Goal: Task Accomplishment & Management: Complete application form

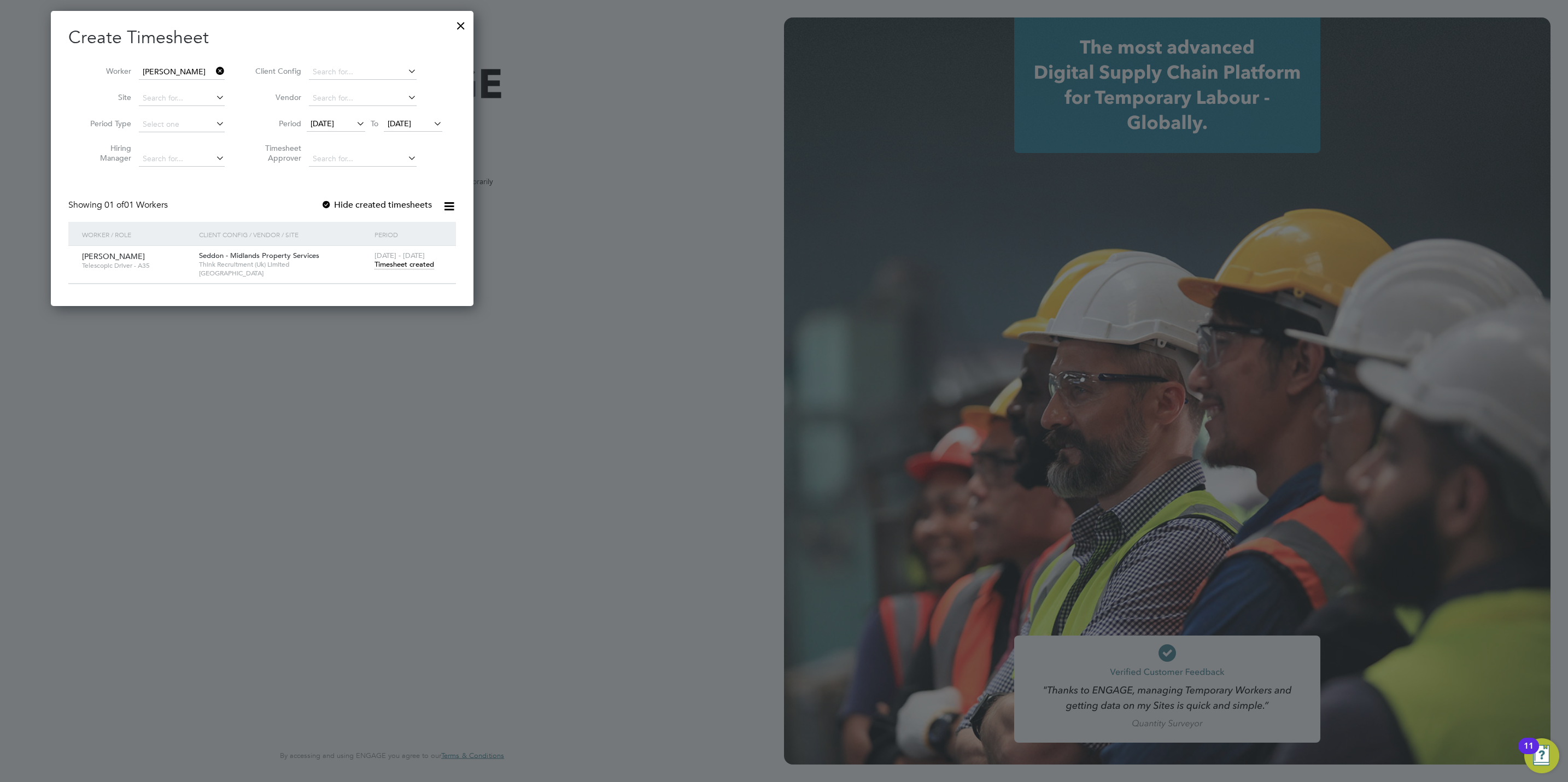
scroll to position [5, 5]
click at [466, 25] on div at bounding box center [461, 23] width 20 height 20
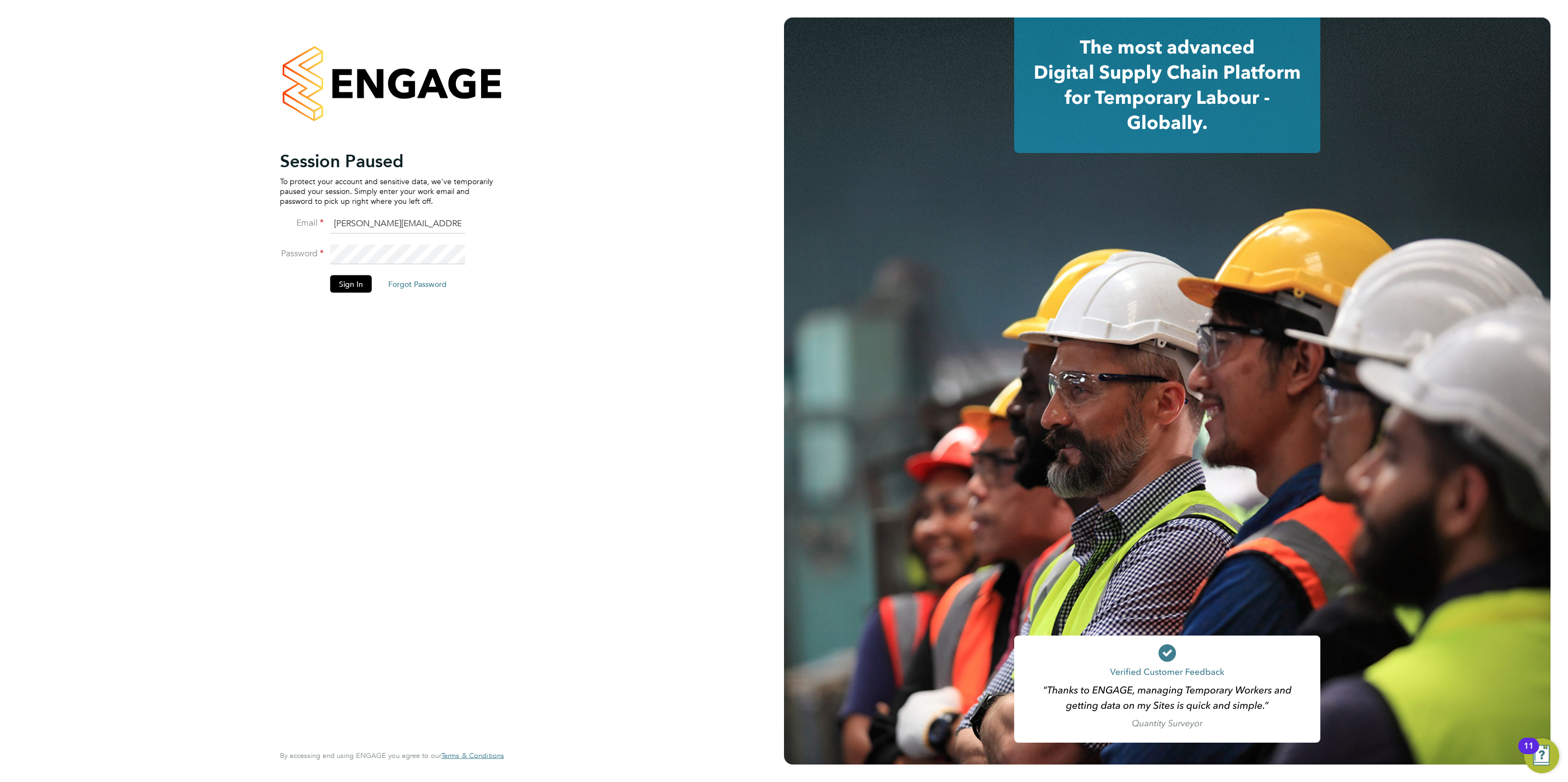
click at [343, 284] on button "Sign In" at bounding box center [351, 284] width 41 height 18
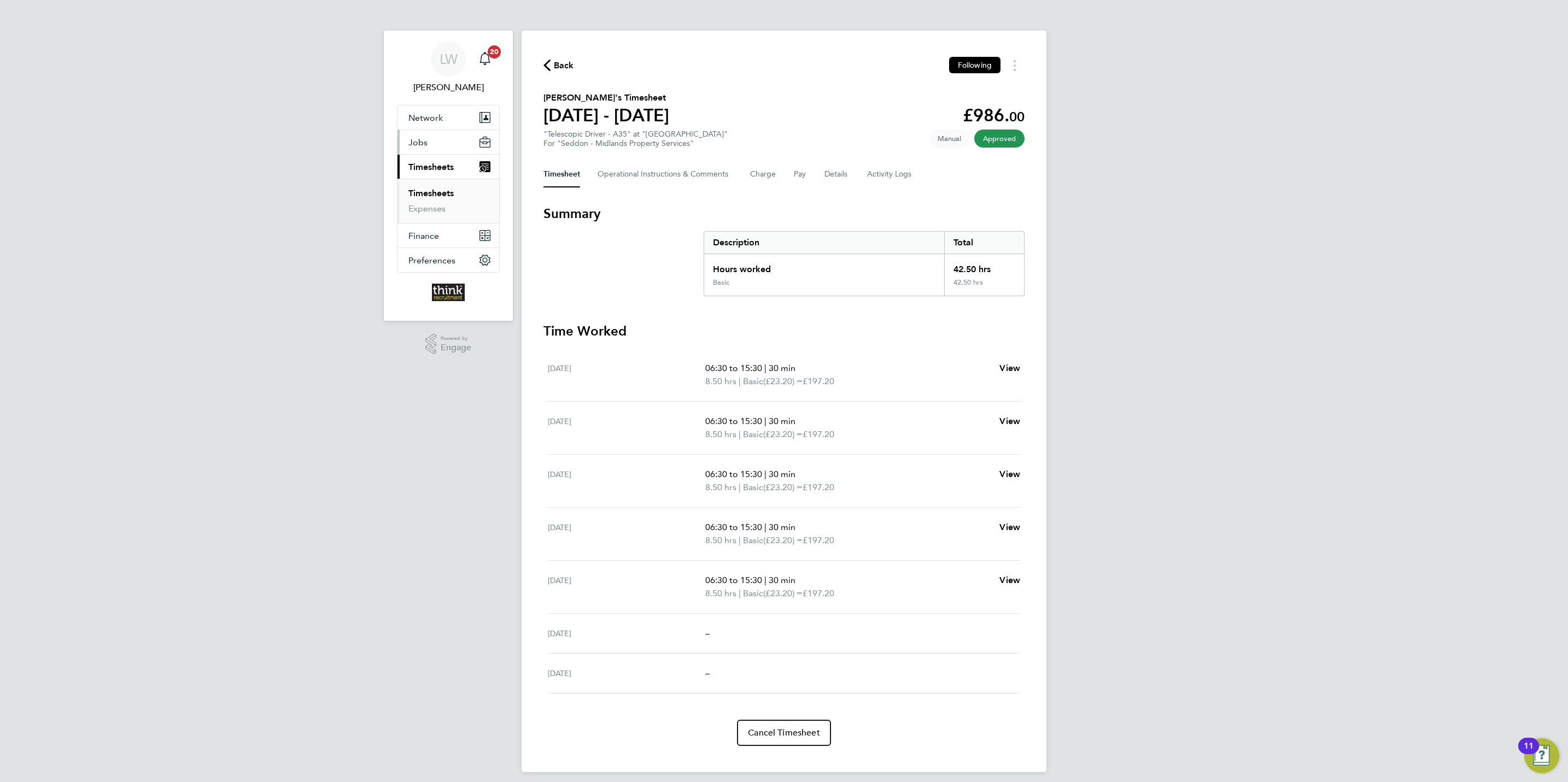
click at [420, 146] on span "Jobs" at bounding box center [418, 143] width 19 height 11
click at [429, 182] on link "Vacancies" at bounding box center [428, 184] width 39 height 11
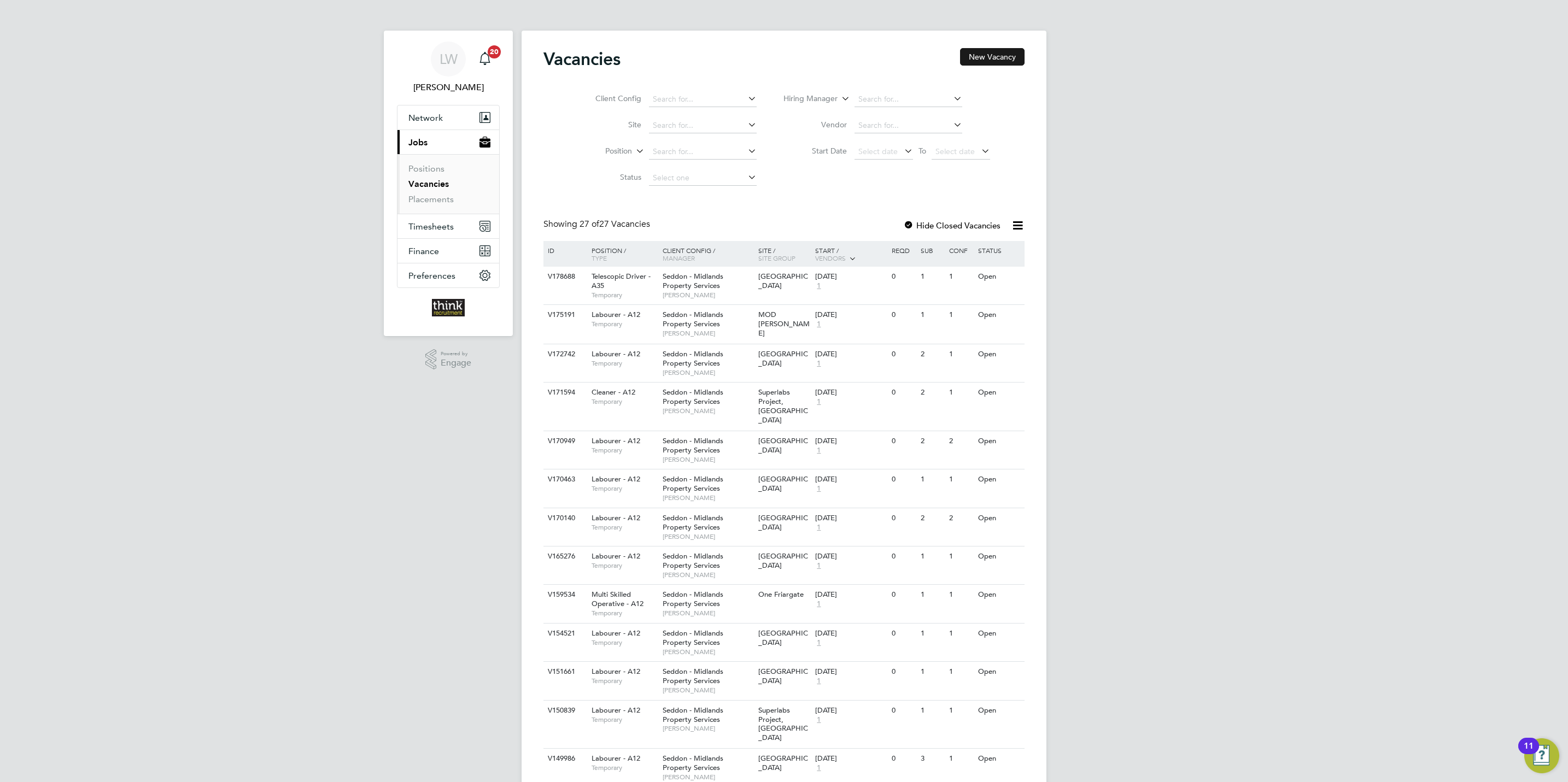
click at [1005, 58] on button "New Vacancy" at bounding box center [992, 57] width 64 height 18
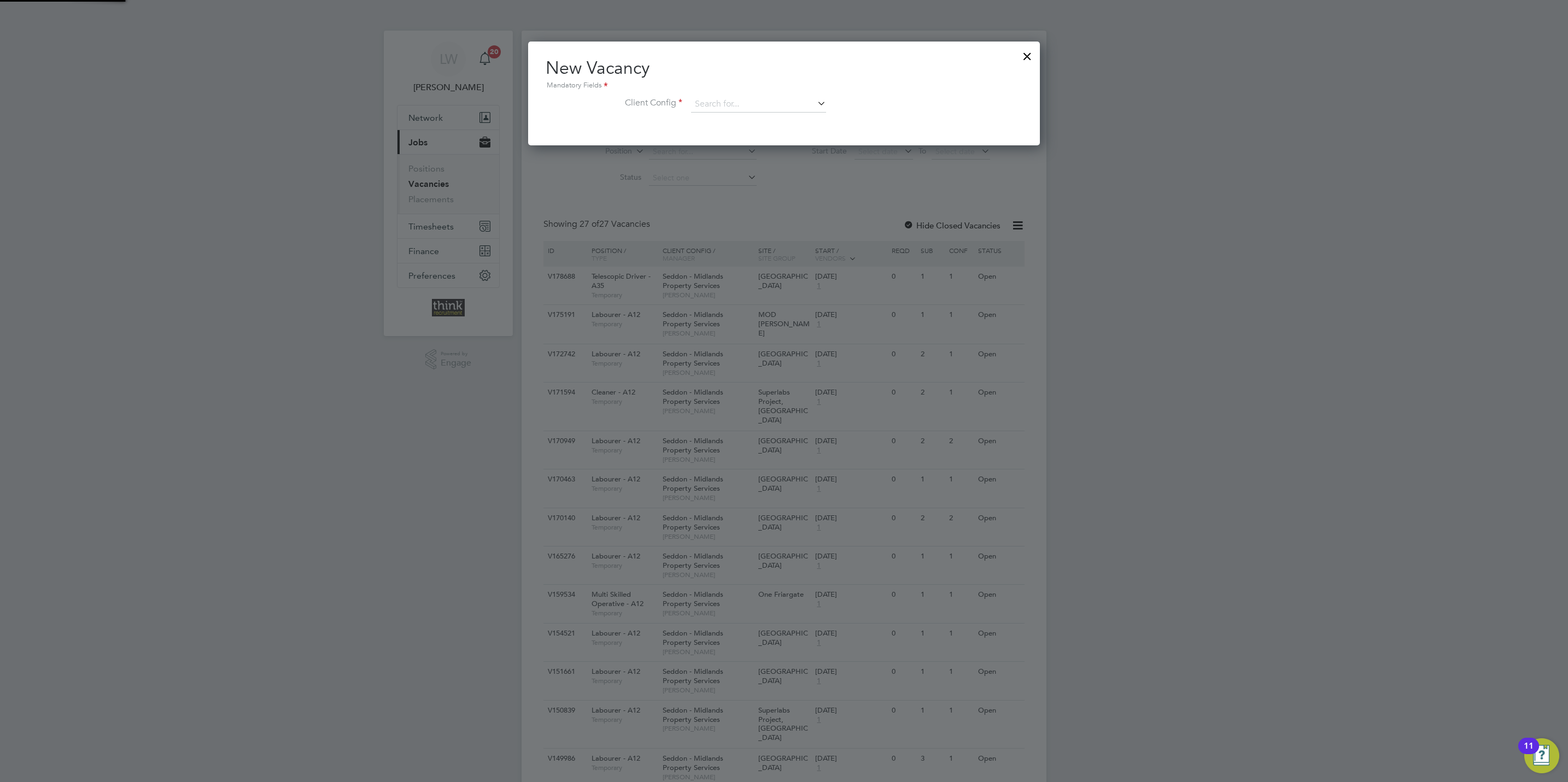
scroll to position [104, 511]
click at [746, 106] on input at bounding box center [758, 104] width 135 height 16
click at [770, 202] on li "Seddon - Midlands Property Services" at bounding box center [780, 209] width 179 height 15
type input "Seddon - Midlands Property Services"
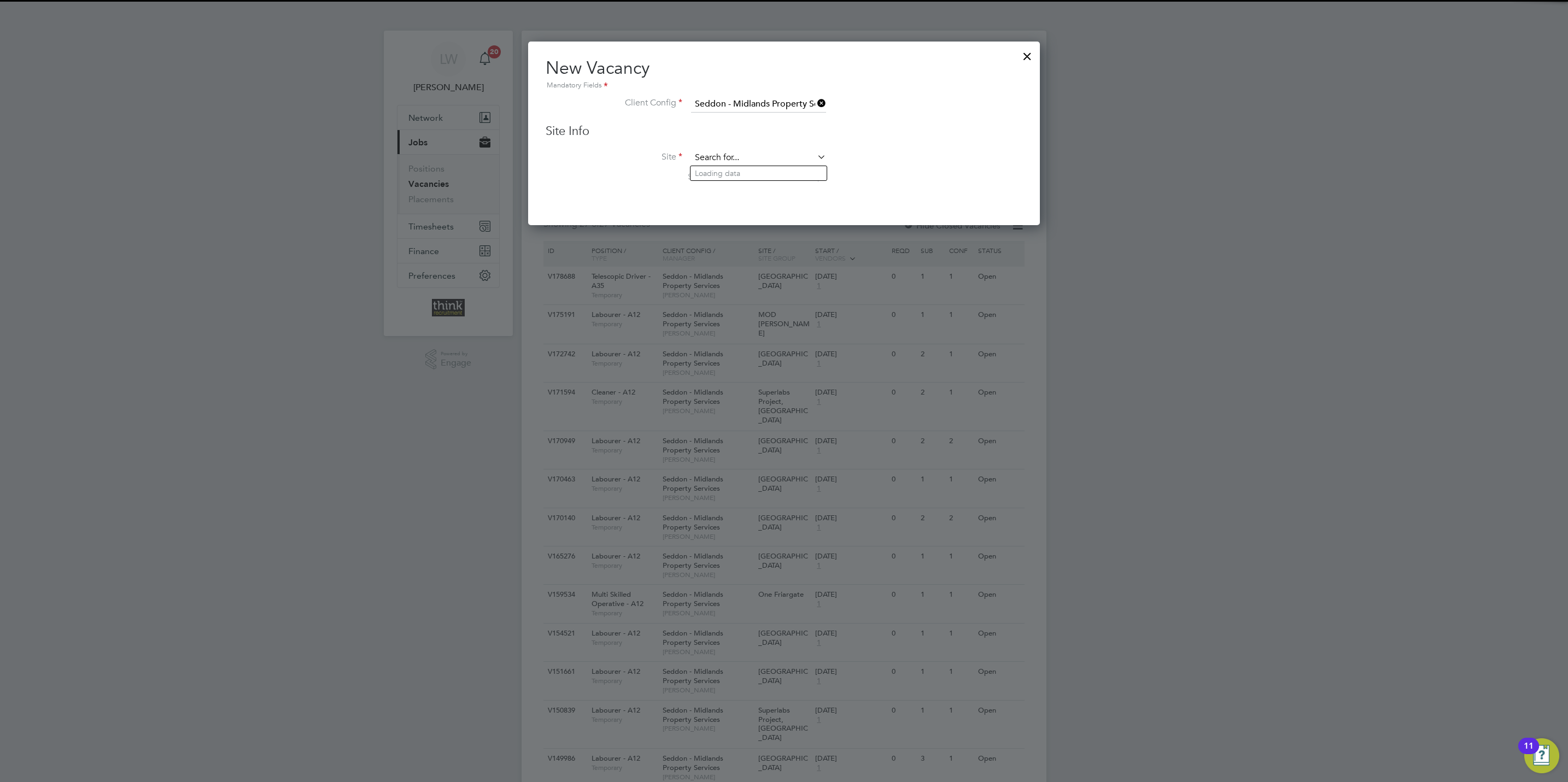
click at [756, 157] on input at bounding box center [758, 157] width 135 height 16
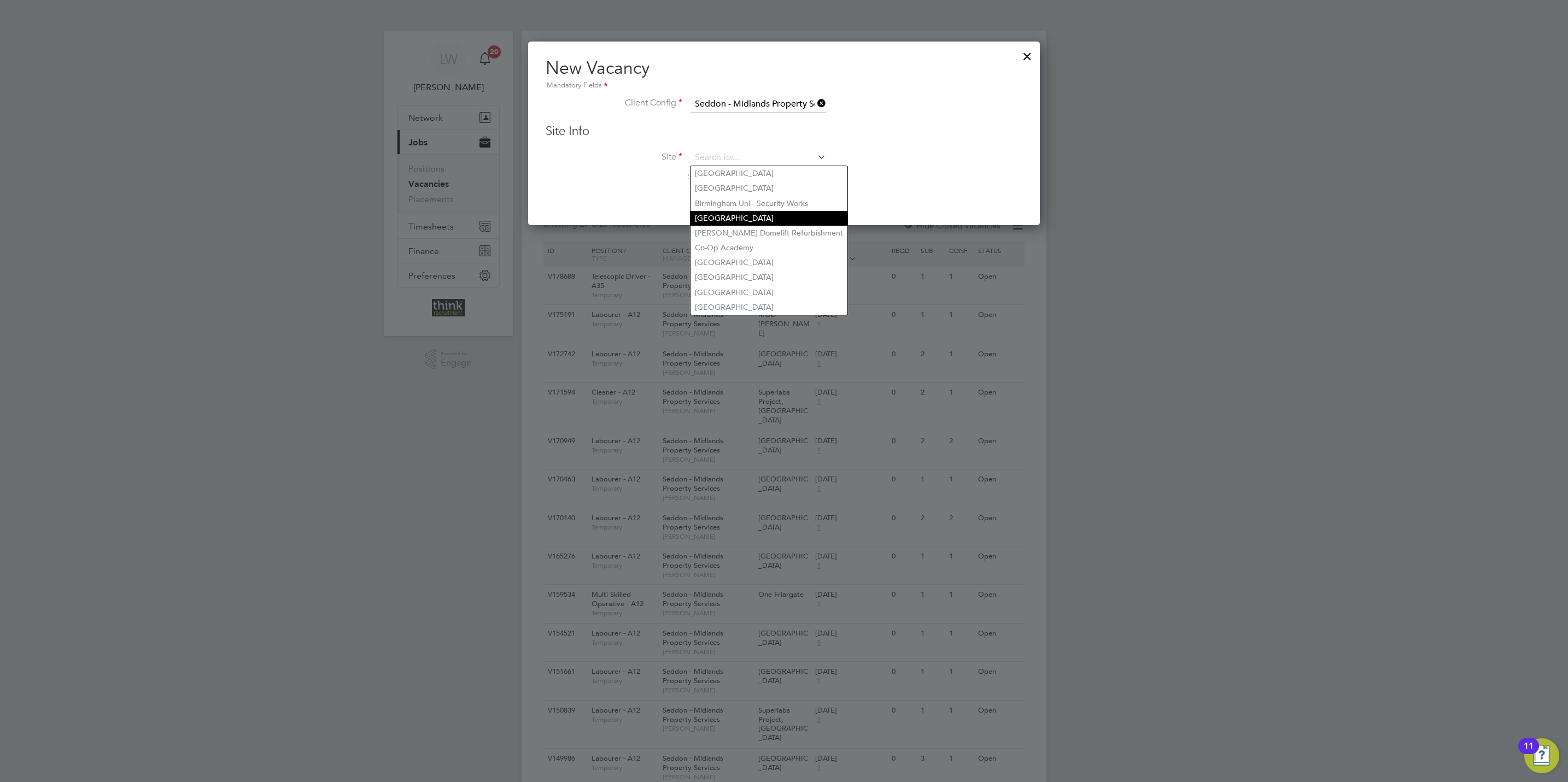
click at [763, 211] on li "[GEOGRAPHIC_DATA]" at bounding box center [768, 218] width 157 height 15
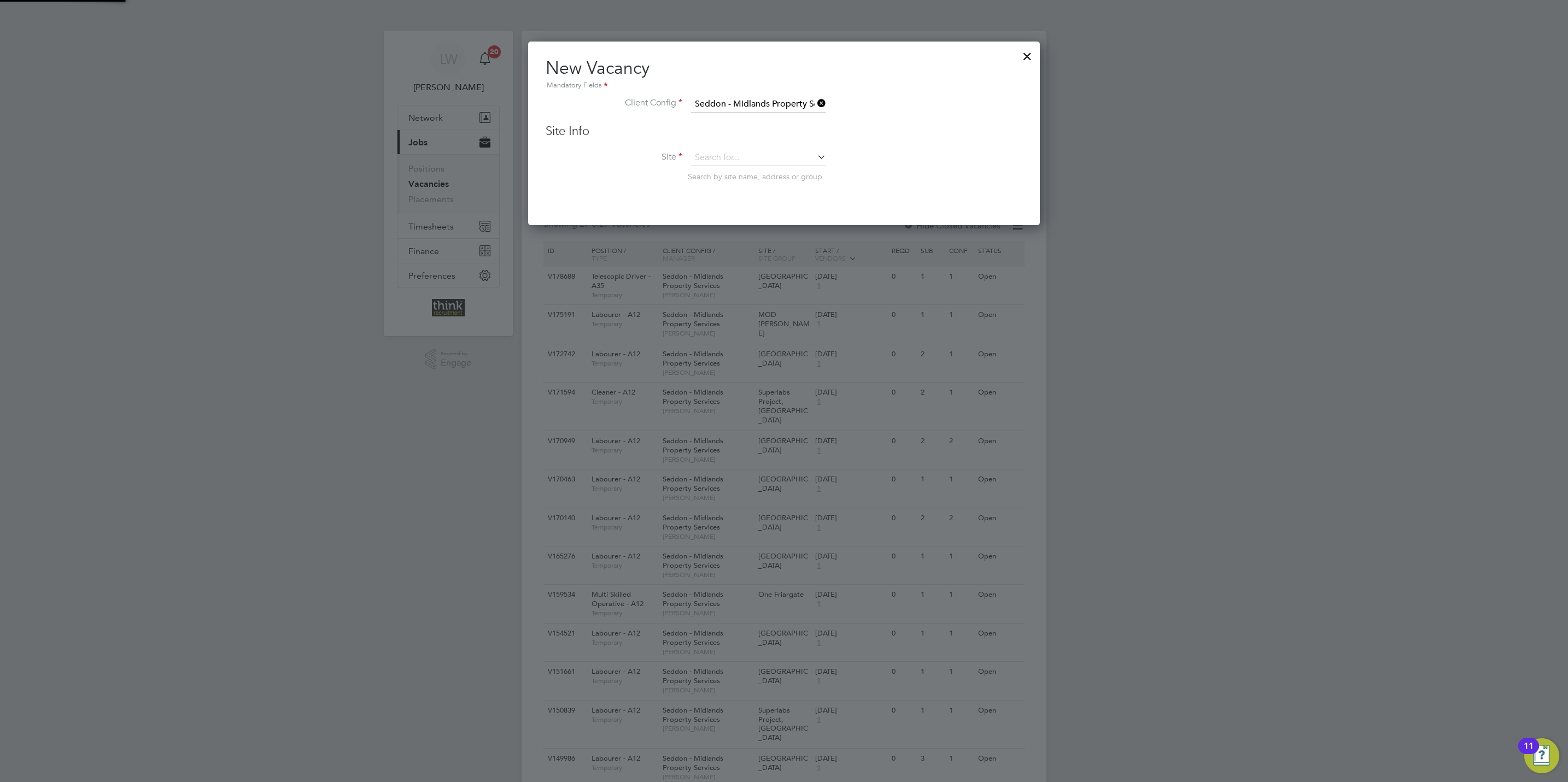
type input "[GEOGRAPHIC_DATA]"
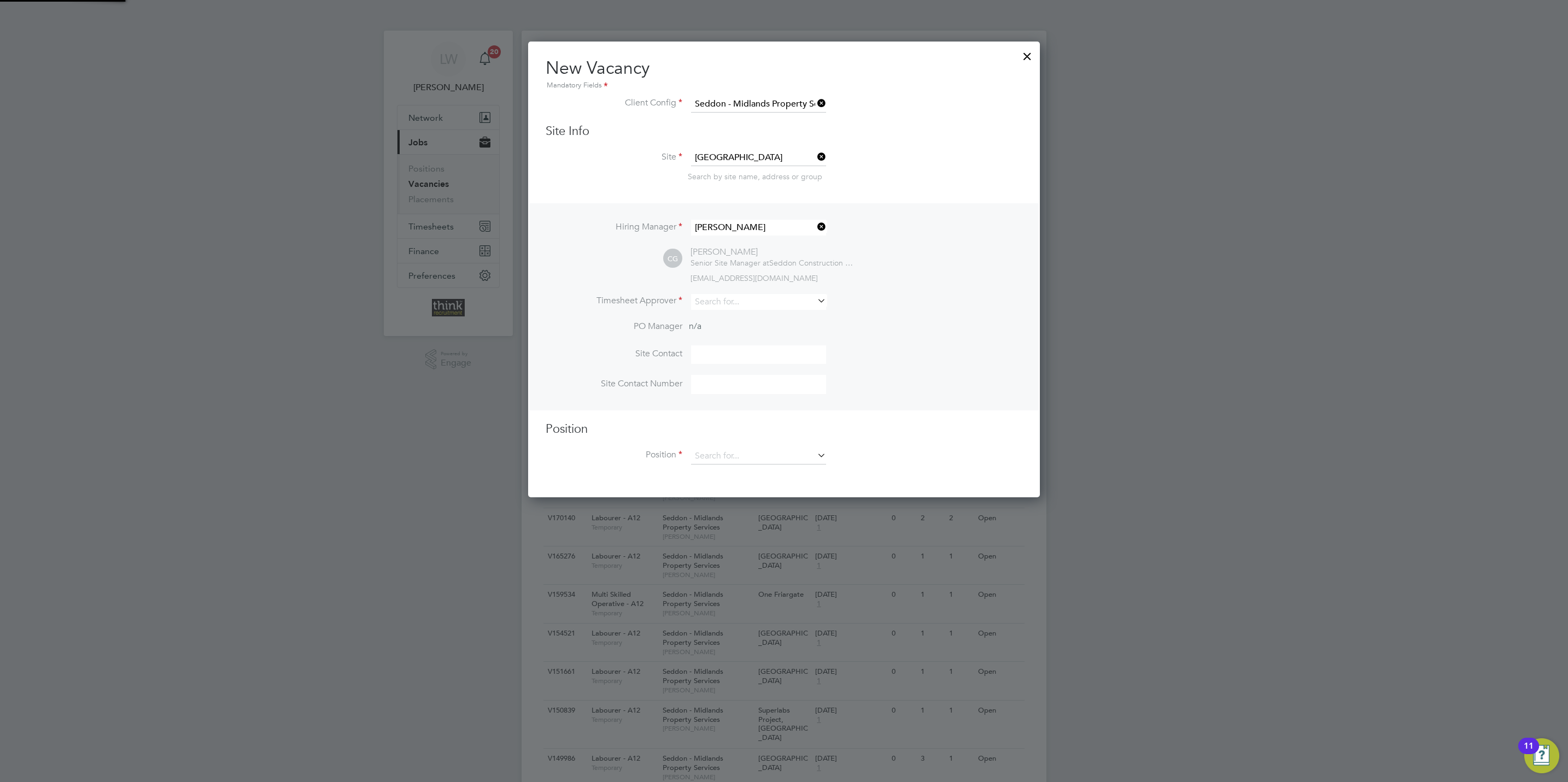
scroll to position [456, 511]
click at [778, 314] on li "Timesheet Approver" at bounding box center [784, 307] width 477 height 27
click at [769, 298] on input at bounding box center [758, 302] width 135 height 16
click at [756, 322] on li "Carlton Gas coigne" at bounding box center [758, 317] width 136 height 15
type input "[PERSON_NAME]"
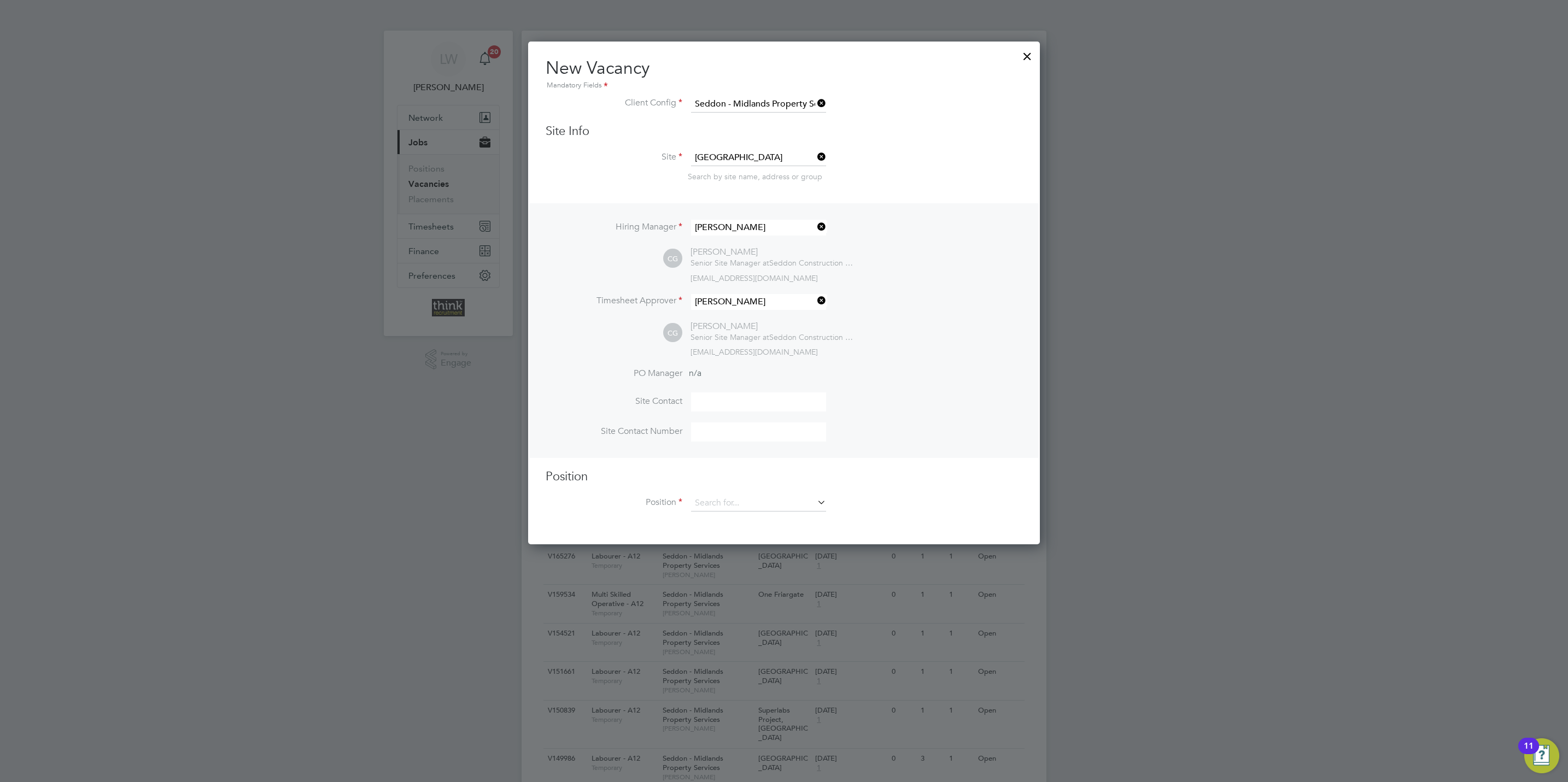
scroll to position [504, 511]
click at [751, 504] on input at bounding box center [758, 503] width 135 height 16
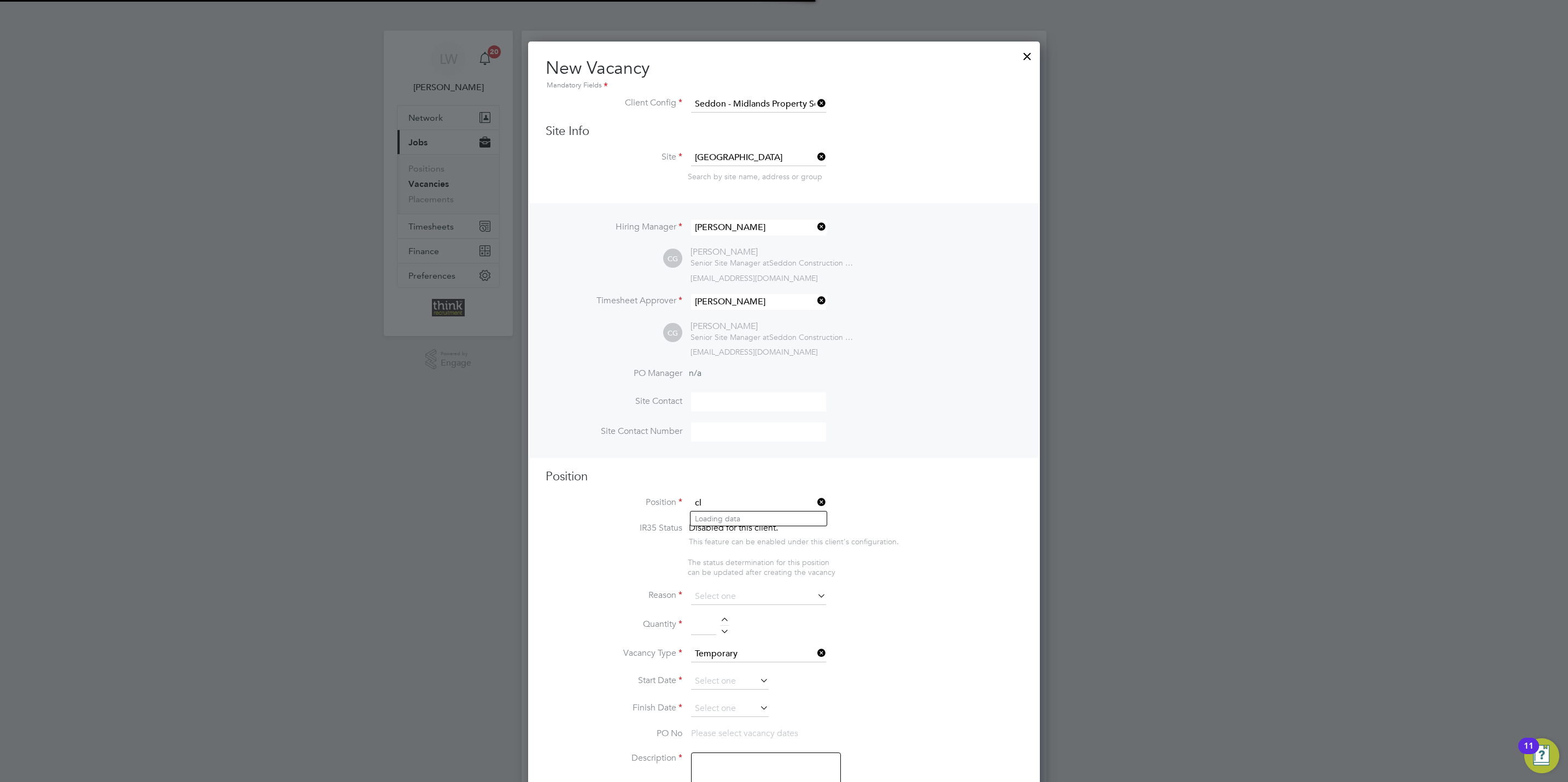
scroll to position [1578, 511]
click at [756, 514] on li "Cleaner - A12" at bounding box center [758, 518] width 136 height 15
type input "Cleaner - A12"
type textarea "Builders clean on commercial & housing projects. Cleaning site canteen, site of…"
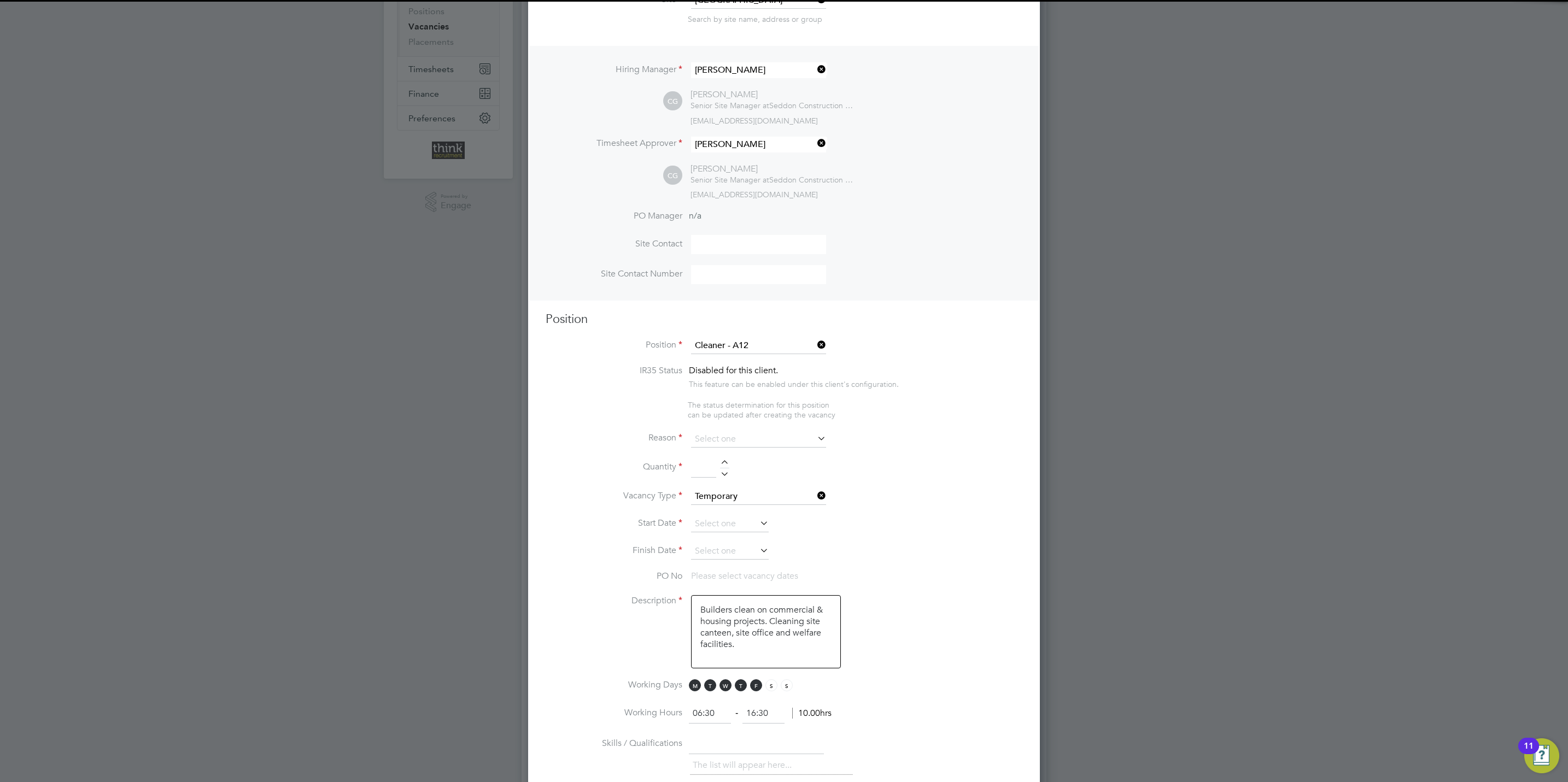
scroll to position [164, 0]
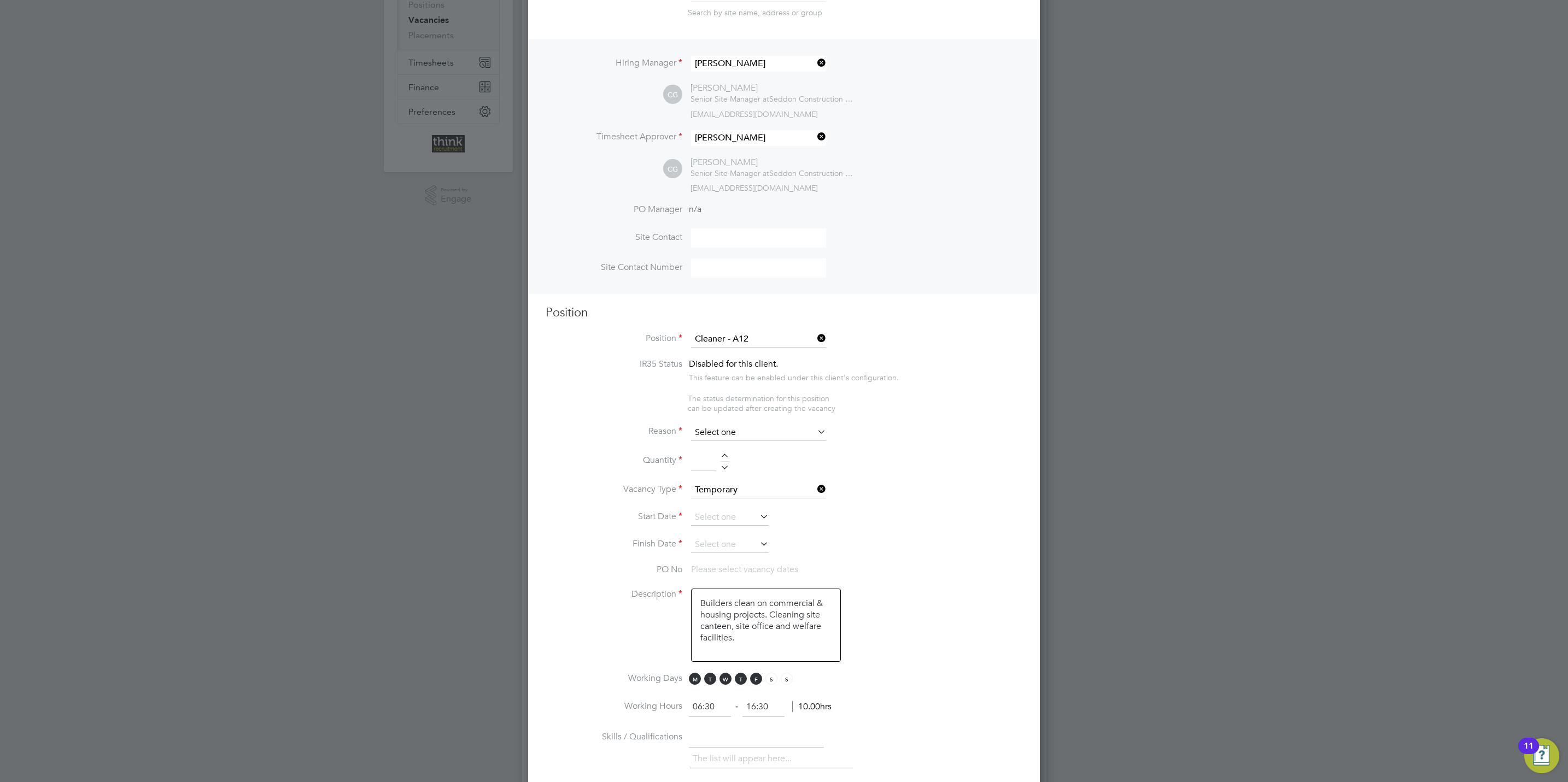
click at [738, 432] on input at bounding box center [758, 432] width 135 height 16
click at [728, 475] on li "Extra Work" at bounding box center [758, 476] width 136 height 15
type input "Extra Work"
click at [724, 455] on div at bounding box center [725, 458] width 9 height 8
type input "1"
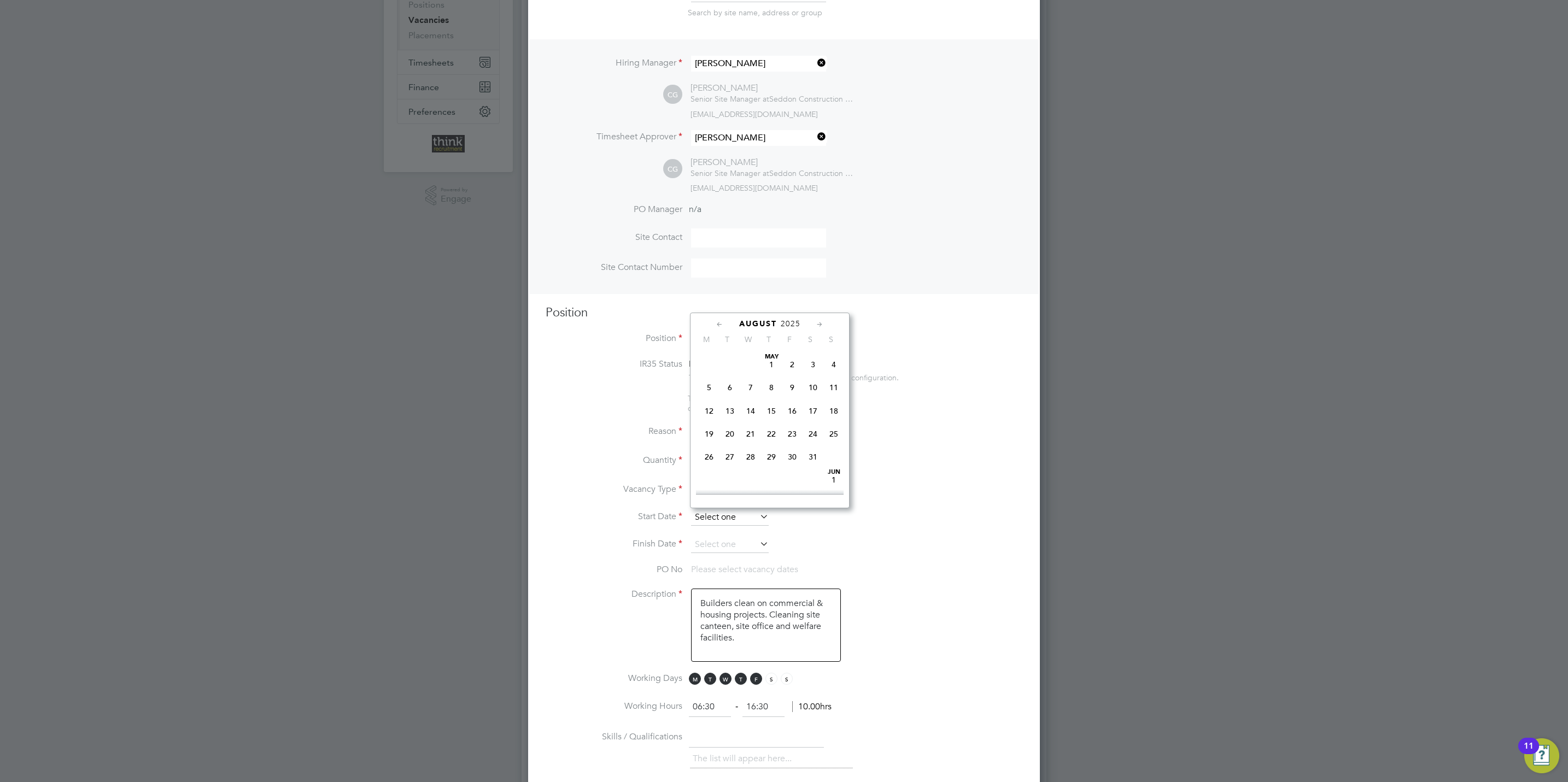
click at [728, 517] on input at bounding box center [729, 517] width 77 height 16
click at [751, 412] on span "27" at bounding box center [750, 406] width 21 height 21
type input "[DATE]"
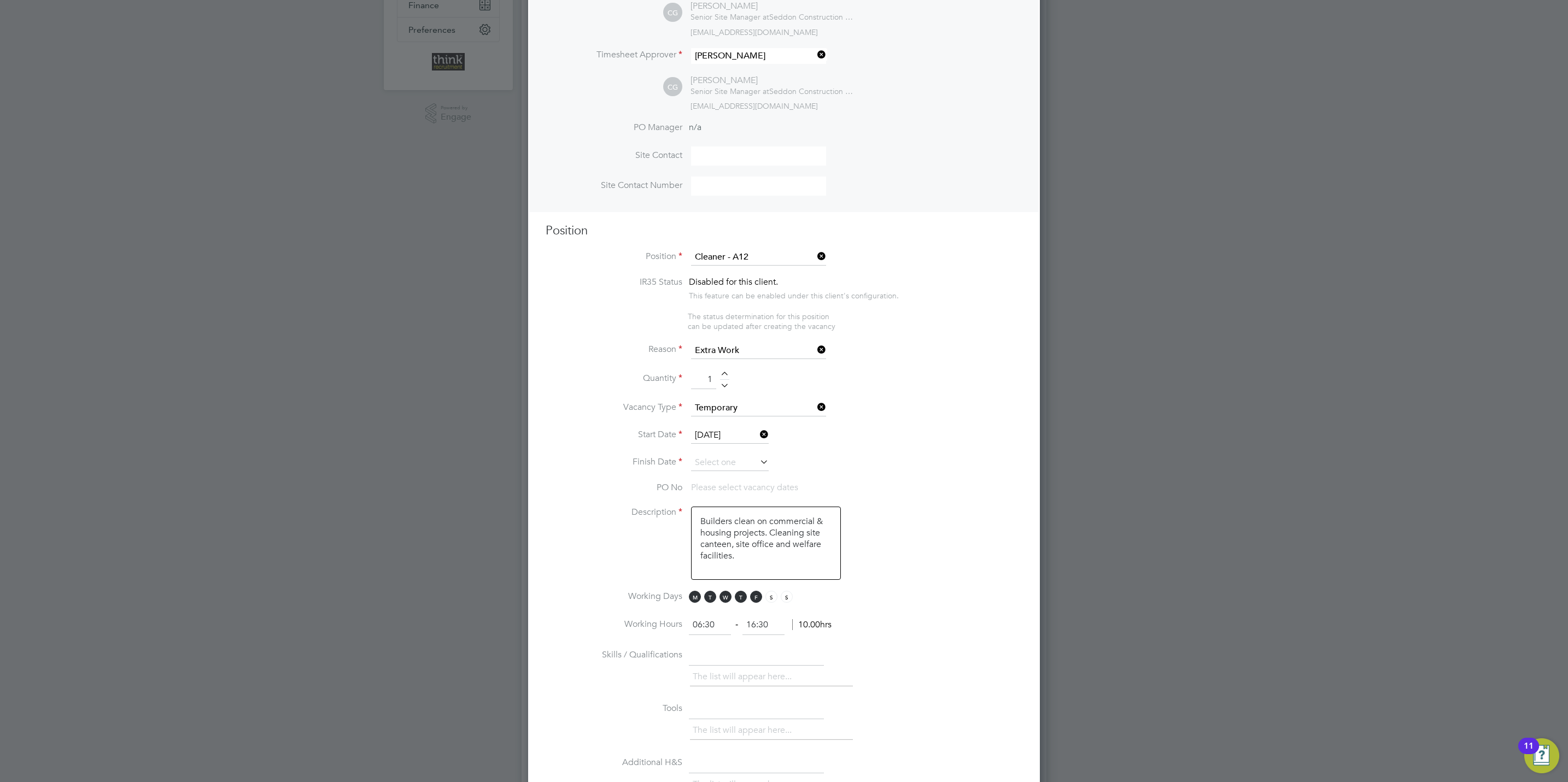
click at [758, 458] on icon at bounding box center [758, 462] width 0 height 15
click at [818, 269] on icon at bounding box center [820, 270] width 11 height 12
click at [830, 380] on span "28" at bounding box center [833, 373] width 21 height 21
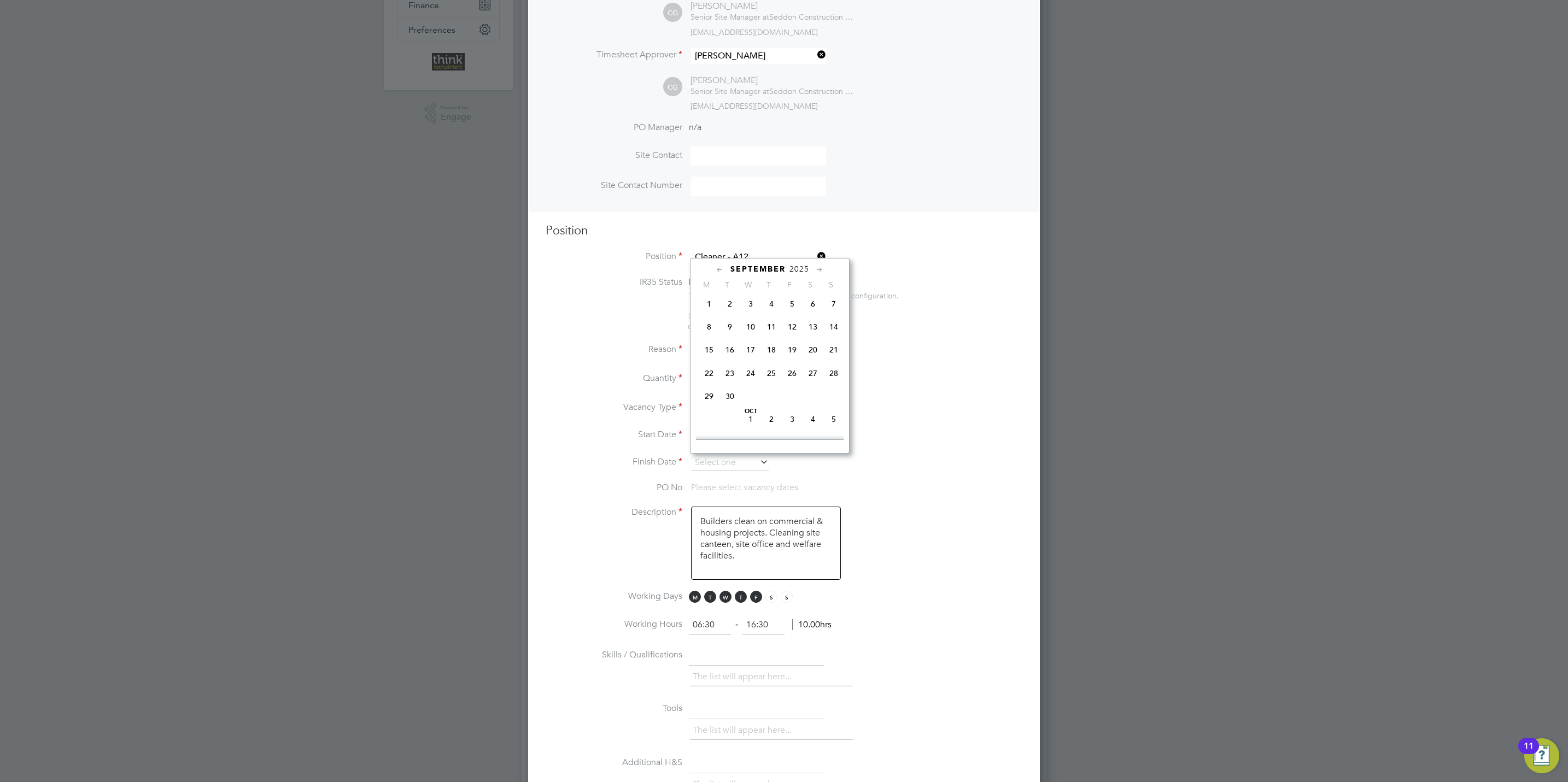
type input "[DATE]"
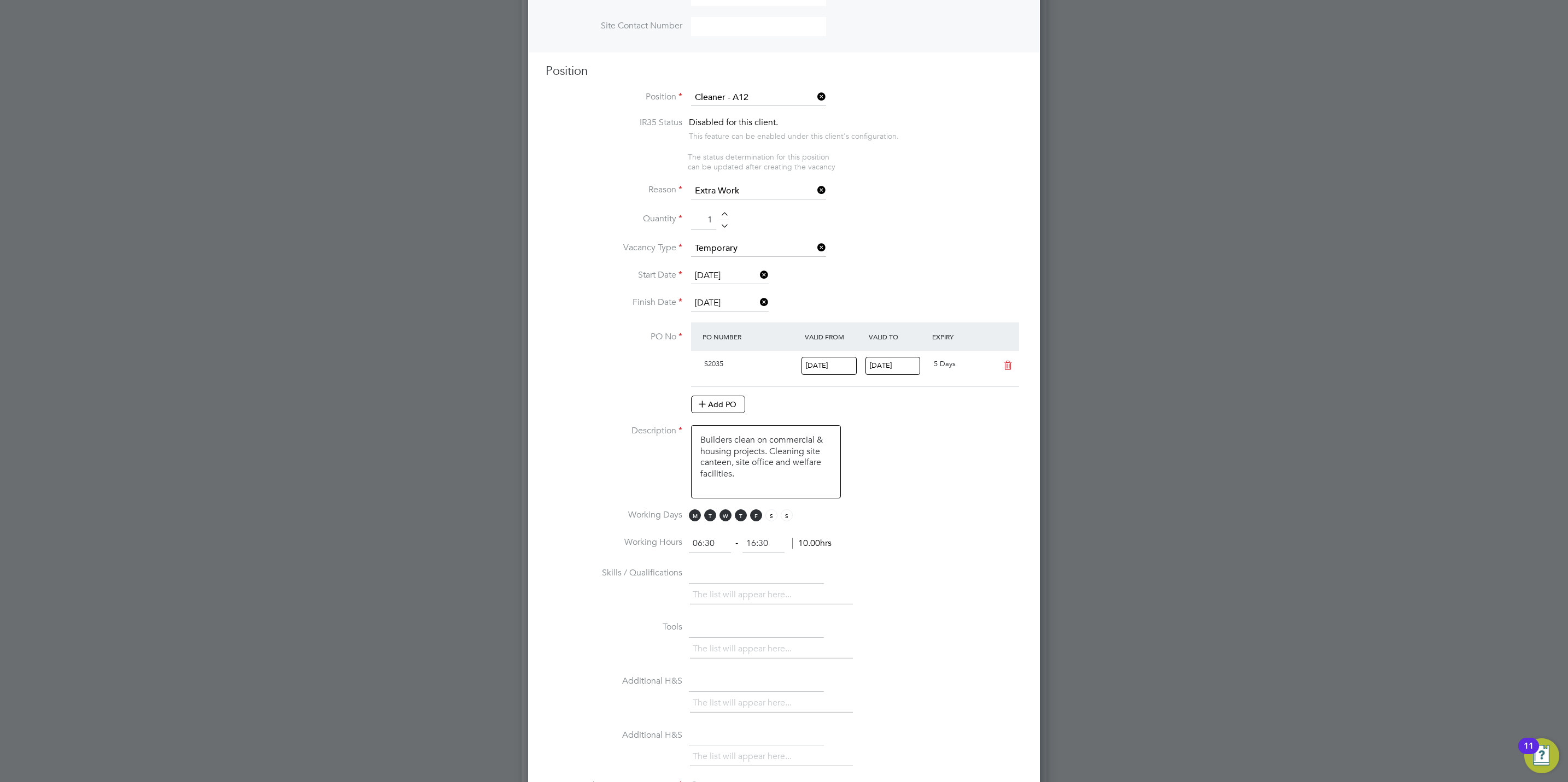
scroll to position [410, 0]
click at [721, 540] on input "06:30" at bounding box center [709, 540] width 42 height 20
type input "0"
type input "12:00"
click at [772, 538] on input "16:30" at bounding box center [763, 540] width 42 height 20
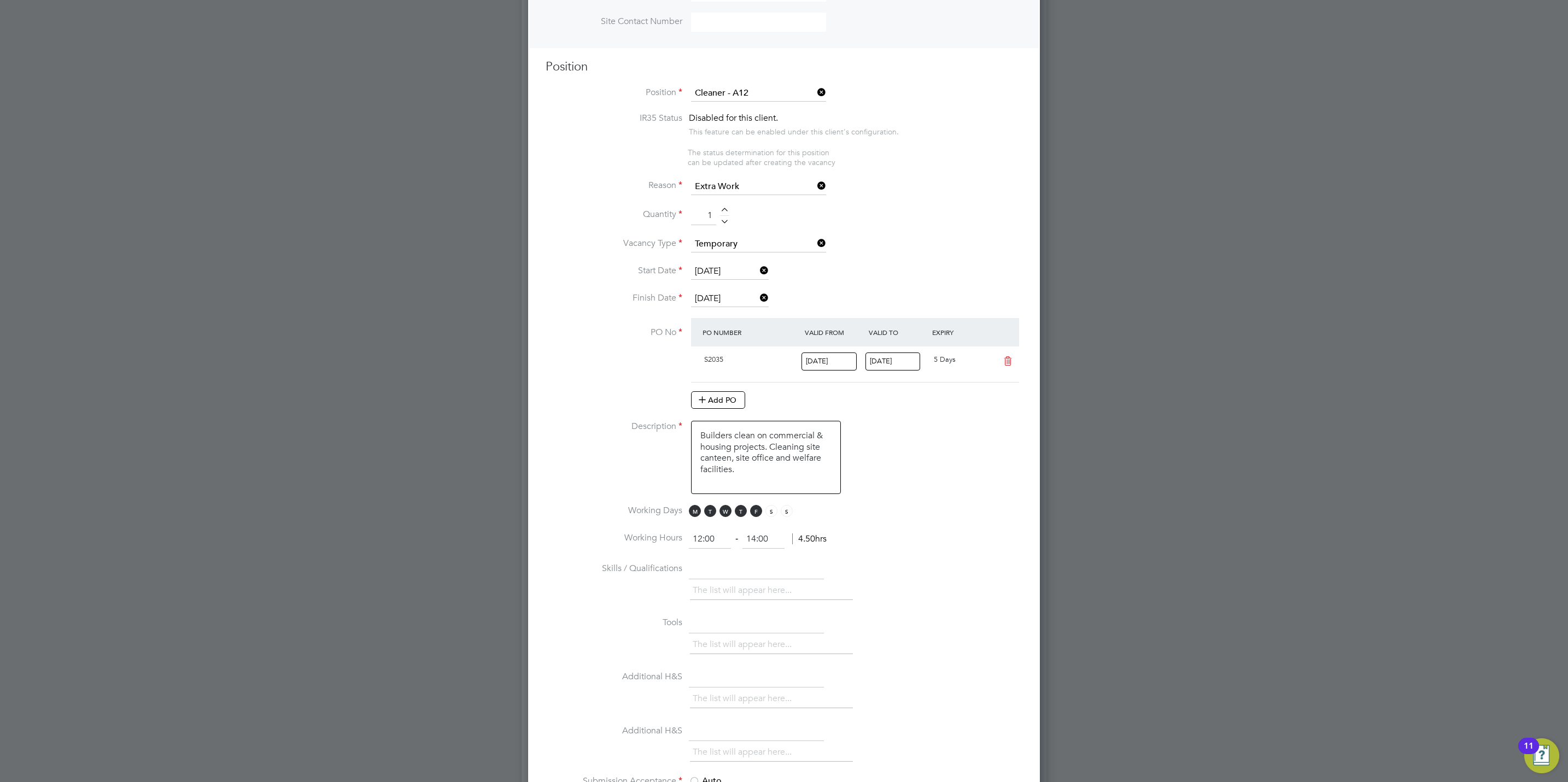
type input "14:00"
click at [865, 541] on li "Working Hours 12:00 ‐ 14:00 2.00hrs" at bounding box center [784, 545] width 477 height 31
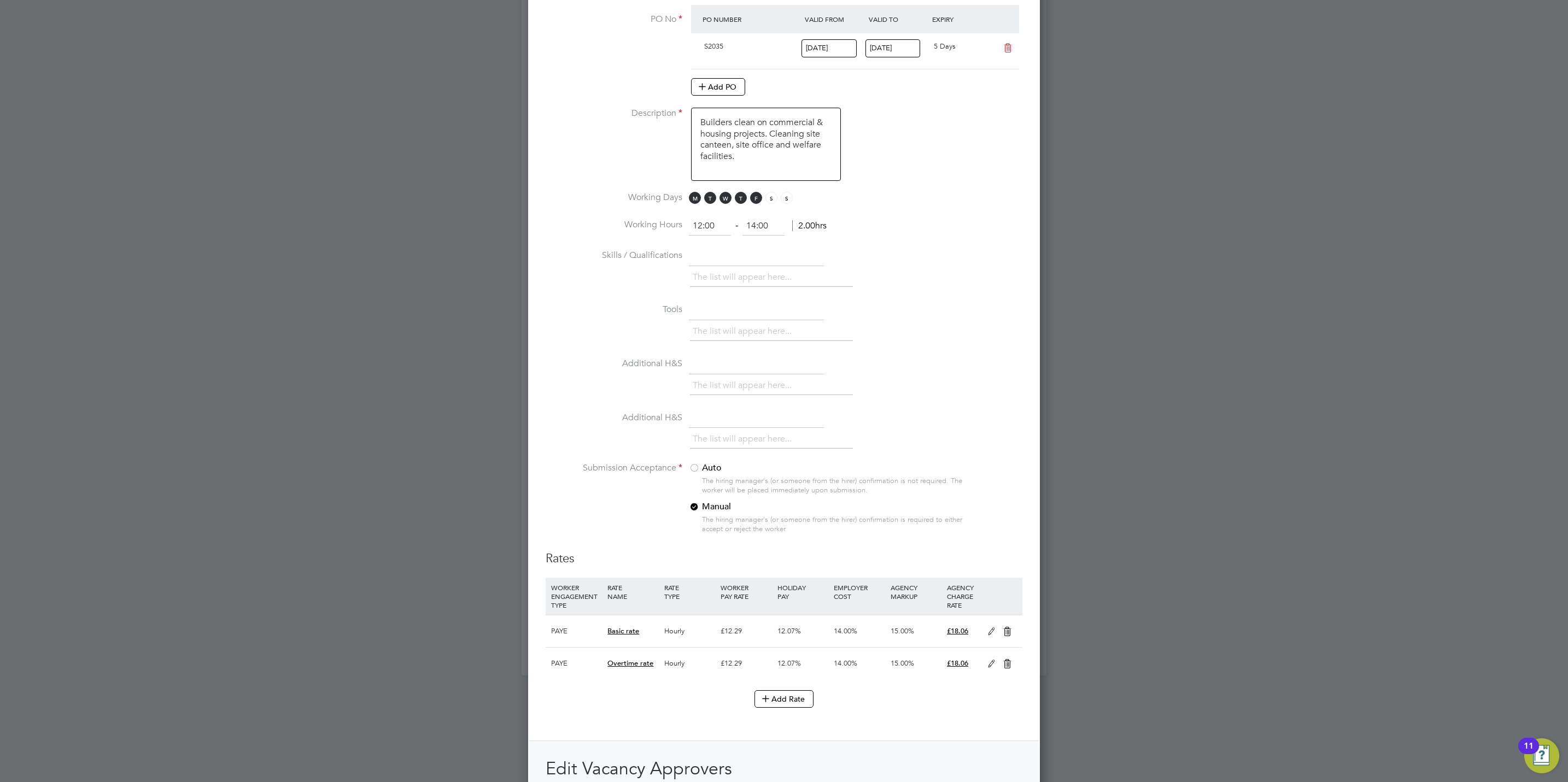
scroll to position [738, 0]
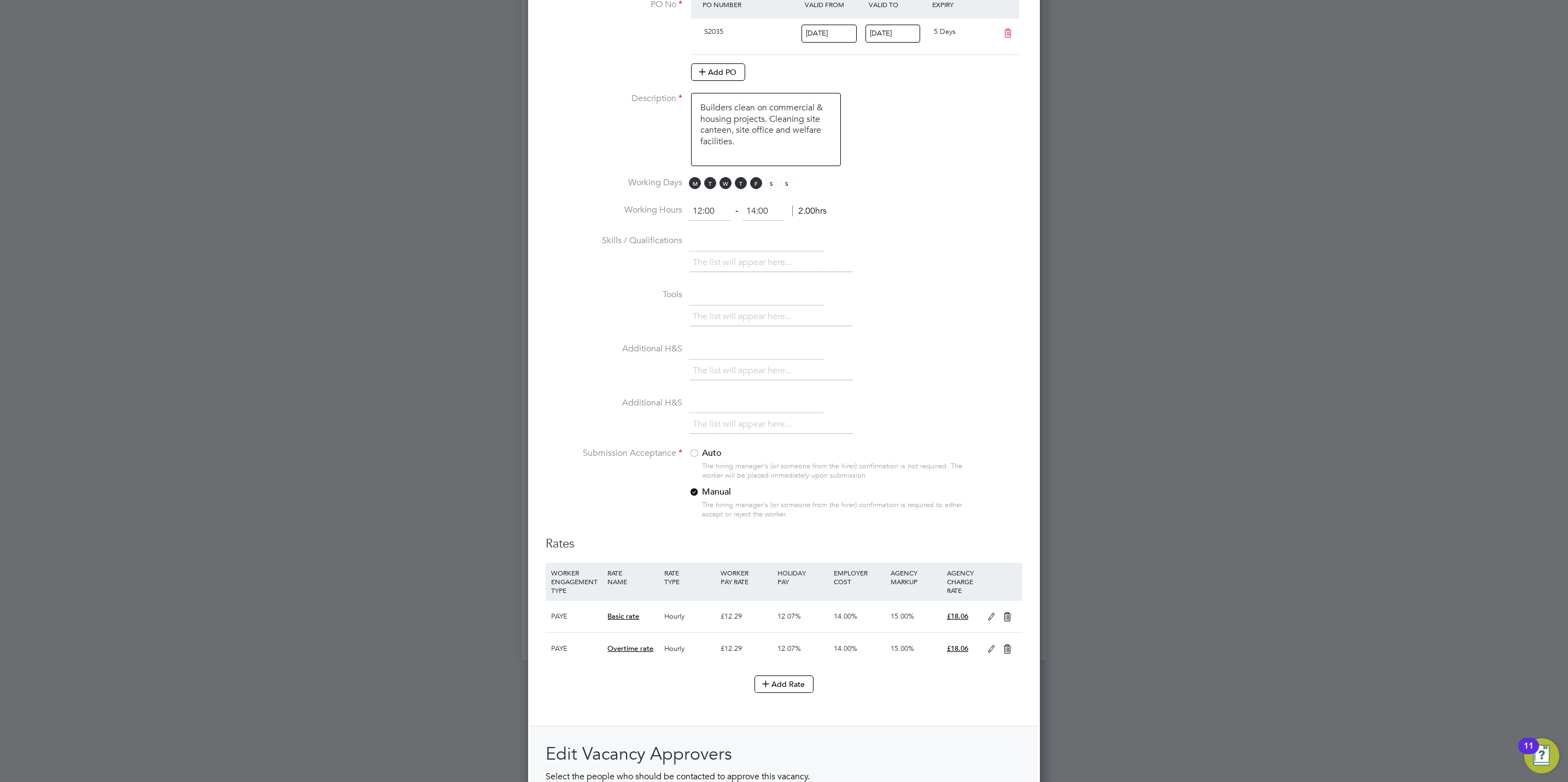
click at [698, 456] on div at bounding box center [694, 454] width 11 height 11
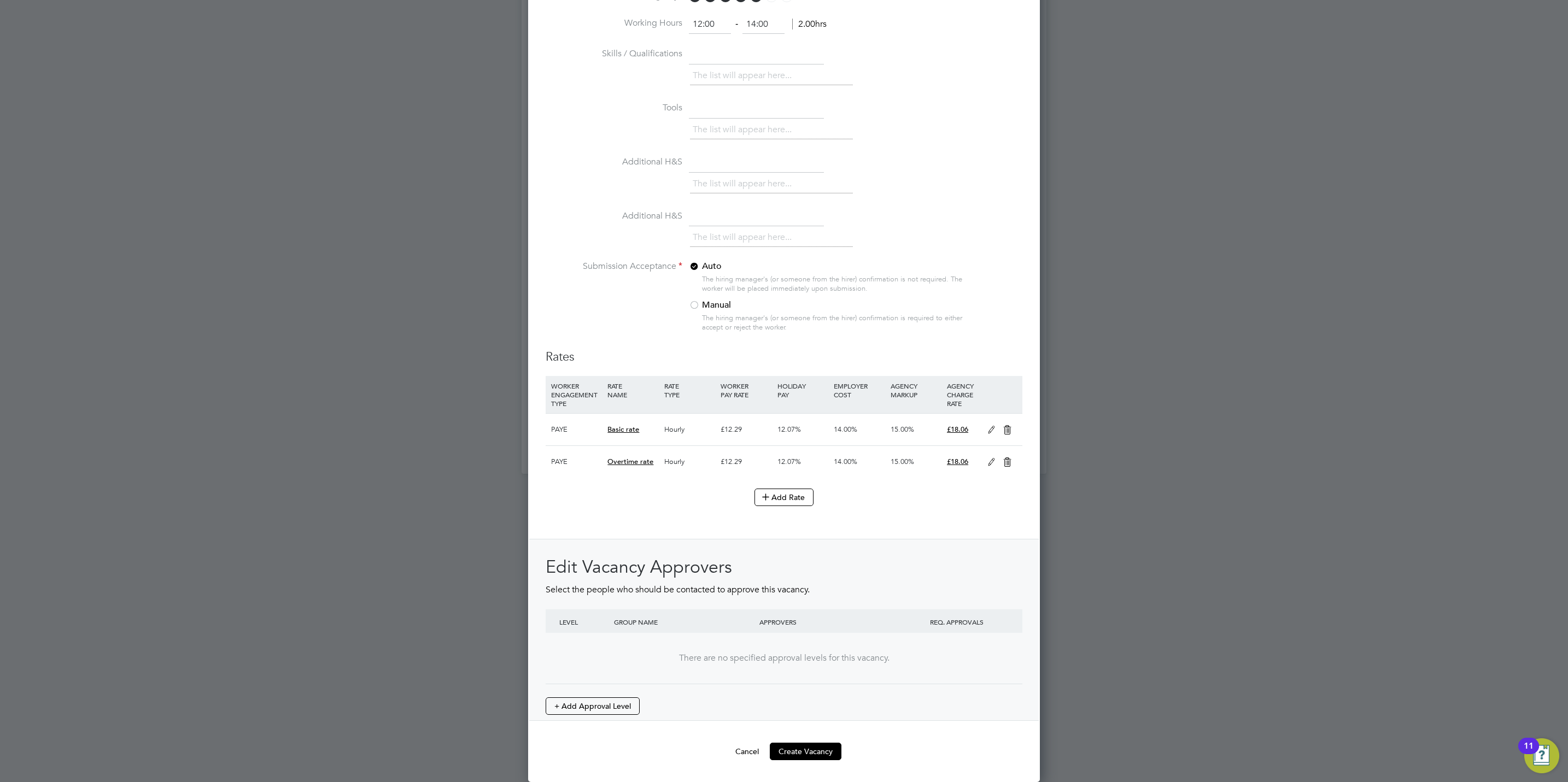
scroll to position [930, 0]
click at [770, 502] on button "Add Rate" at bounding box center [784, 497] width 59 height 18
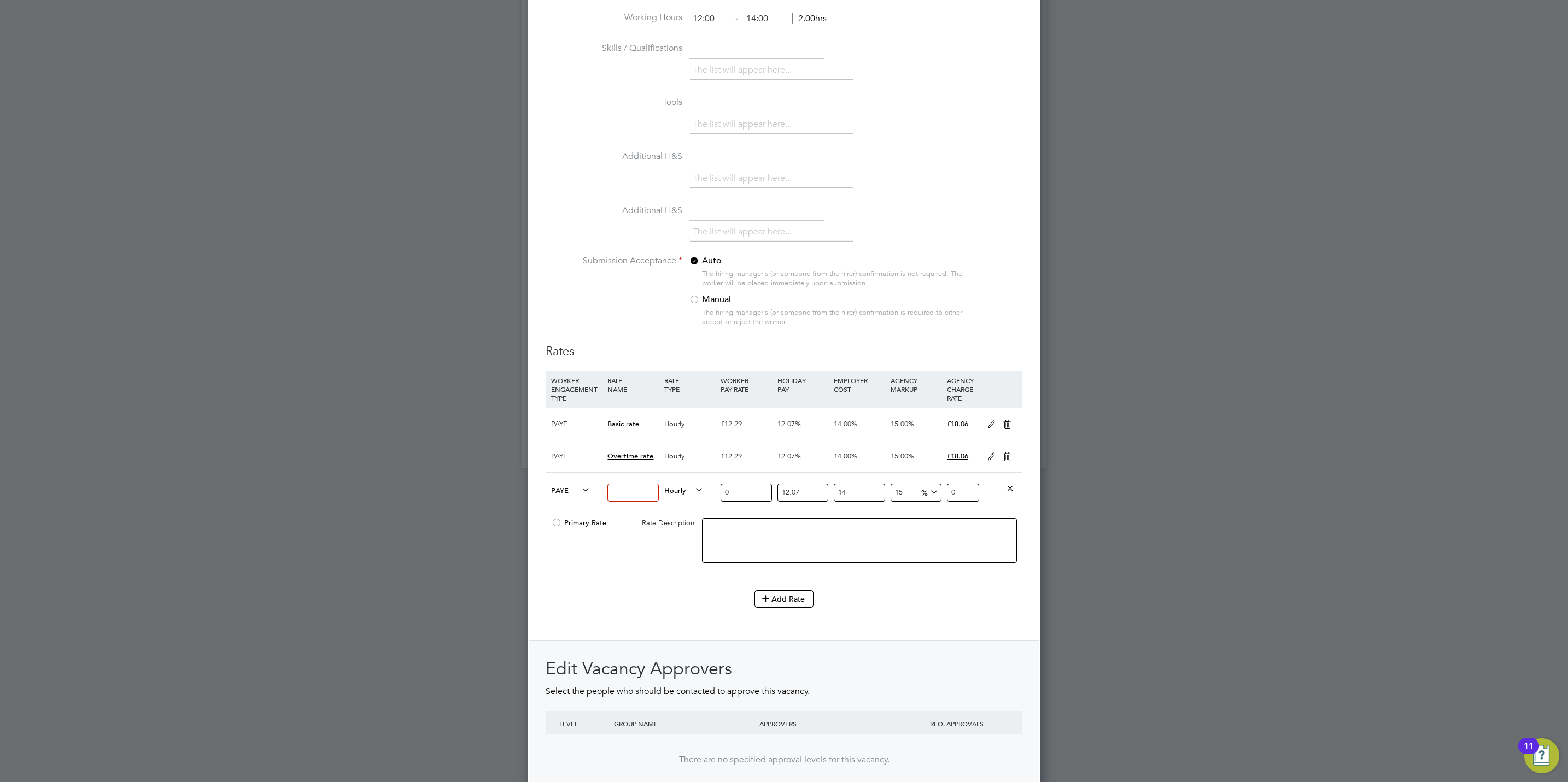
click at [643, 496] on input at bounding box center [633, 493] width 51 height 18
type input "Basic"
click at [740, 491] on input "0" at bounding box center [746, 493] width 51 height 18
type input "1"
type input "1.4692377"
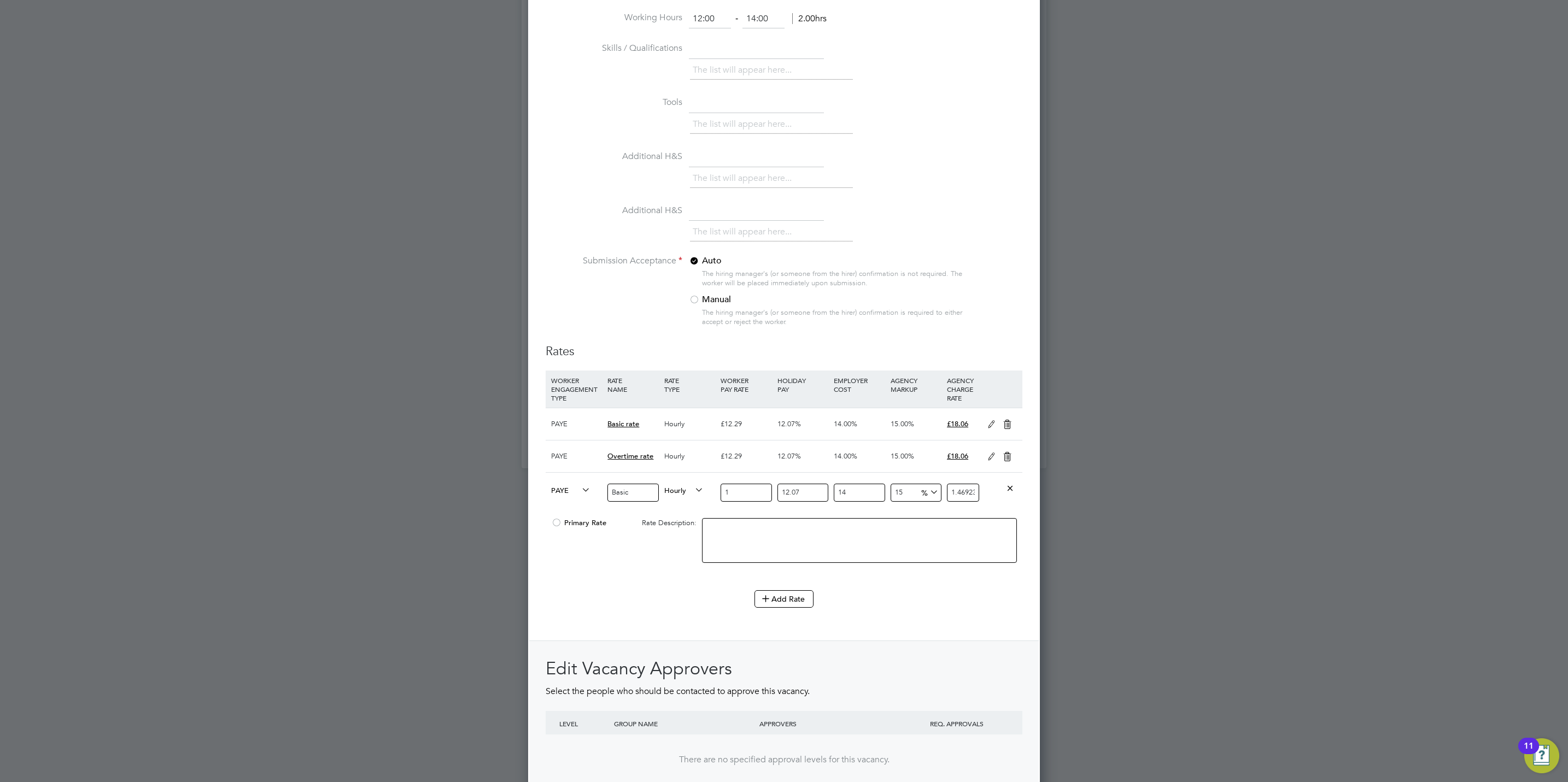
type input "15"
type input "22.0385655"
type input "15.9"
type input "23.36087943"
type input "15.95"
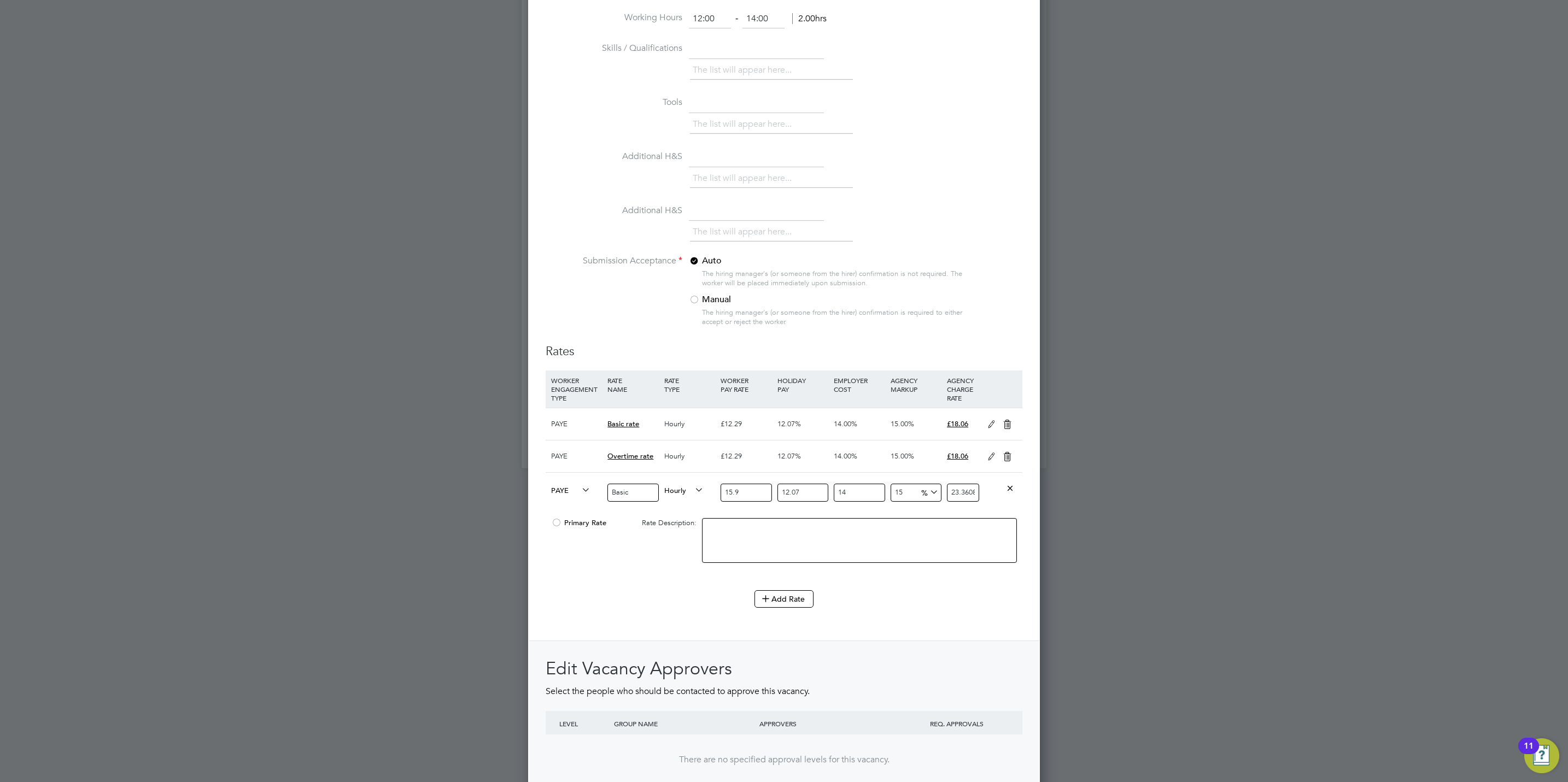
type input "23.434341315"
type input "15.95"
click at [966, 499] on input "23.434341315" at bounding box center [963, 493] width 32 height 18
type input "23.34341315"
type input "11455378466.717781"
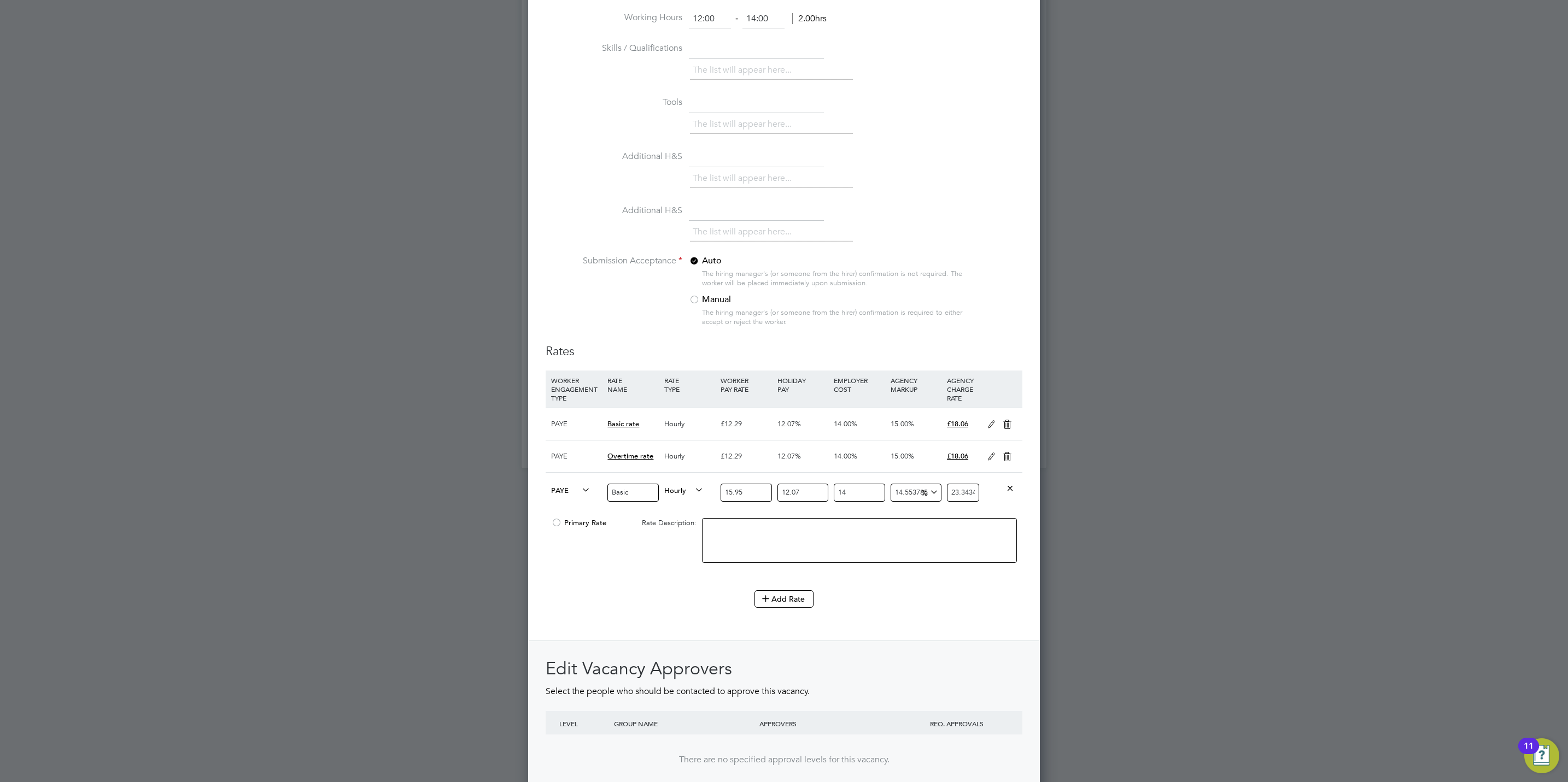
type input "2334341315"
type input "1149989603.689694"
type input "234341315"
type input "168523997.68701878"
type input "34341315"
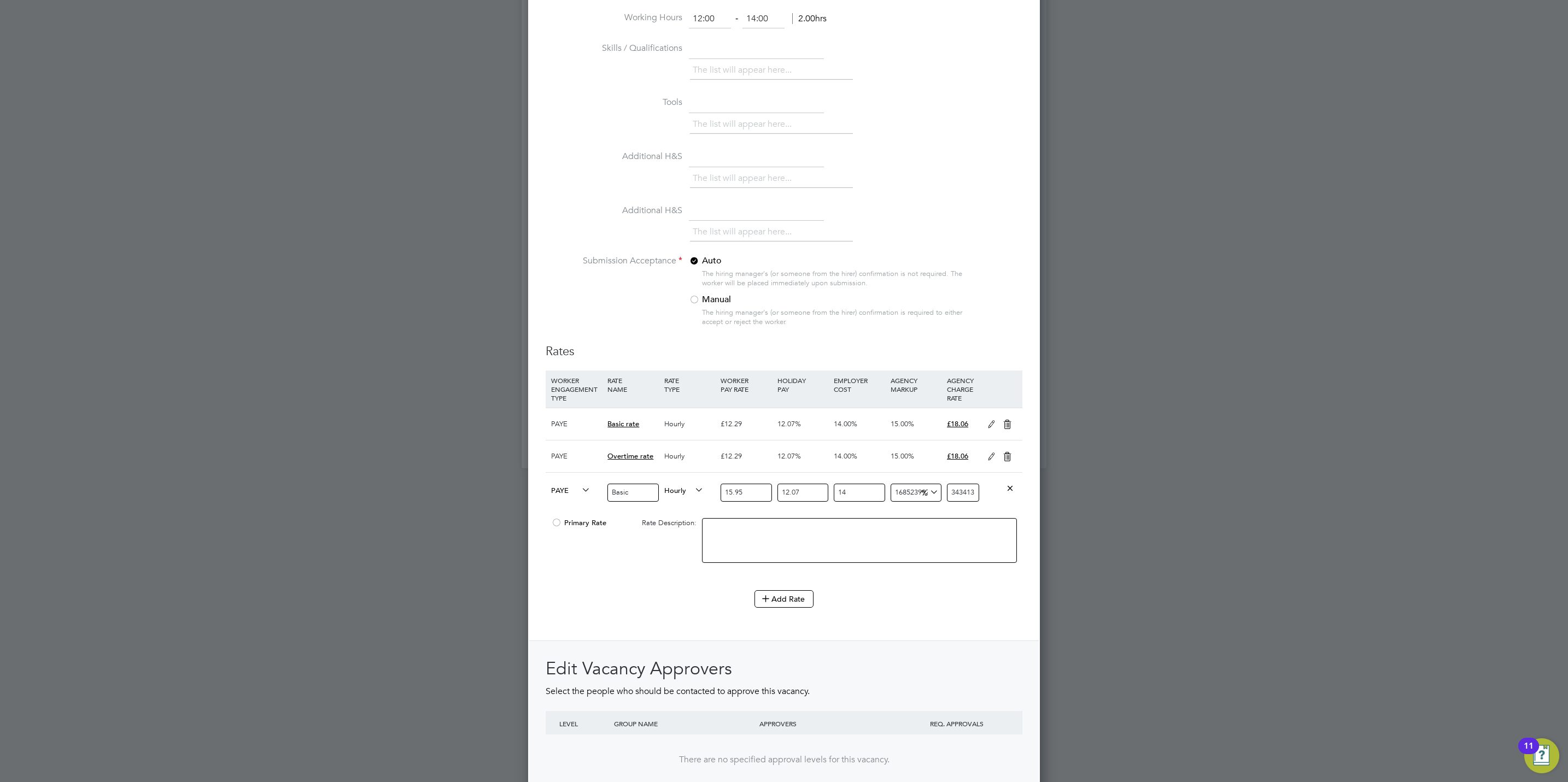
type input "21304156.786617517"
type input "4341315"
type input "1674844.6665640152"
type input "341315"
type input "202646.2575600026"
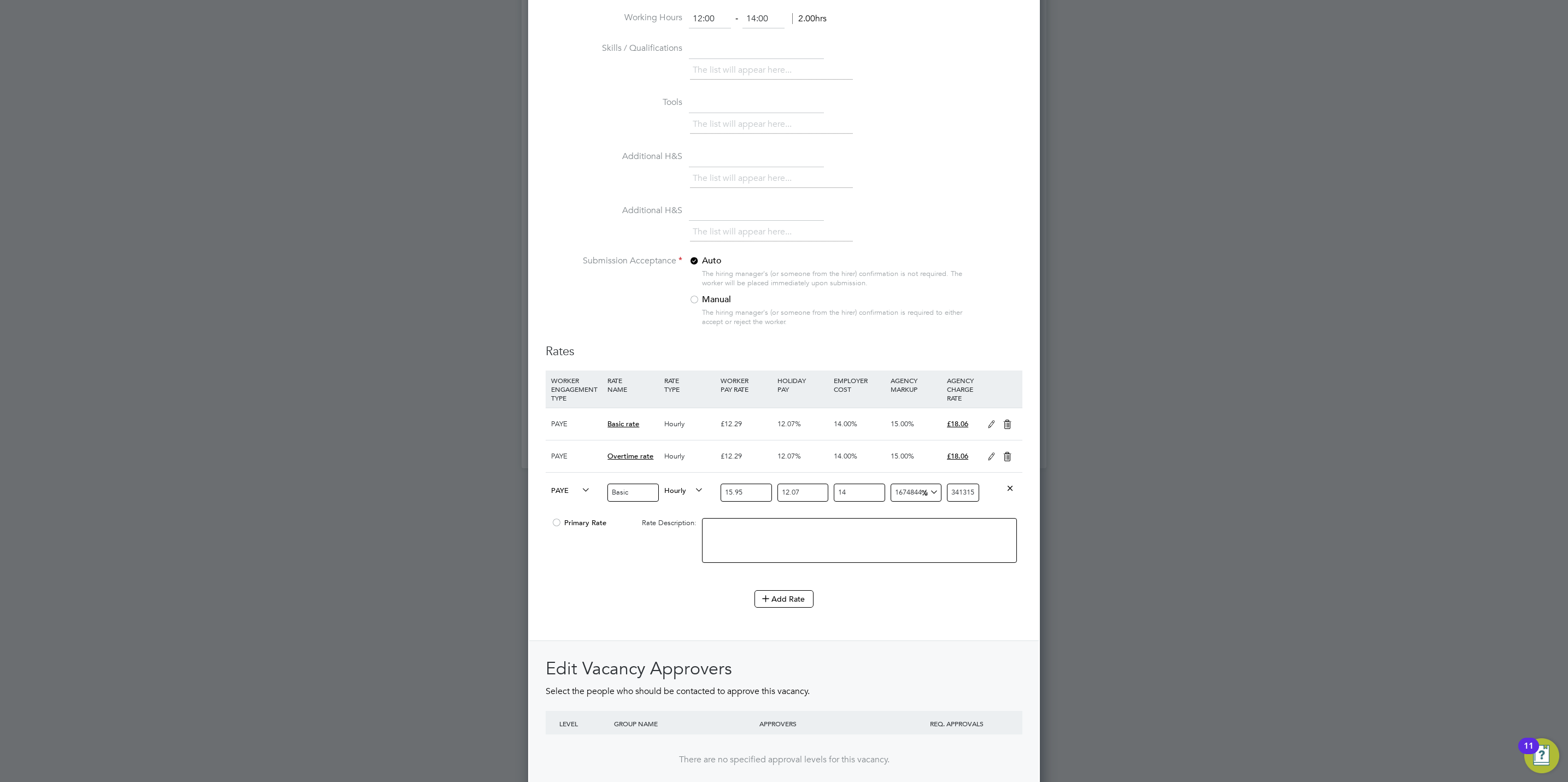
type input "41315"
type input "6353.136359467589"
type input "1315"
type input "1445.8083294542132"
type input "315"
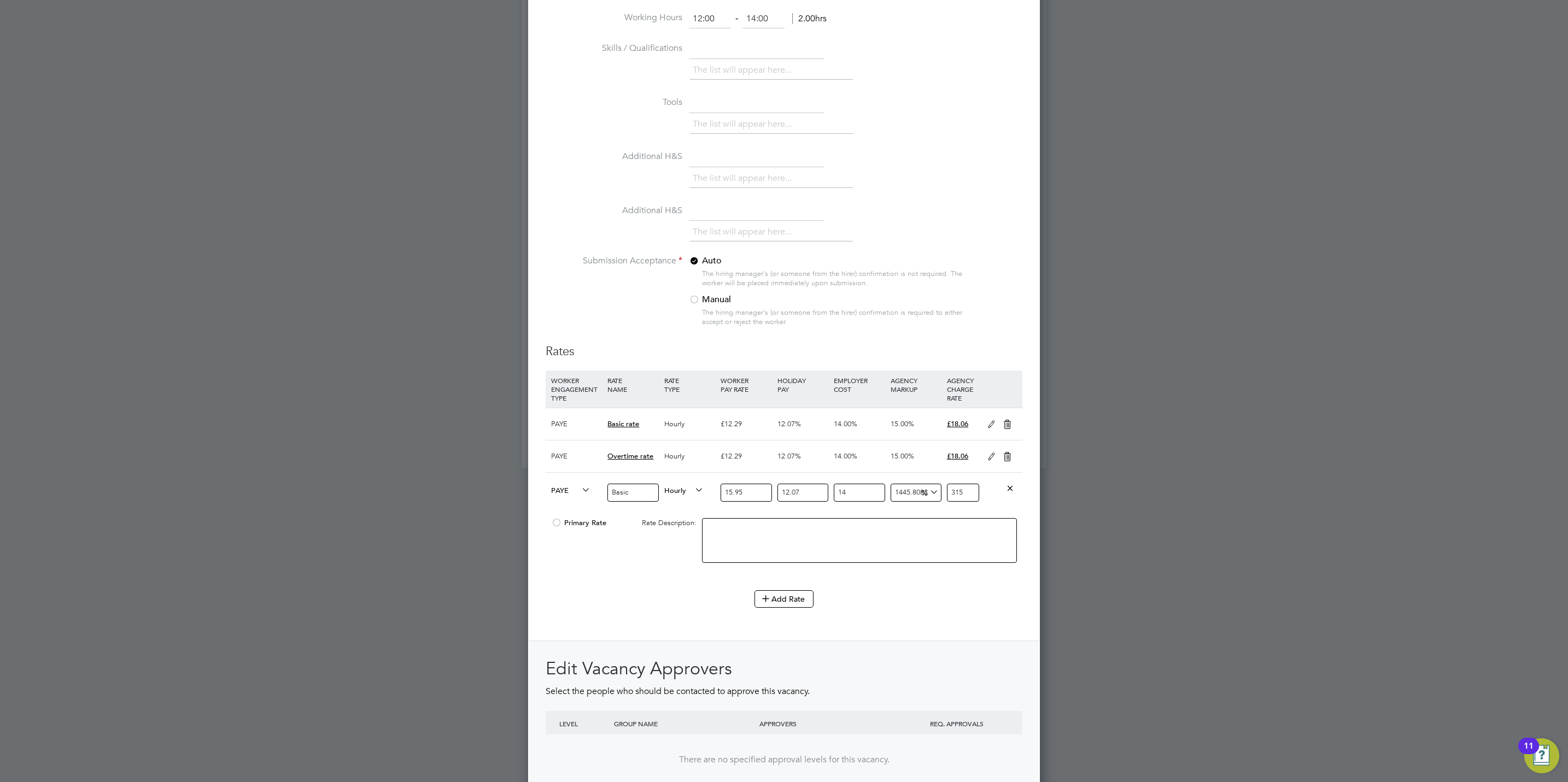
type input "-26.39007954979937"
type input "15"
type input "-75.46335984993313"
type input "5"
type input "-95.09267196998663"
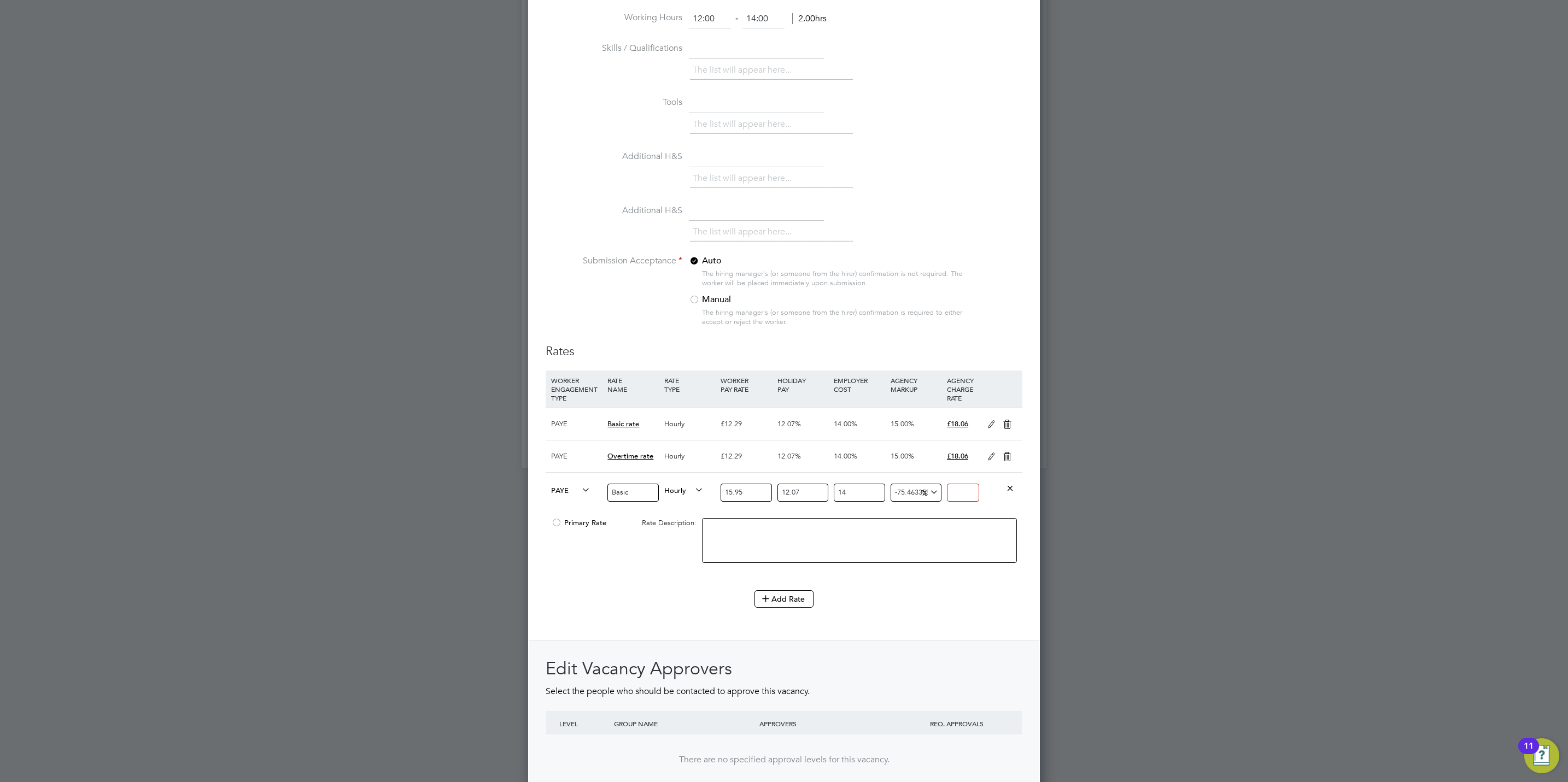
type input "1"
type input "-11.668095459759245"
type input "18"
type input "-11.177362656757907"
type input "18.1"
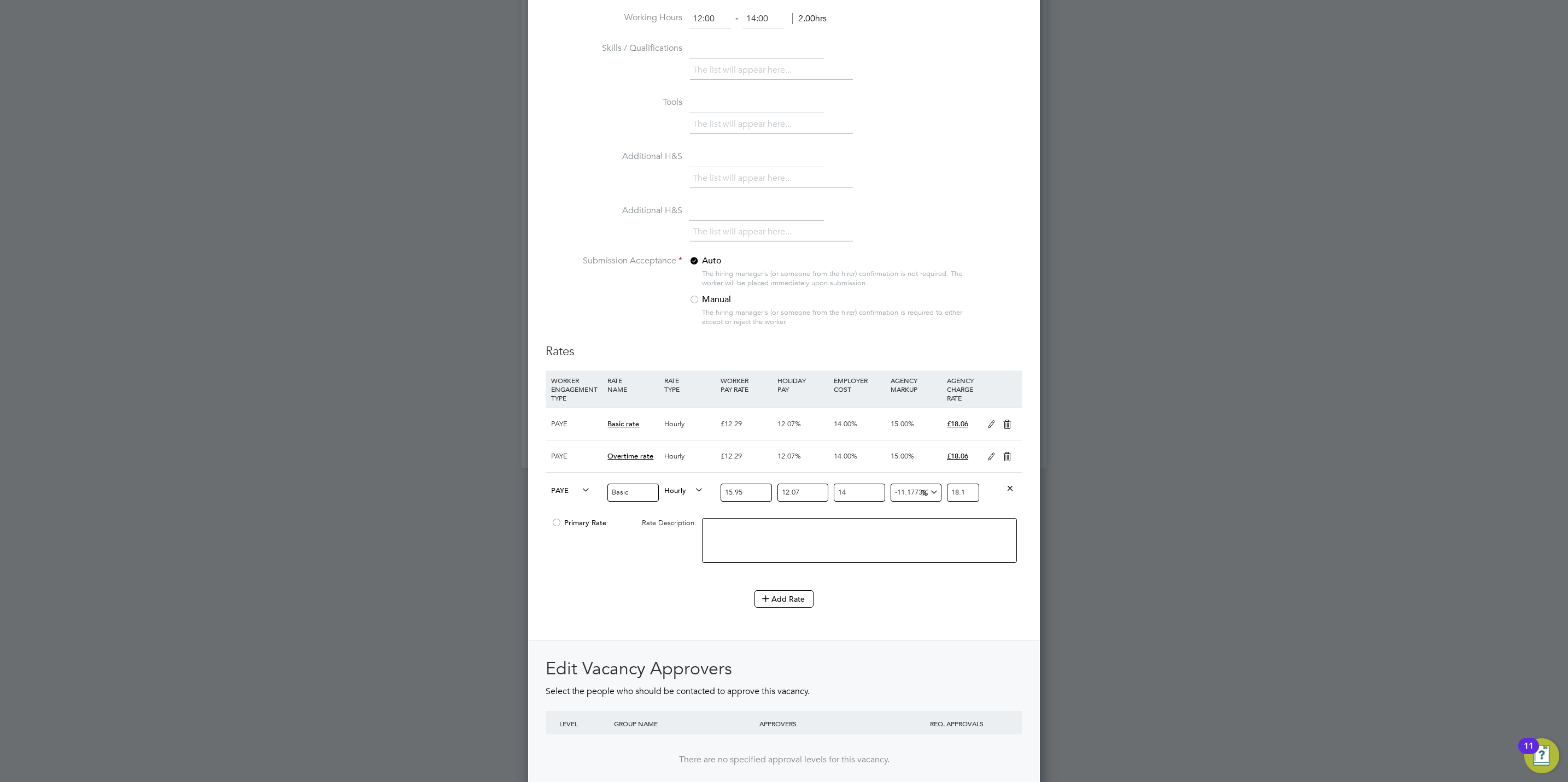
type input "-10.93199625525724"
type input "18.15"
click at [554, 528] on div at bounding box center [557, 526] width 11 height 8
click at [728, 537] on textarea at bounding box center [859, 540] width 315 height 44
type textarea "u"
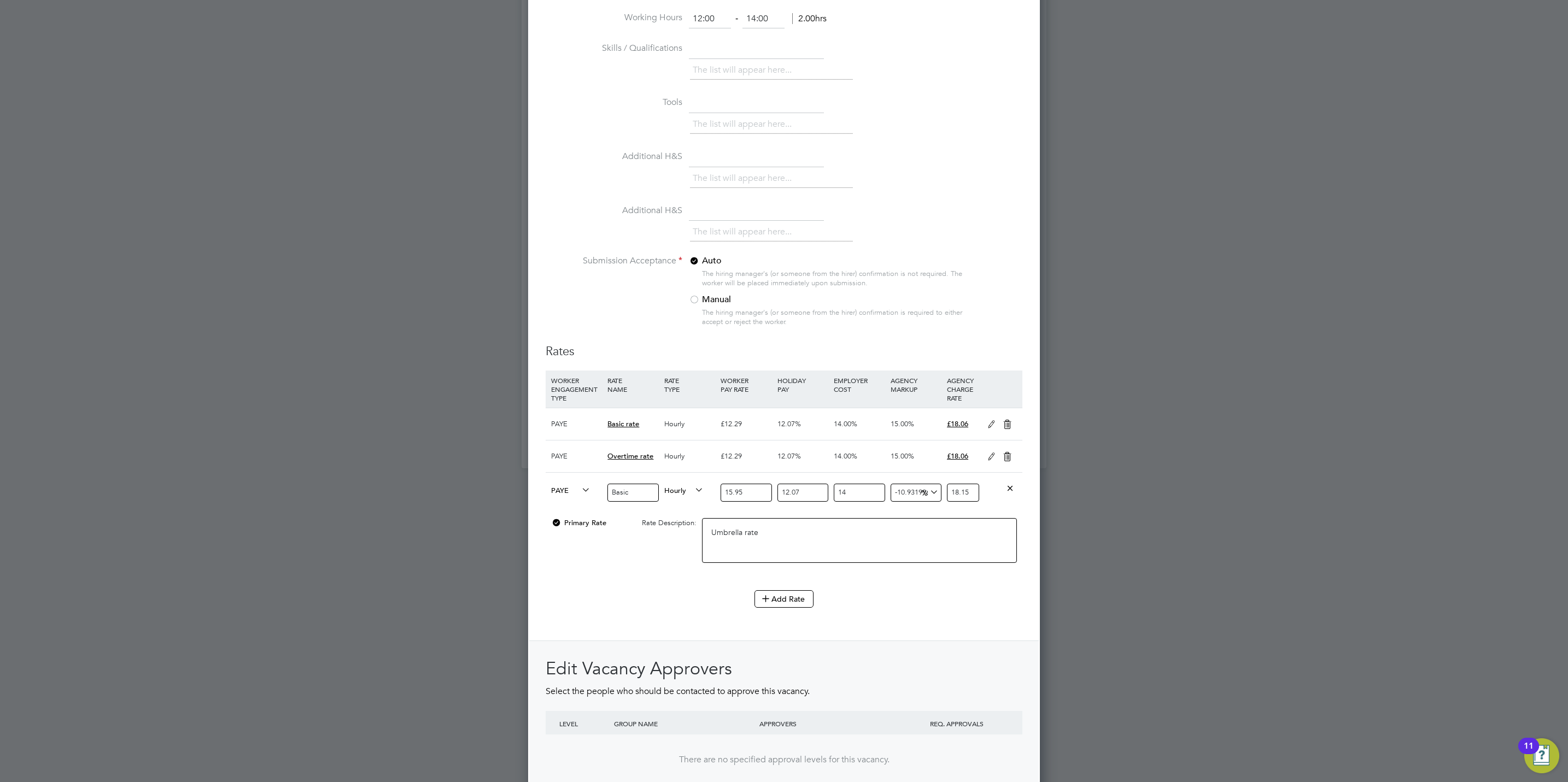
type textarea "Umbrella rate"
click at [751, 495] on input "15.95" at bounding box center [746, 493] width 51 height 18
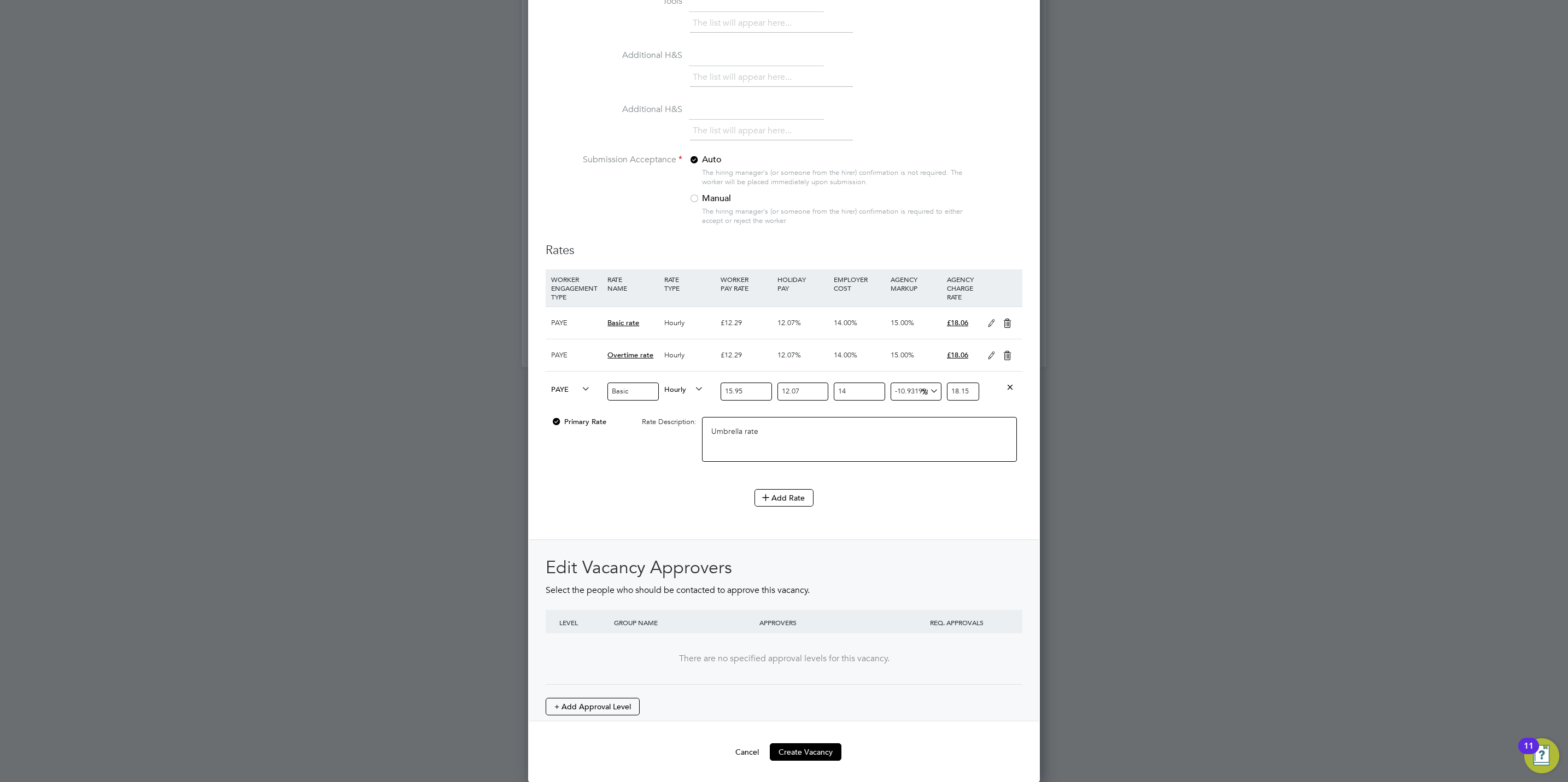
scroll to position [1039, 0]
click at [777, 747] on button "Create Vacancy" at bounding box center [805, 751] width 71 height 18
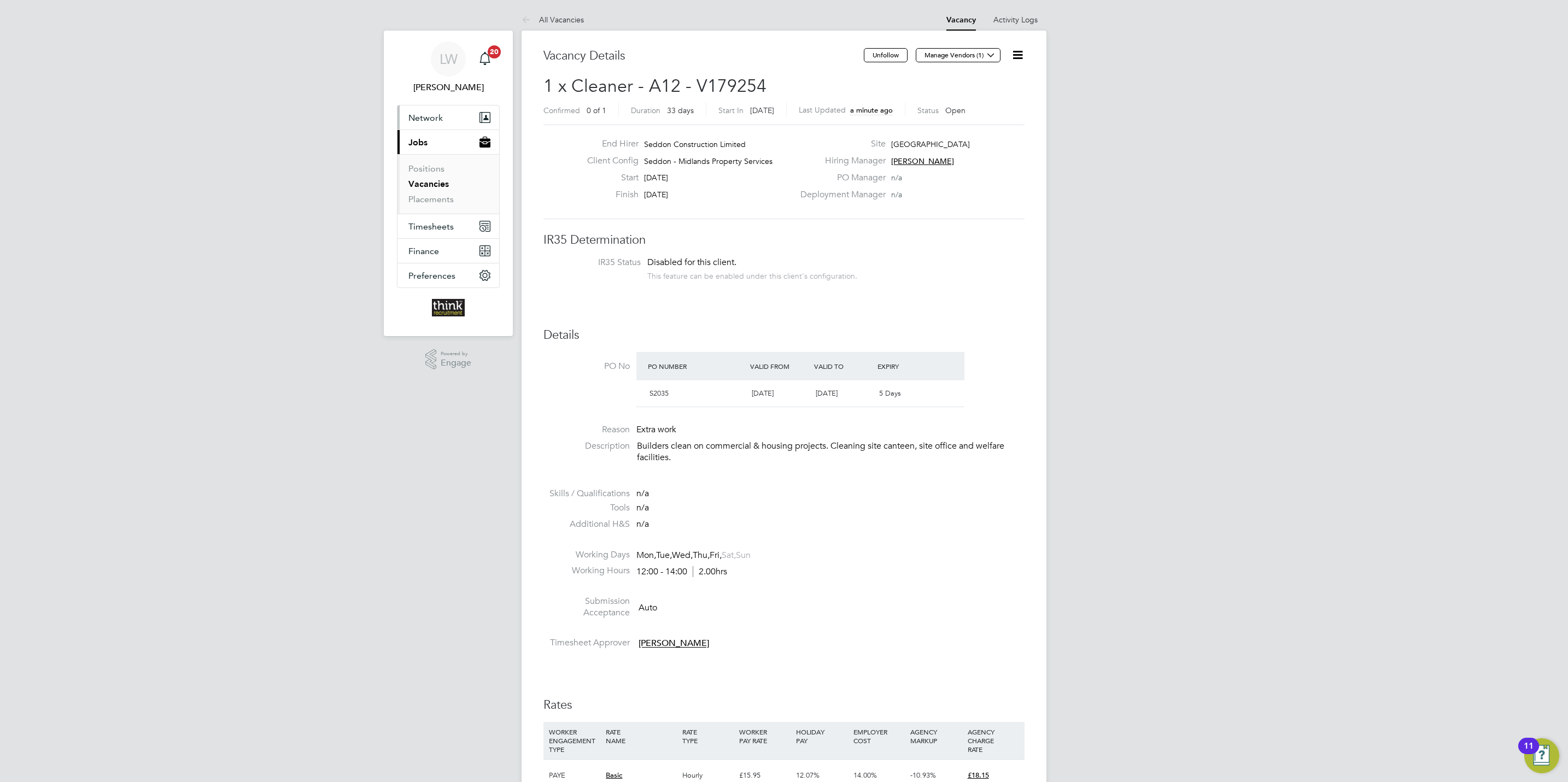
click at [427, 121] on span "Network" at bounding box center [426, 118] width 35 height 11
click at [426, 172] on link "Workers" at bounding box center [425, 175] width 33 height 11
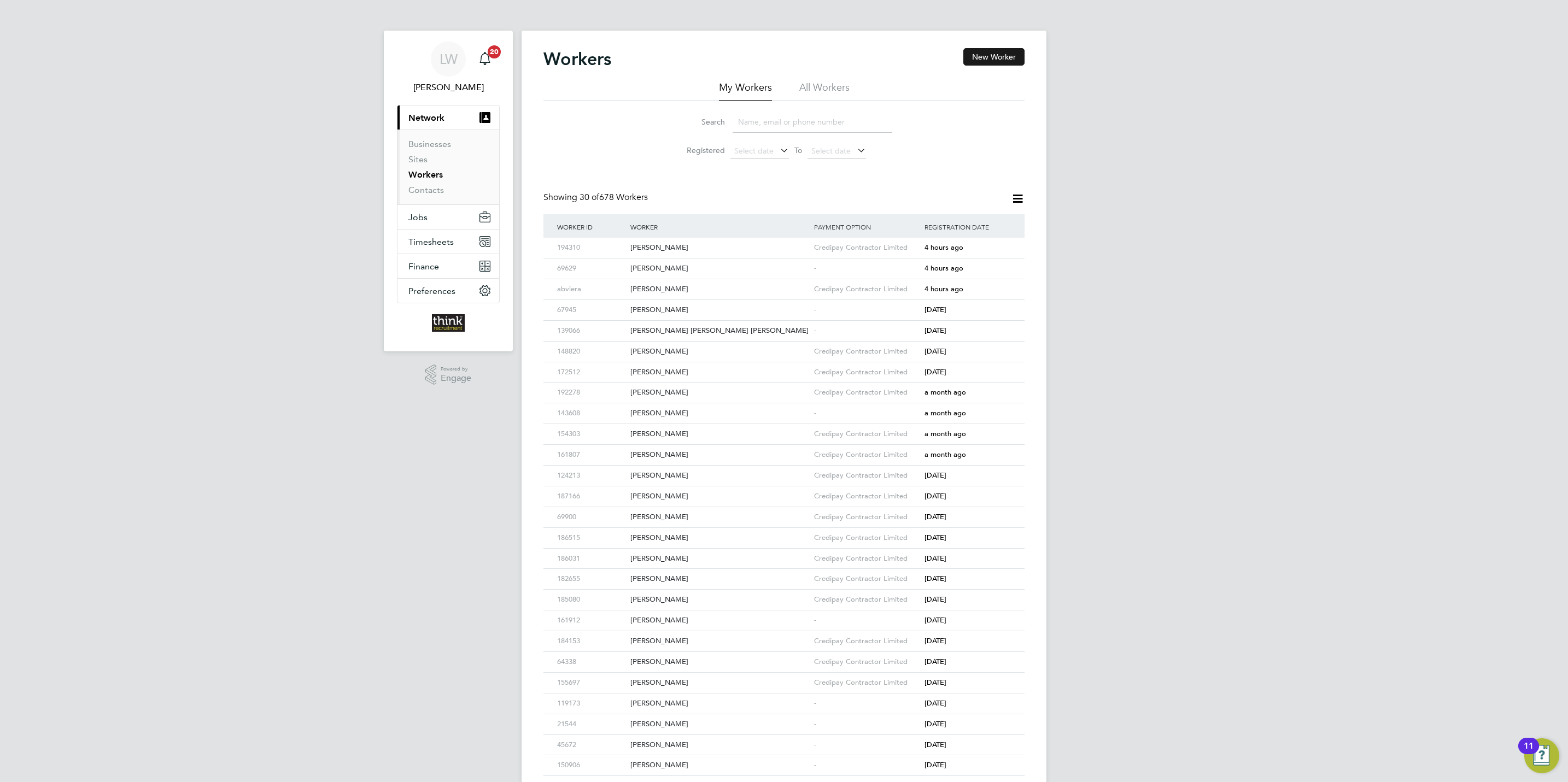
click at [991, 58] on button "New Worker" at bounding box center [994, 57] width 61 height 18
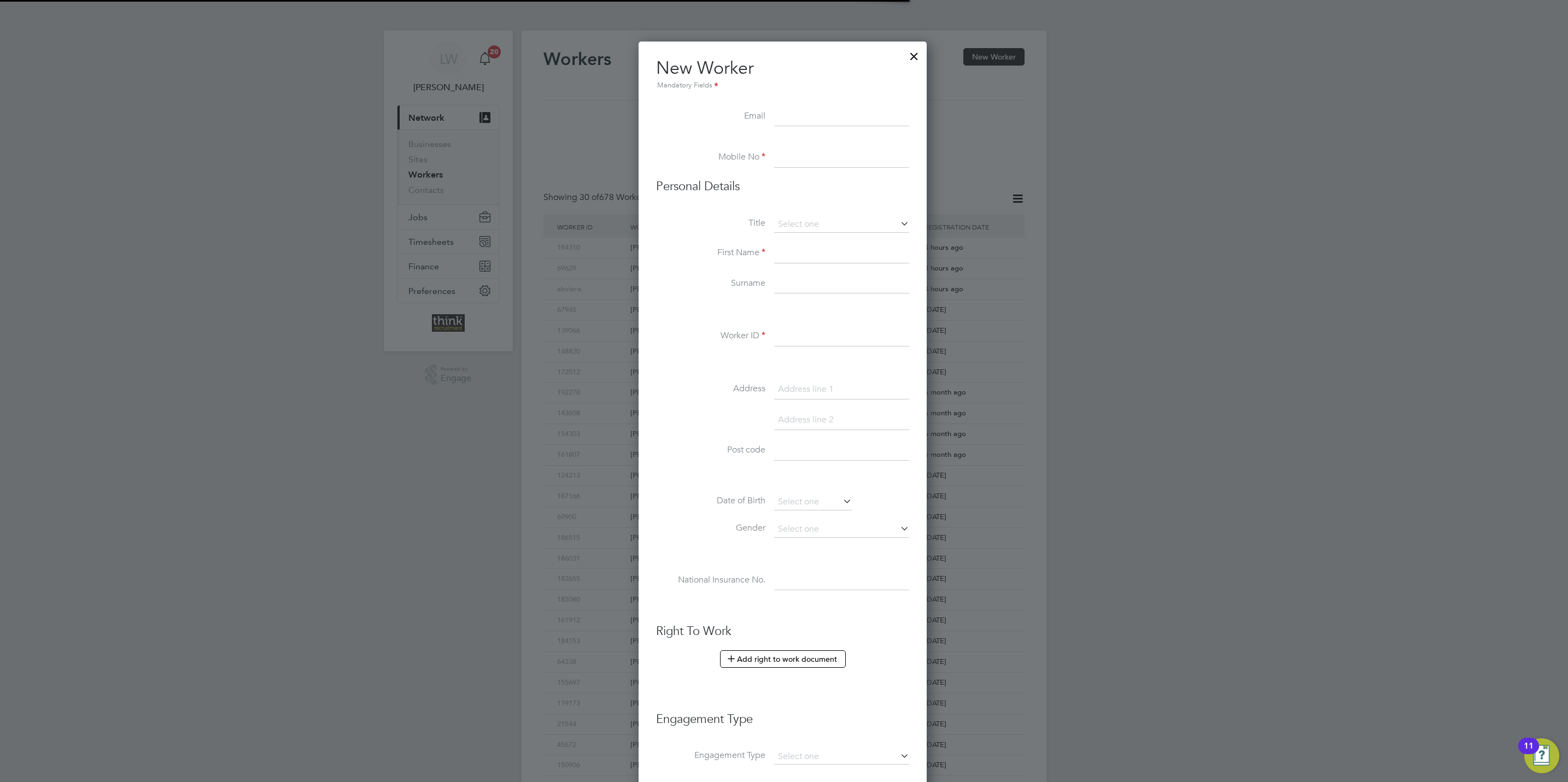
scroll to position [934, 291]
click at [915, 59] on div at bounding box center [914, 54] width 20 height 20
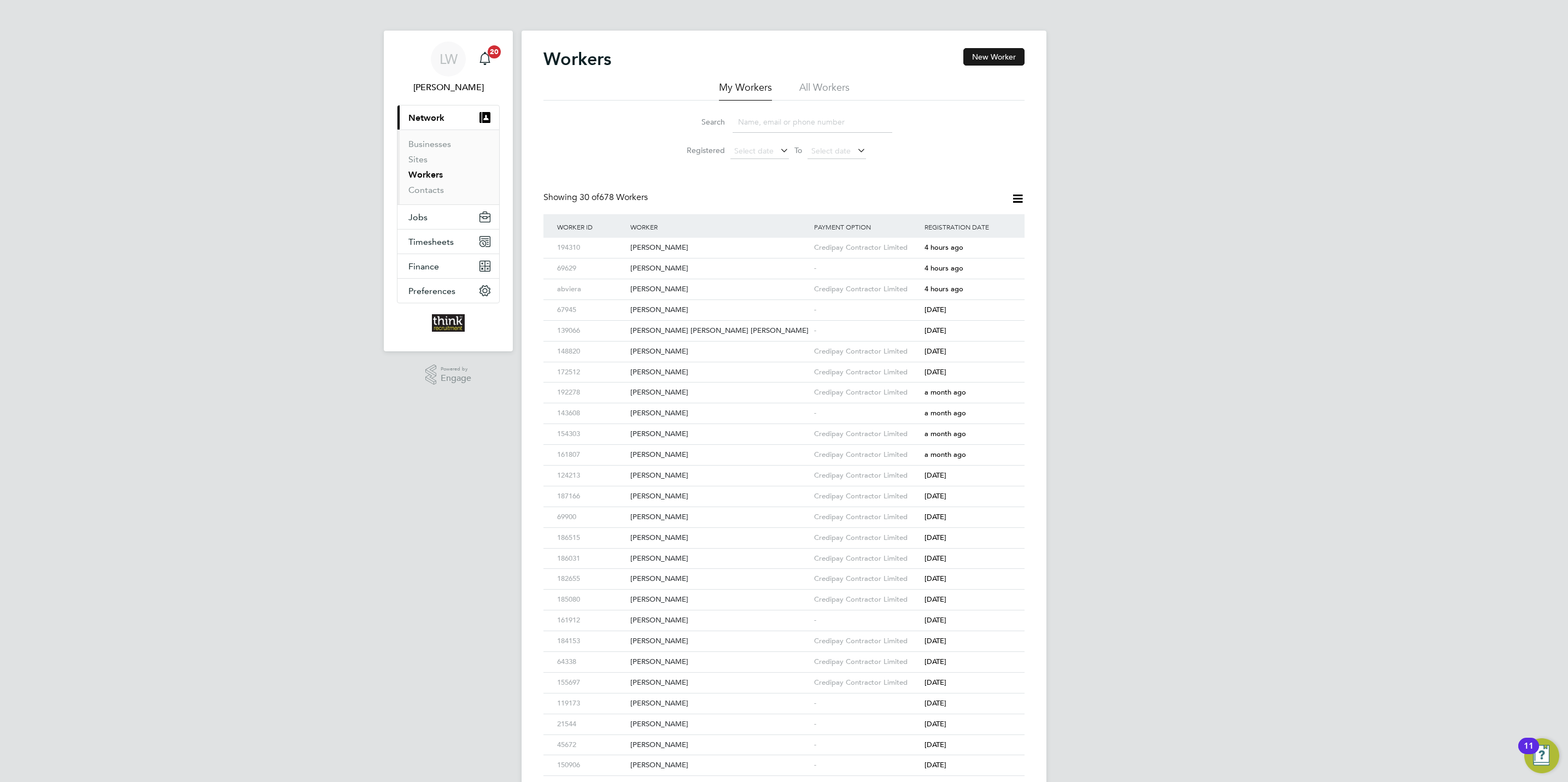
click at [996, 56] on button "New Worker" at bounding box center [994, 57] width 61 height 18
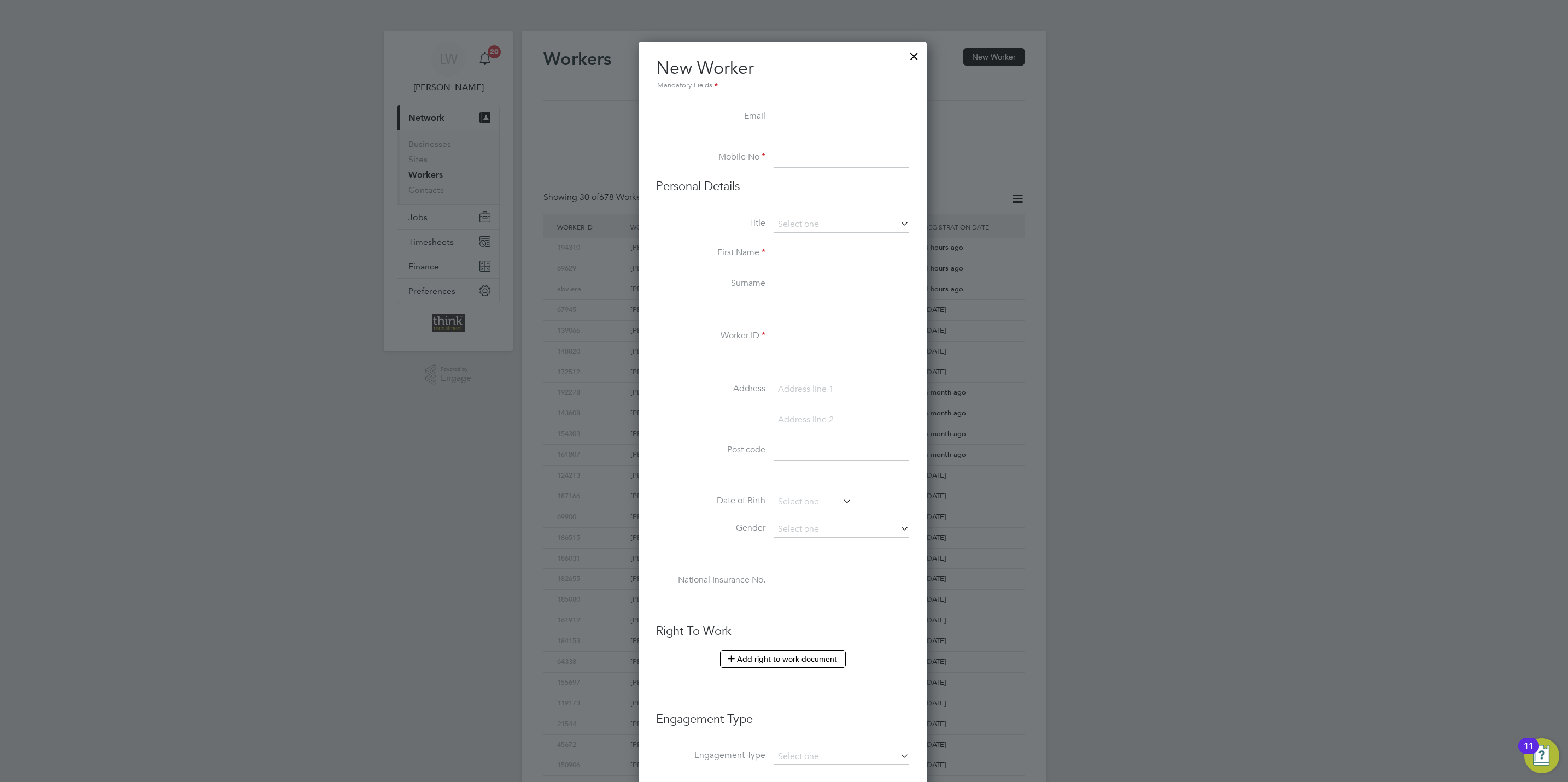
paste input "[EMAIL_ADDRESS][DOMAIN_NAME]"
type input "[EMAIL_ADDRESS][DOMAIN_NAME]"
click at [807, 151] on input at bounding box center [842, 158] width 135 height 20
paste input "07404 066 782"
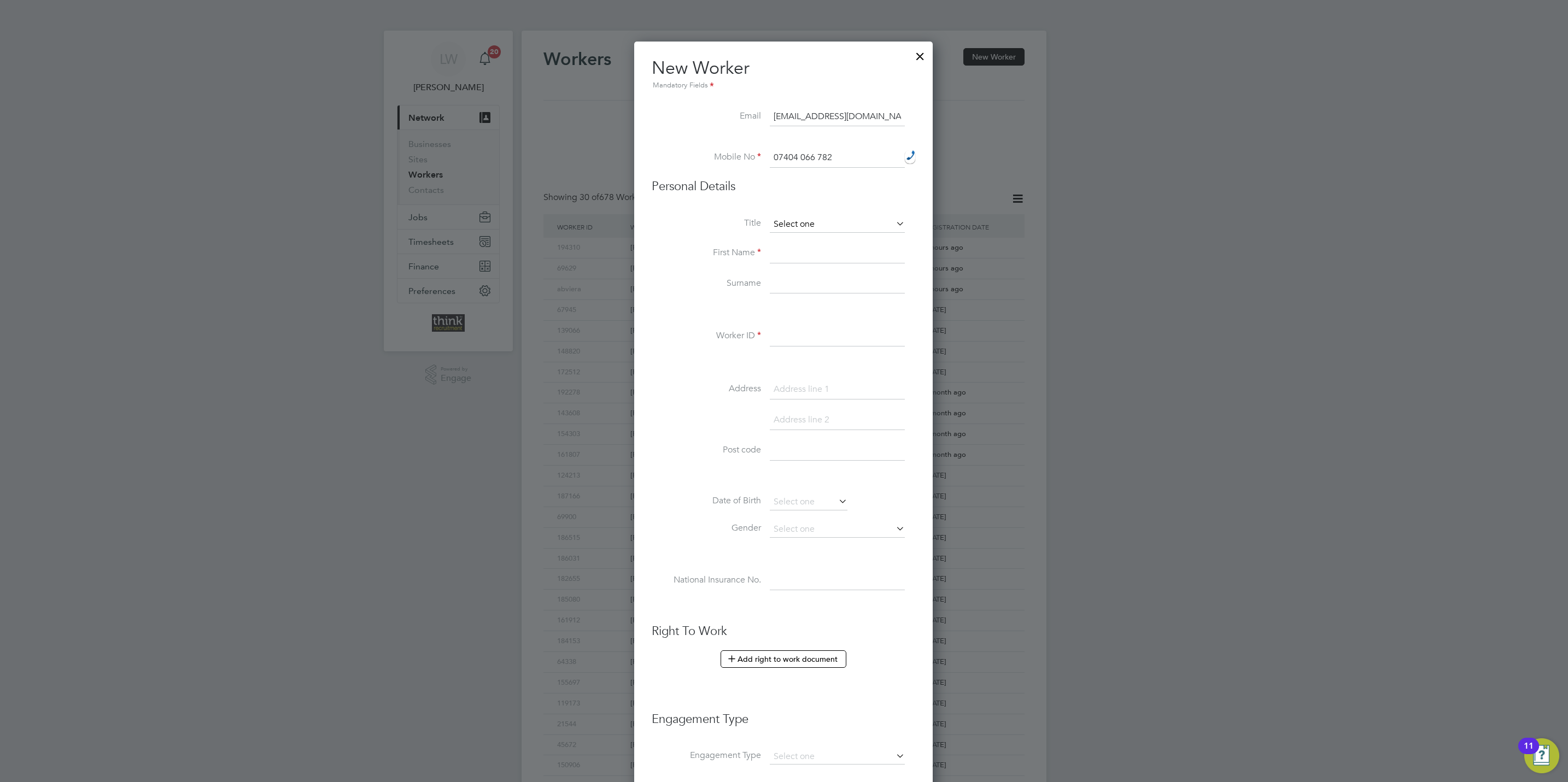
type input "07404 066 782"
click at [800, 219] on input at bounding box center [837, 224] width 135 height 16
click at [796, 248] on li "Mrs" at bounding box center [837, 255] width 136 height 15
type input "Mrs"
click at [796, 248] on input at bounding box center [837, 254] width 135 height 20
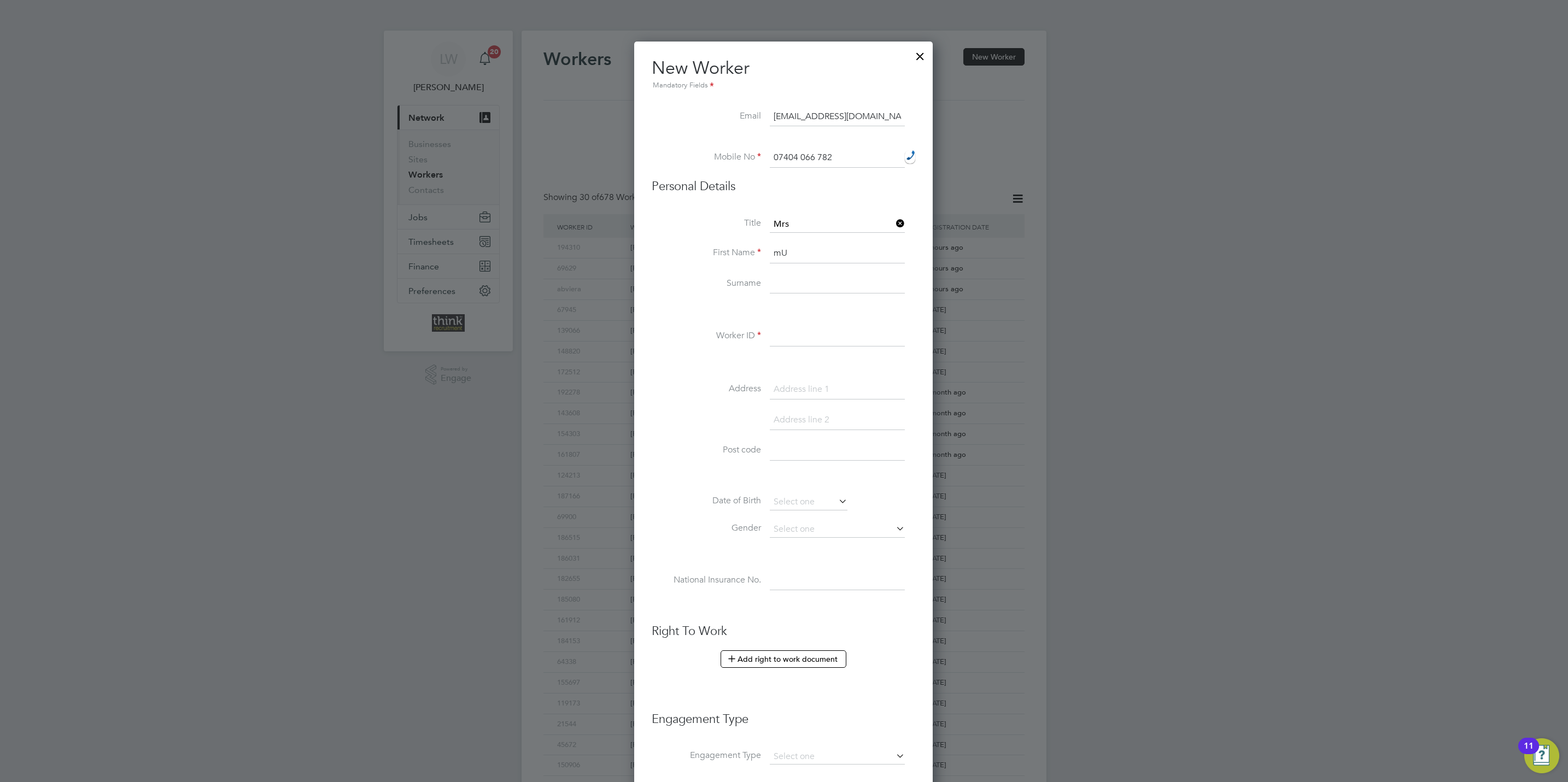
type input "m"
type input "[PERSON_NAME]"
type input "Abdalla"
click at [810, 338] on input at bounding box center [837, 337] width 135 height 20
type input "195205"
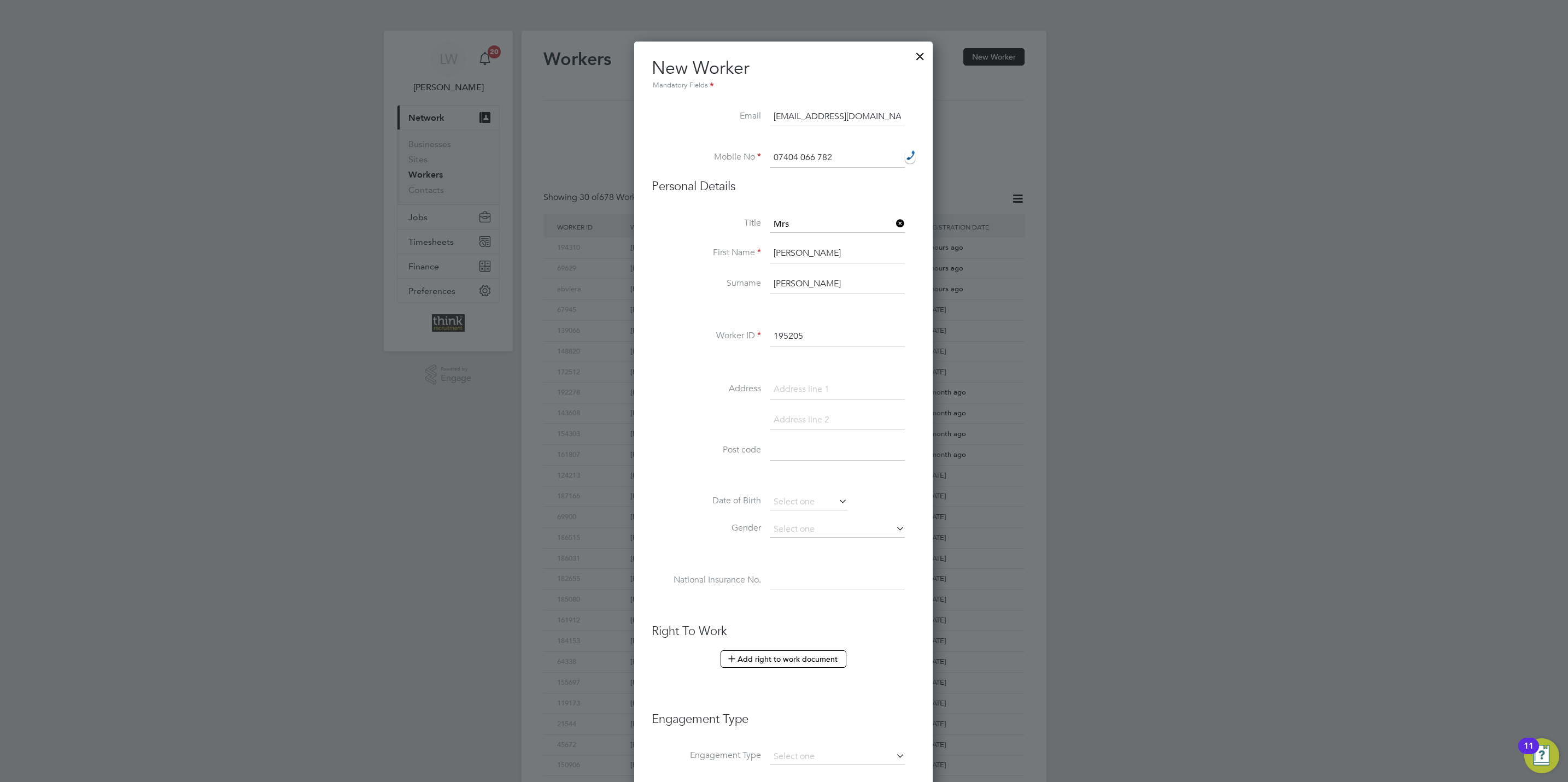
click at [817, 392] on input at bounding box center [837, 390] width 135 height 20
type input "Flat 88 Trent Tower"
click at [804, 419] on input at bounding box center [837, 420] width 135 height 20
type input "Birmingham"
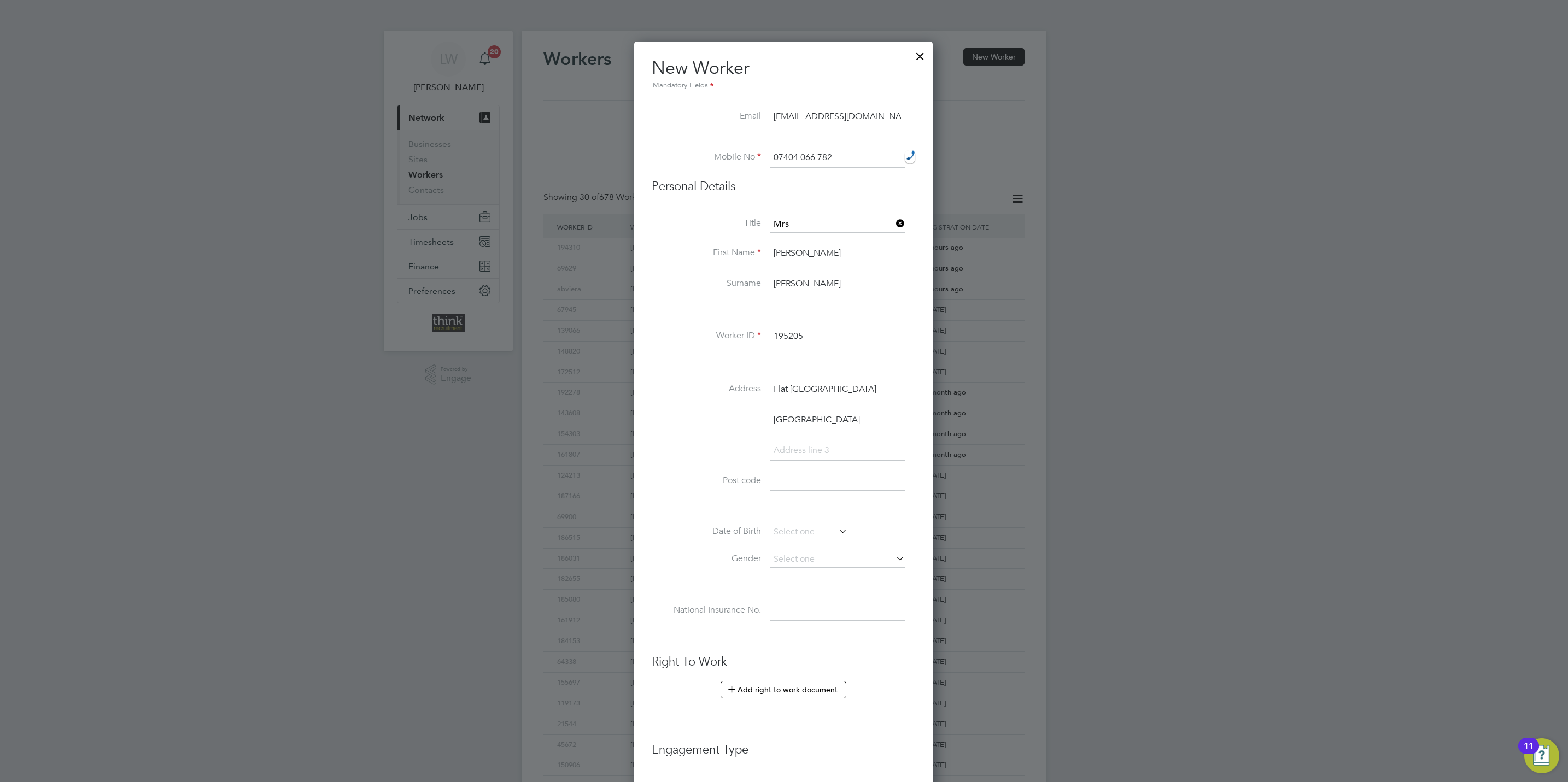
click at [781, 491] on input at bounding box center [837, 481] width 135 height 20
type input "B7 4JT"
click at [808, 525] on div "Title Mrs First Name Marum Surname Abdalla Worker ID 195205 Address Flat 88 Tre…" at bounding box center [784, 429] width 264 height 427
click at [810, 533] on input at bounding box center [808, 532] width 77 height 16
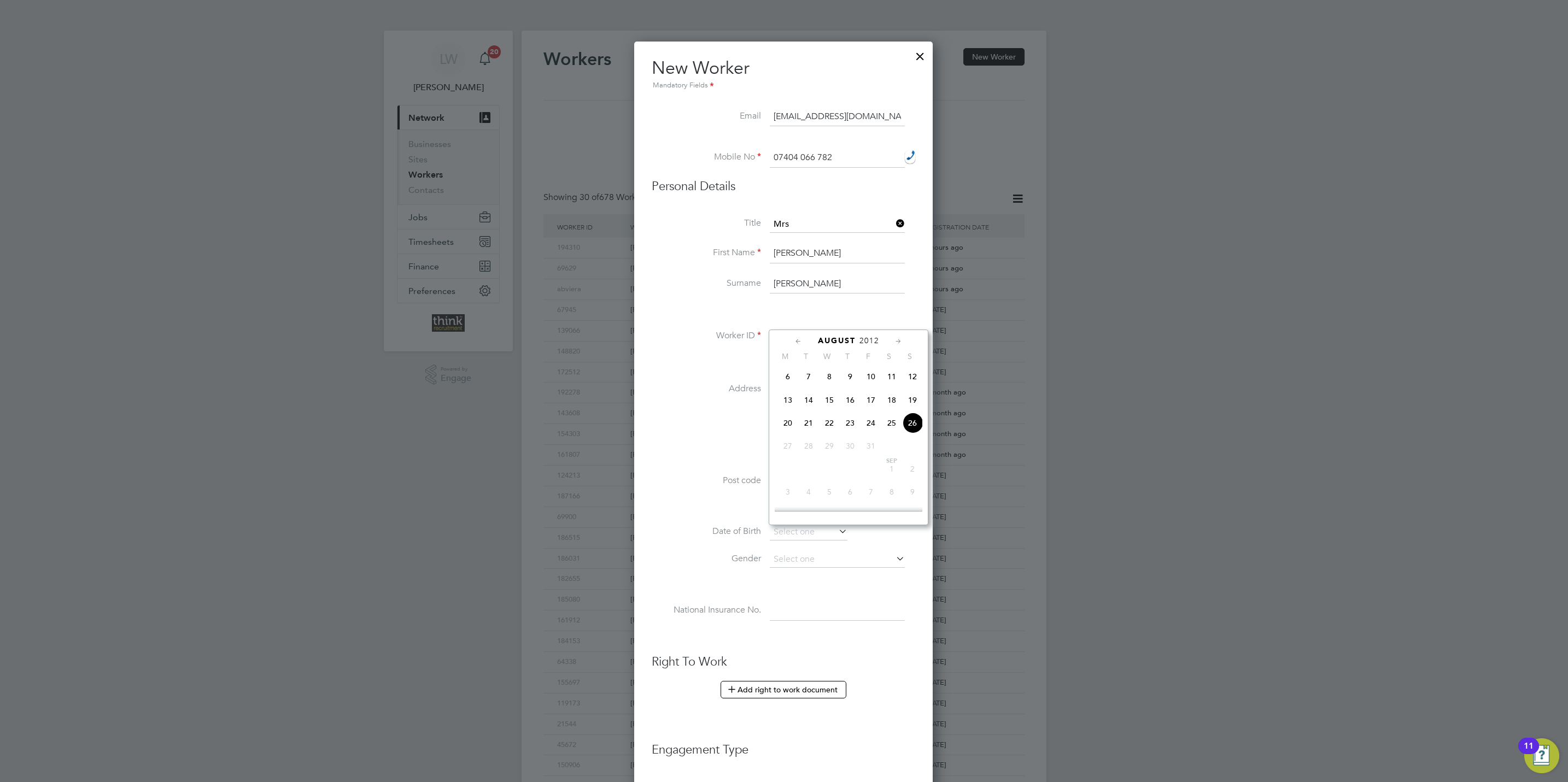
click at [876, 341] on span "2012" at bounding box center [869, 340] width 20 height 9
click at [875, 338] on span "2012" at bounding box center [869, 340] width 20 height 9
click at [858, 343] on span "2012" at bounding box center [862, 340] width 20 height 9
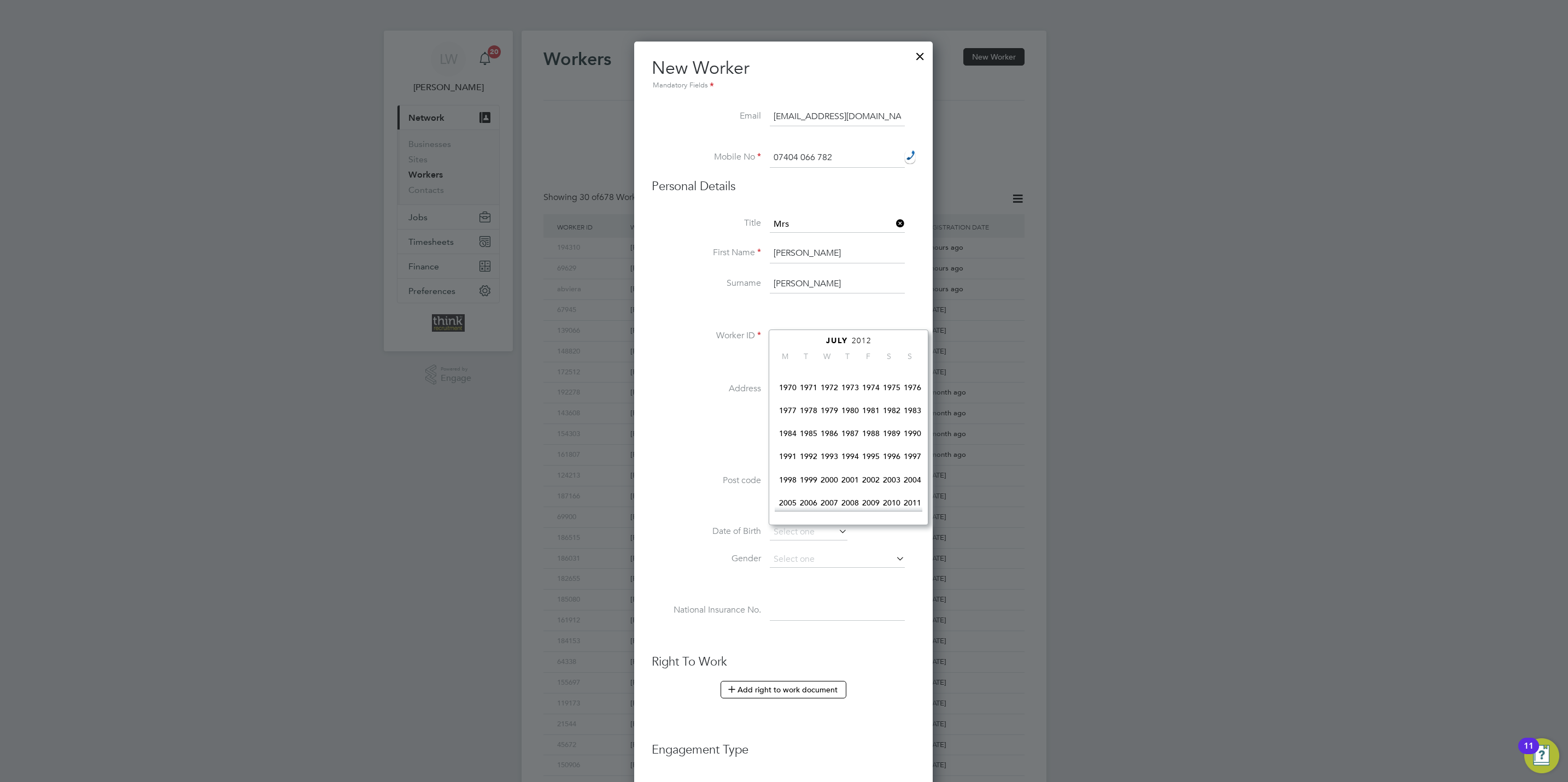
click at [911, 413] on span "1983" at bounding box center [912, 410] width 21 height 21
click at [794, 340] on icon at bounding box center [799, 342] width 11 height 12
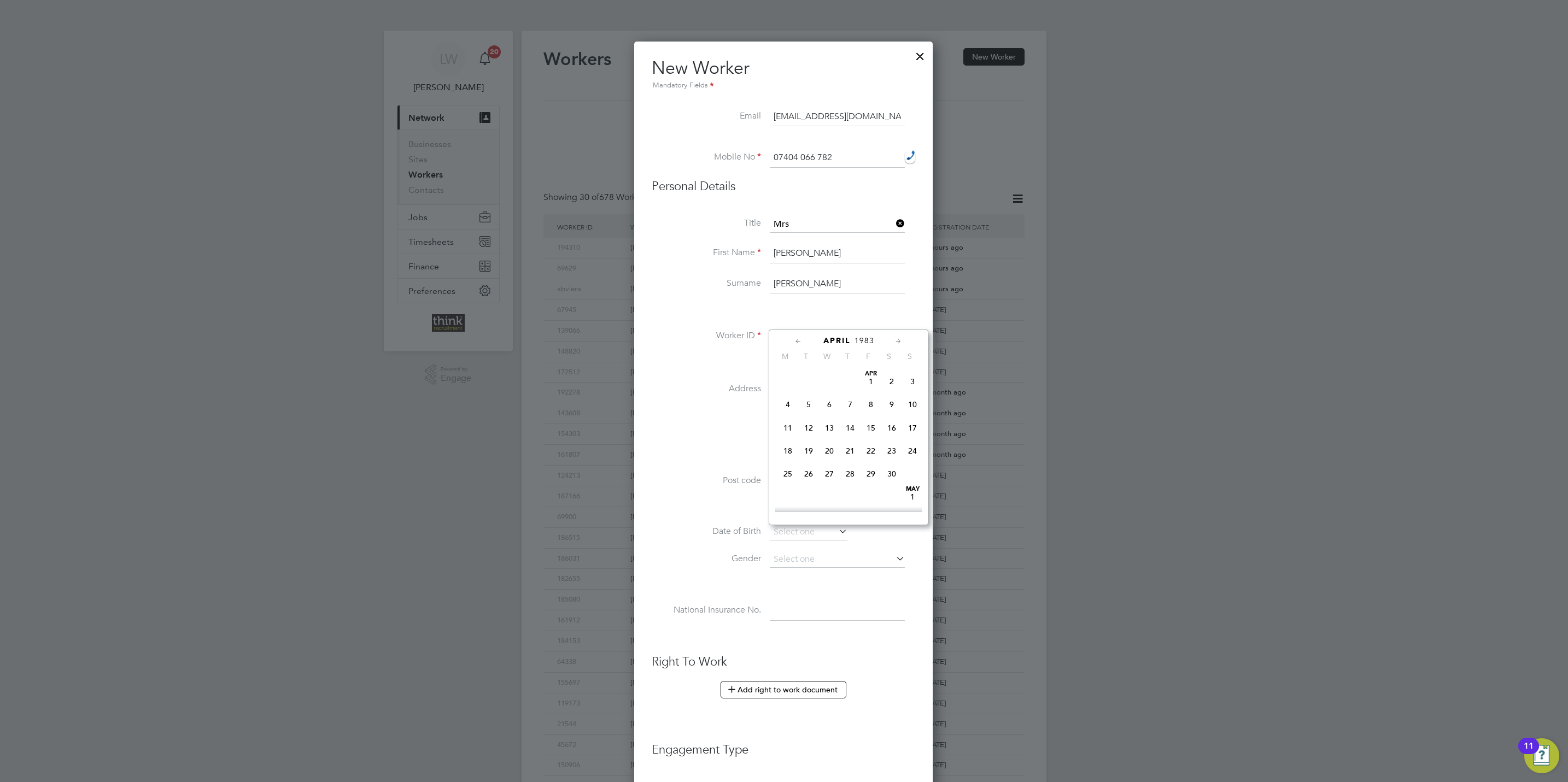
click at [794, 340] on icon at bounding box center [799, 342] width 11 height 12
click at [892, 377] on span "Jan 1" at bounding box center [891, 381] width 21 height 21
type input "01 Jan 1983"
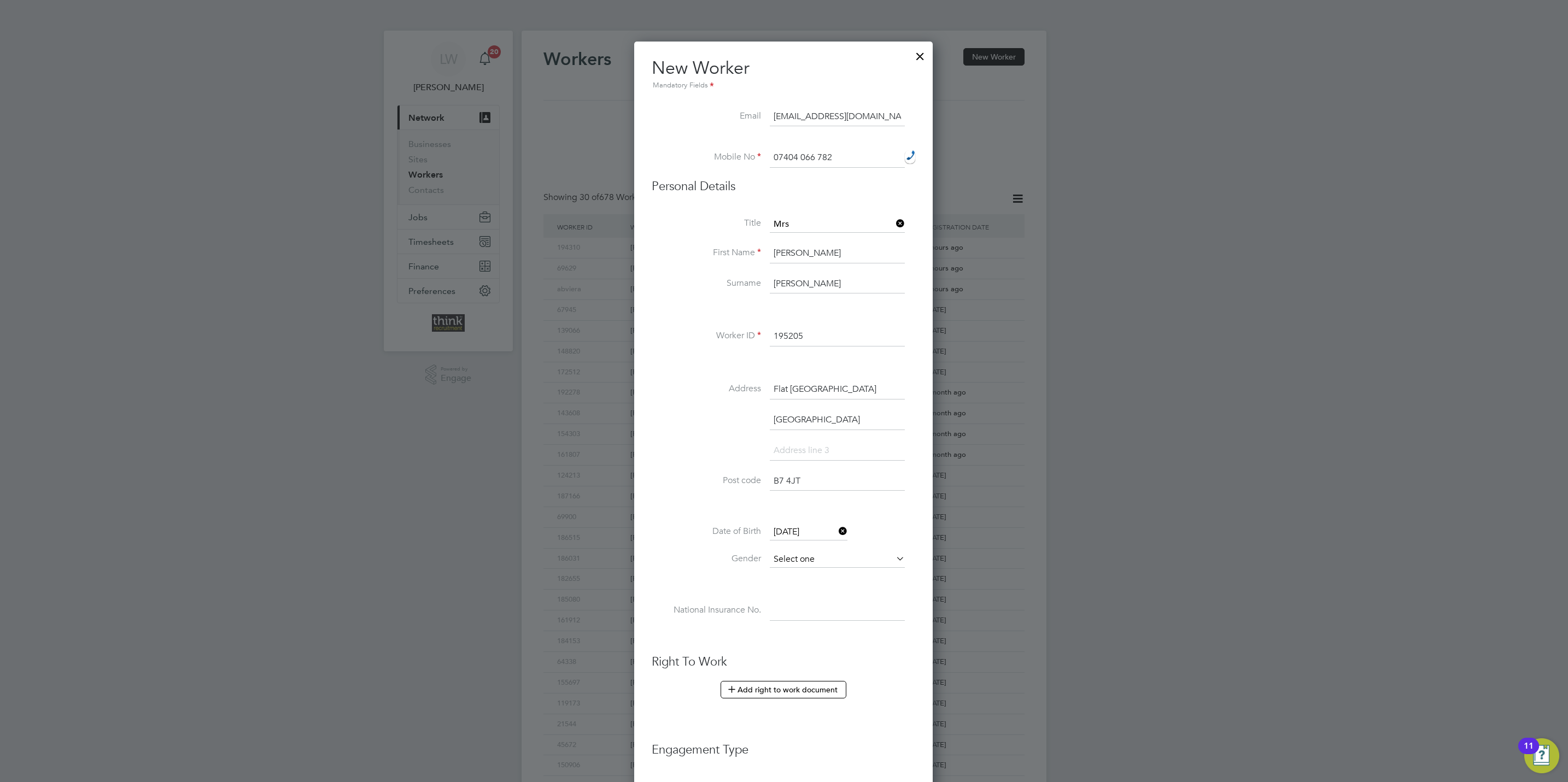
click at [793, 561] on input at bounding box center [837, 559] width 135 height 16
click at [799, 589] on li "Female" at bounding box center [837, 591] width 136 height 15
type input "Female"
click at [795, 613] on input at bounding box center [837, 611] width 135 height 20
type input "s"
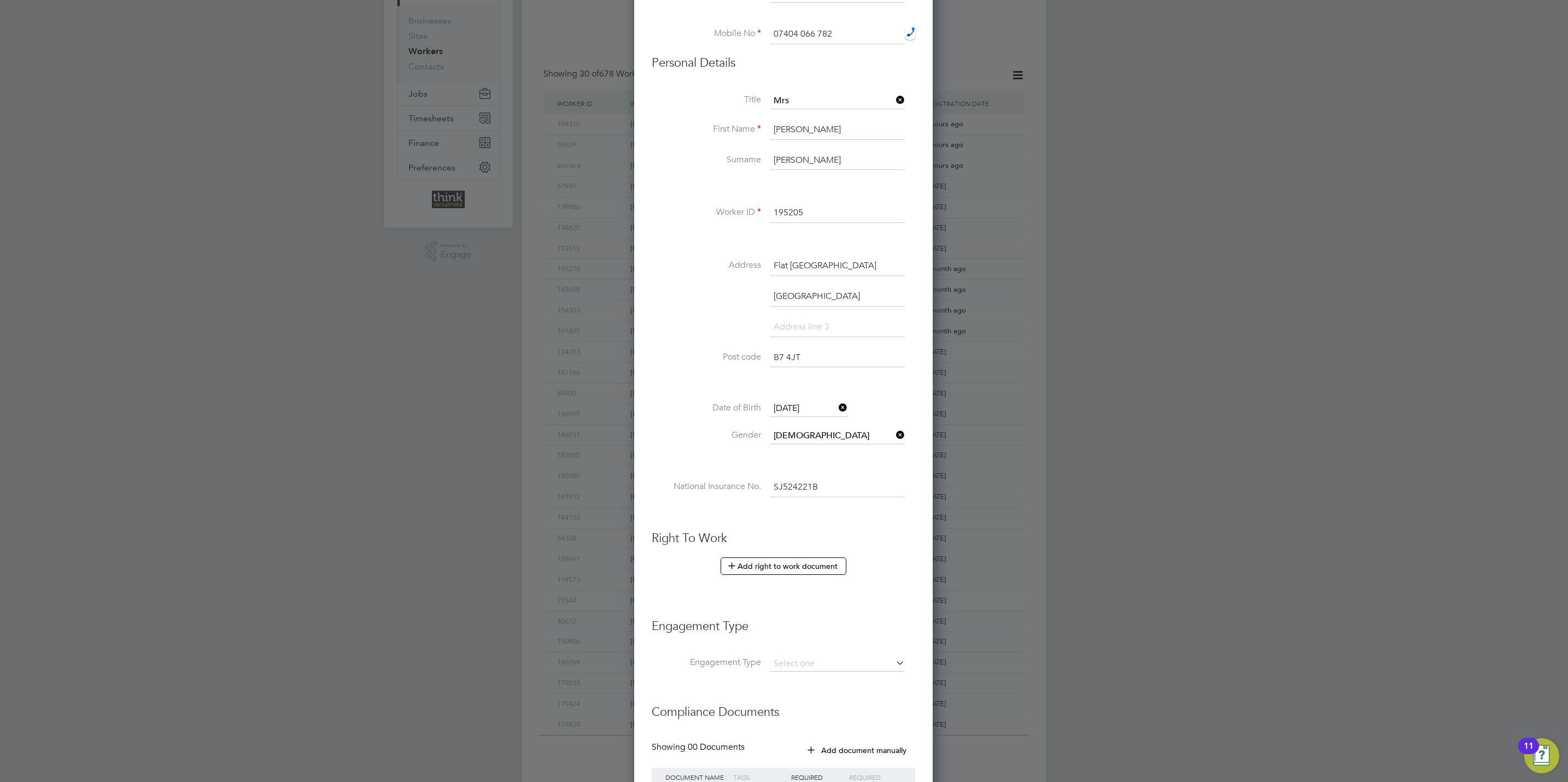
scroll to position [164, 0]
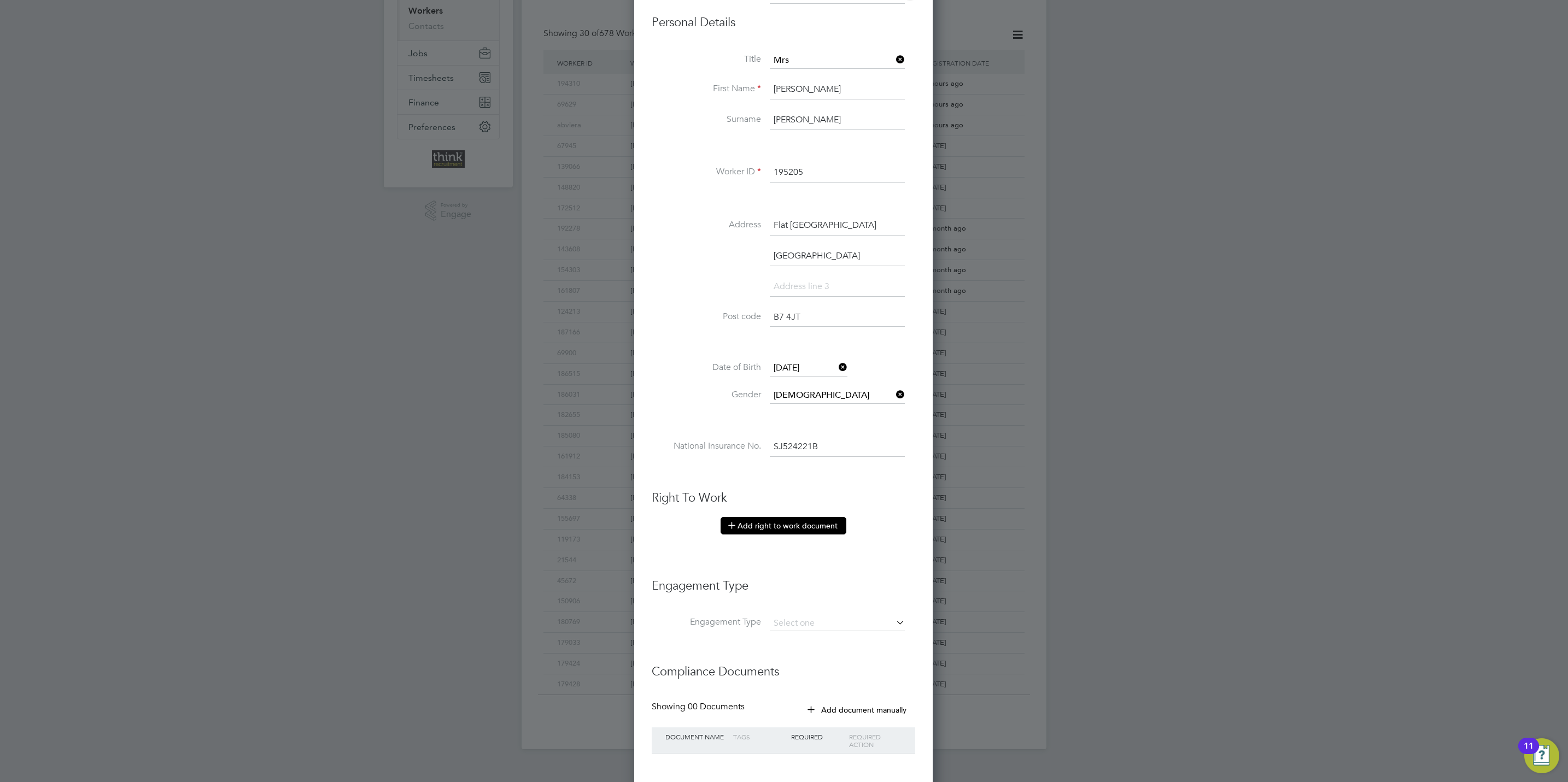
type input "SJ 52 42 21 B"
click at [787, 527] on button "Add right to work document" at bounding box center [784, 525] width 126 height 18
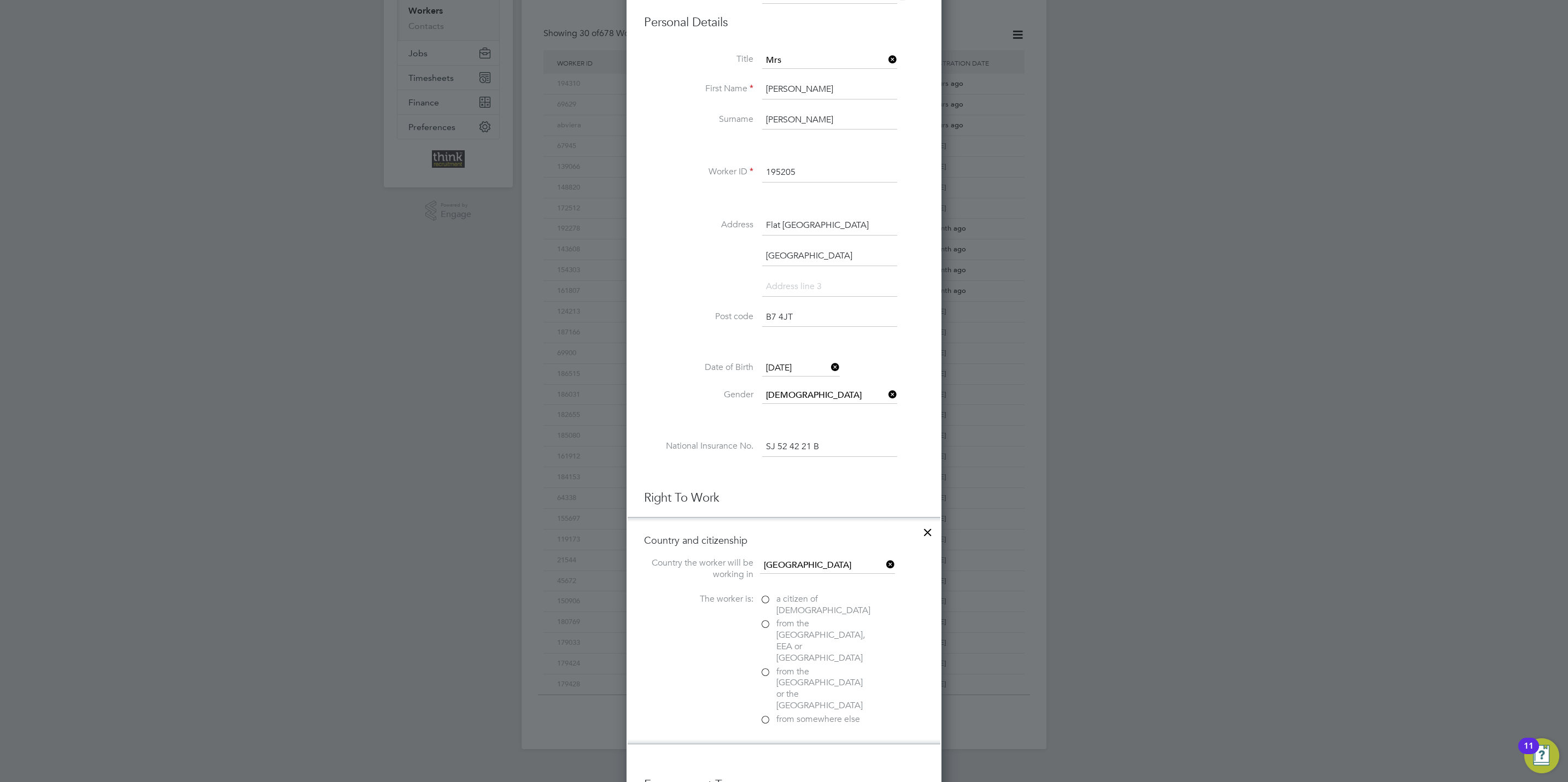
click at [766, 605] on label "a citizen of United Kingdom" at bounding box center [814, 605] width 110 height 23
click at [0, 0] on input "a citizen of United Kingdom" at bounding box center [0, 0] width 0 height 0
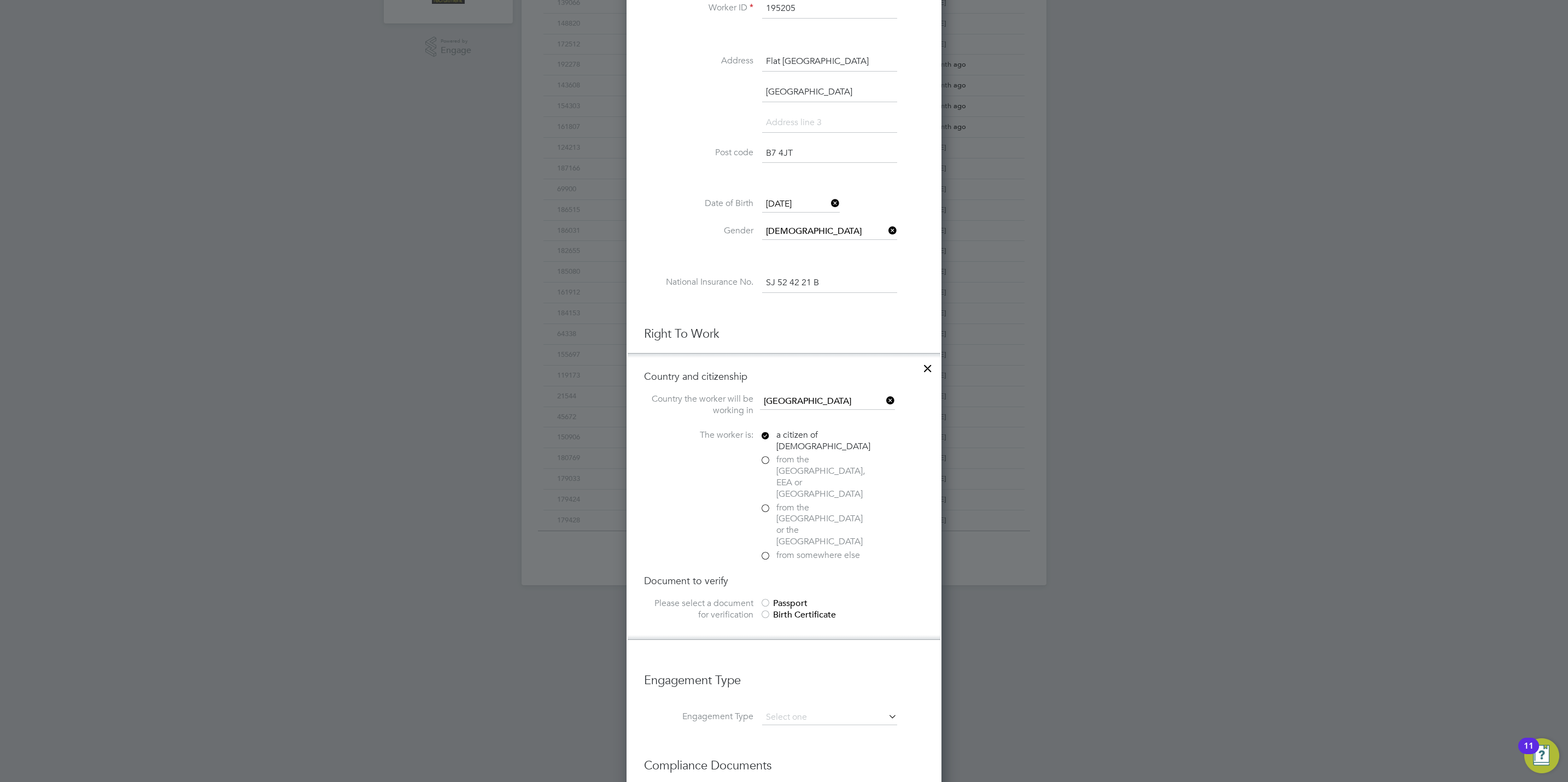
click at [767, 599] on div at bounding box center [765, 604] width 11 height 11
click at [795, 658] on input "file" at bounding box center [809, 674] width 172 height 33
type input "C:\fakepath\Marum Adalla Passport.jpg"
click at [784, 690] on input at bounding box center [830, 700] width 135 height 20
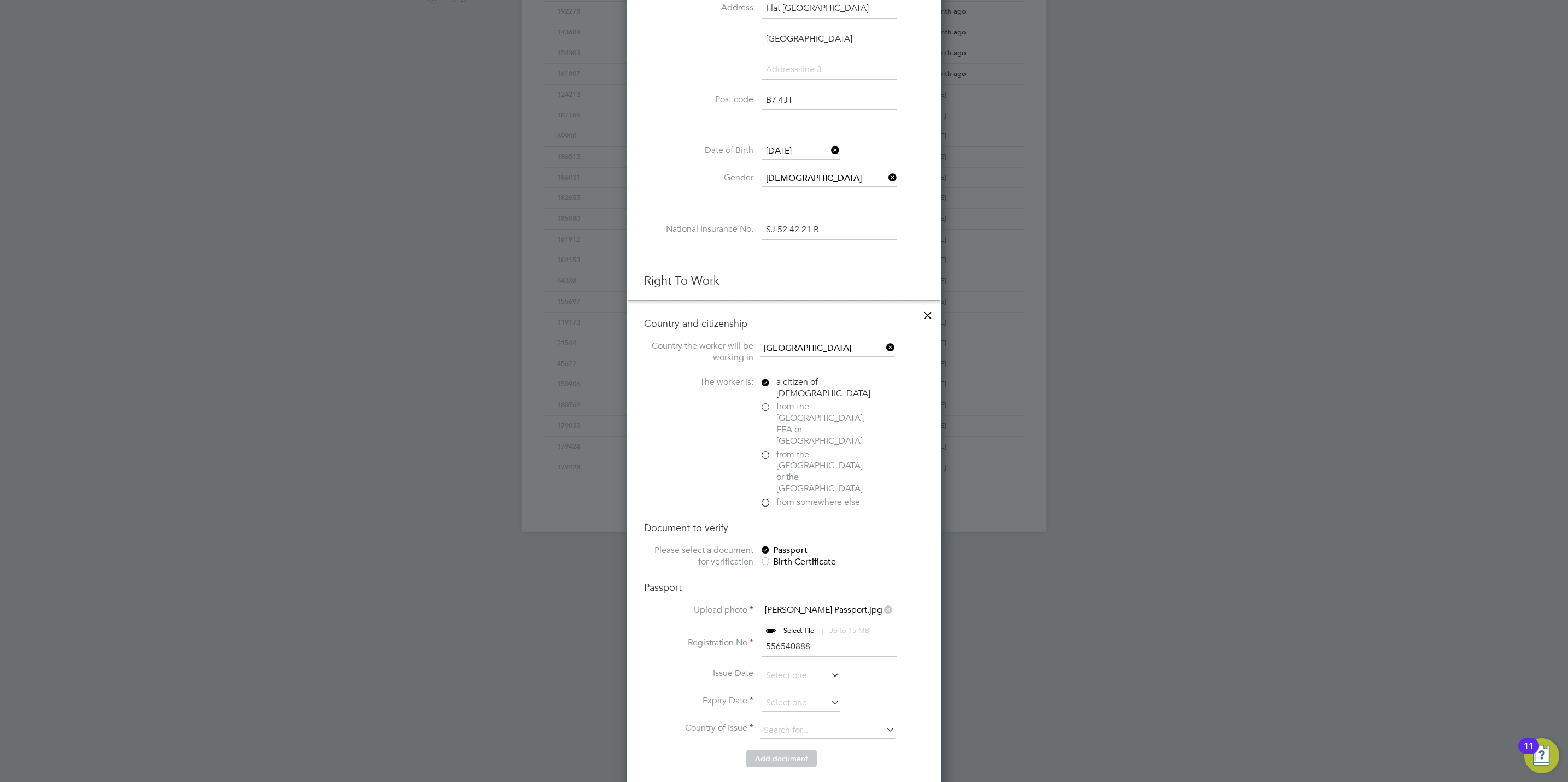
scroll to position [410, 0]
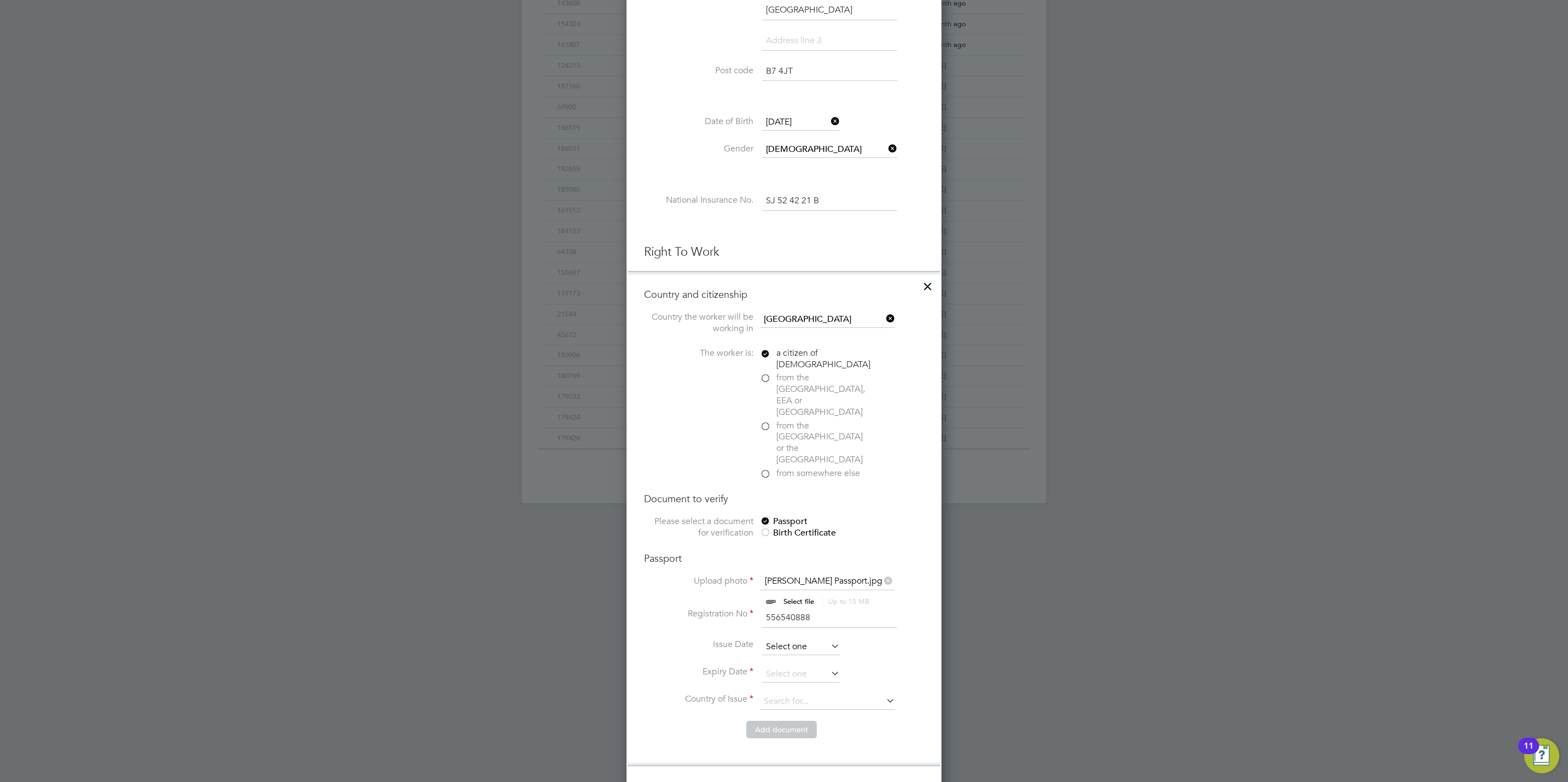
type input "556540888"
click at [794, 639] on input at bounding box center [800, 646] width 77 height 16
click at [861, 422] on span "2025" at bounding box center [862, 422] width 20 height 9
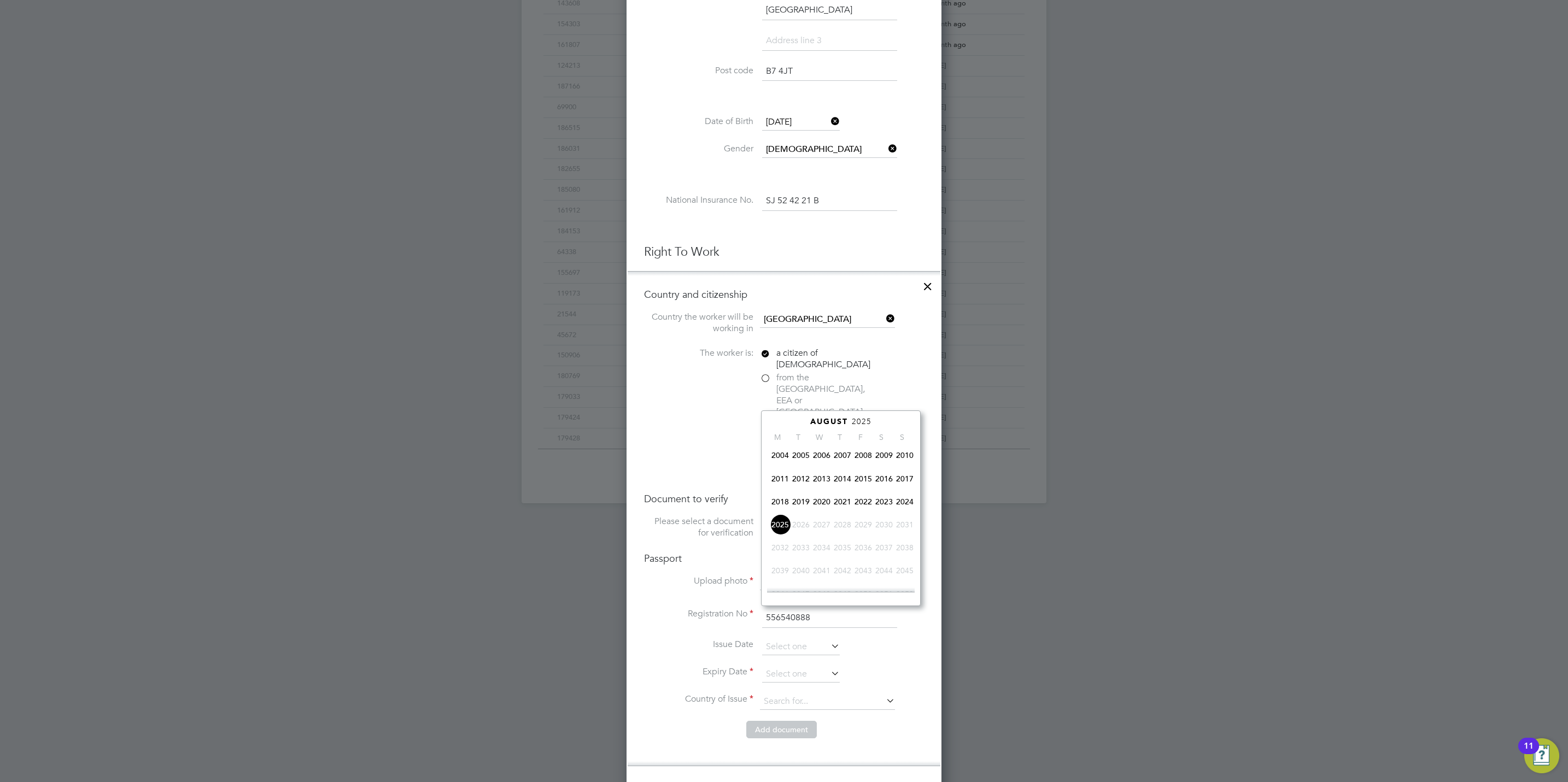
click at [783, 504] on span "2018" at bounding box center [780, 501] width 21 height 21
click at [889, 422] on icon at bounding box center [891, 422] width 11 height 12
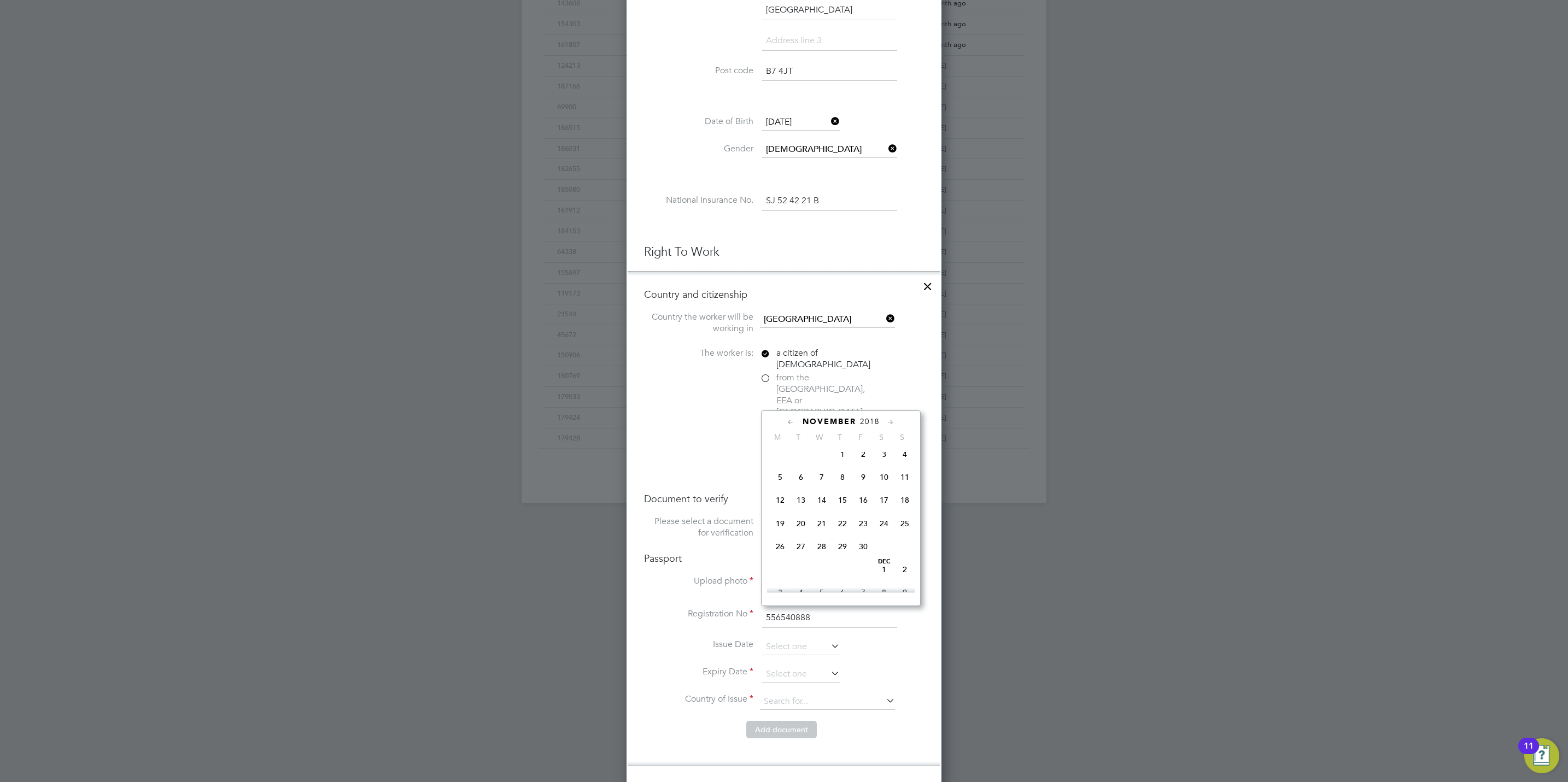
click at [889, 422] on icon at bounding box center [891, 422] width 11 height 12
click at [822, 509] on span "12" at bounding box center [821, 498] width 21 height 21
type input "12 Dec 2018"
click at [778, 666] on input at bounding box center [800, 674] width 77 height 16
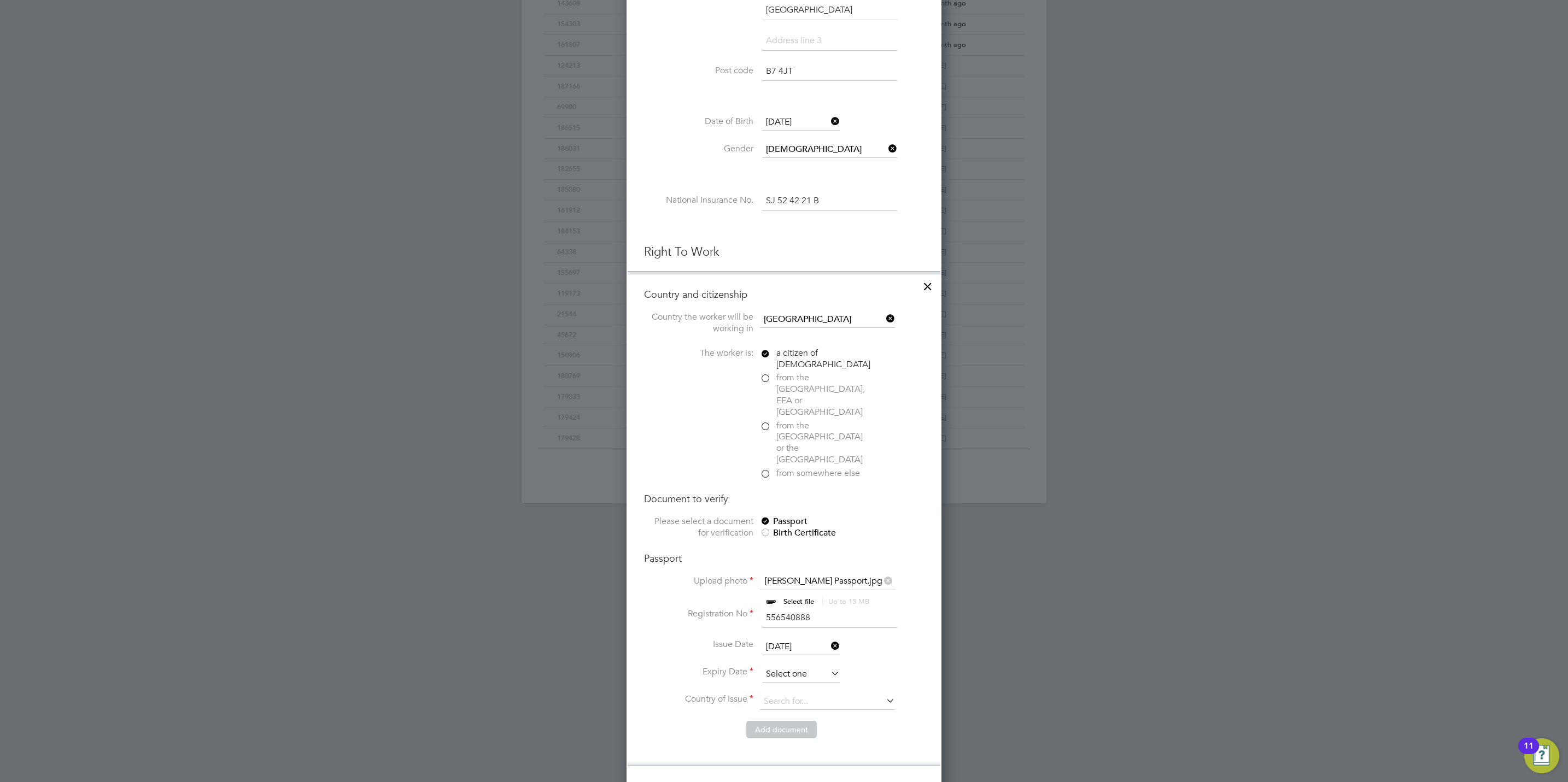
scroll to position [420, 0]
click at [862, 451] on span "2025" at bounding box center [862, 449] width 20 height 9
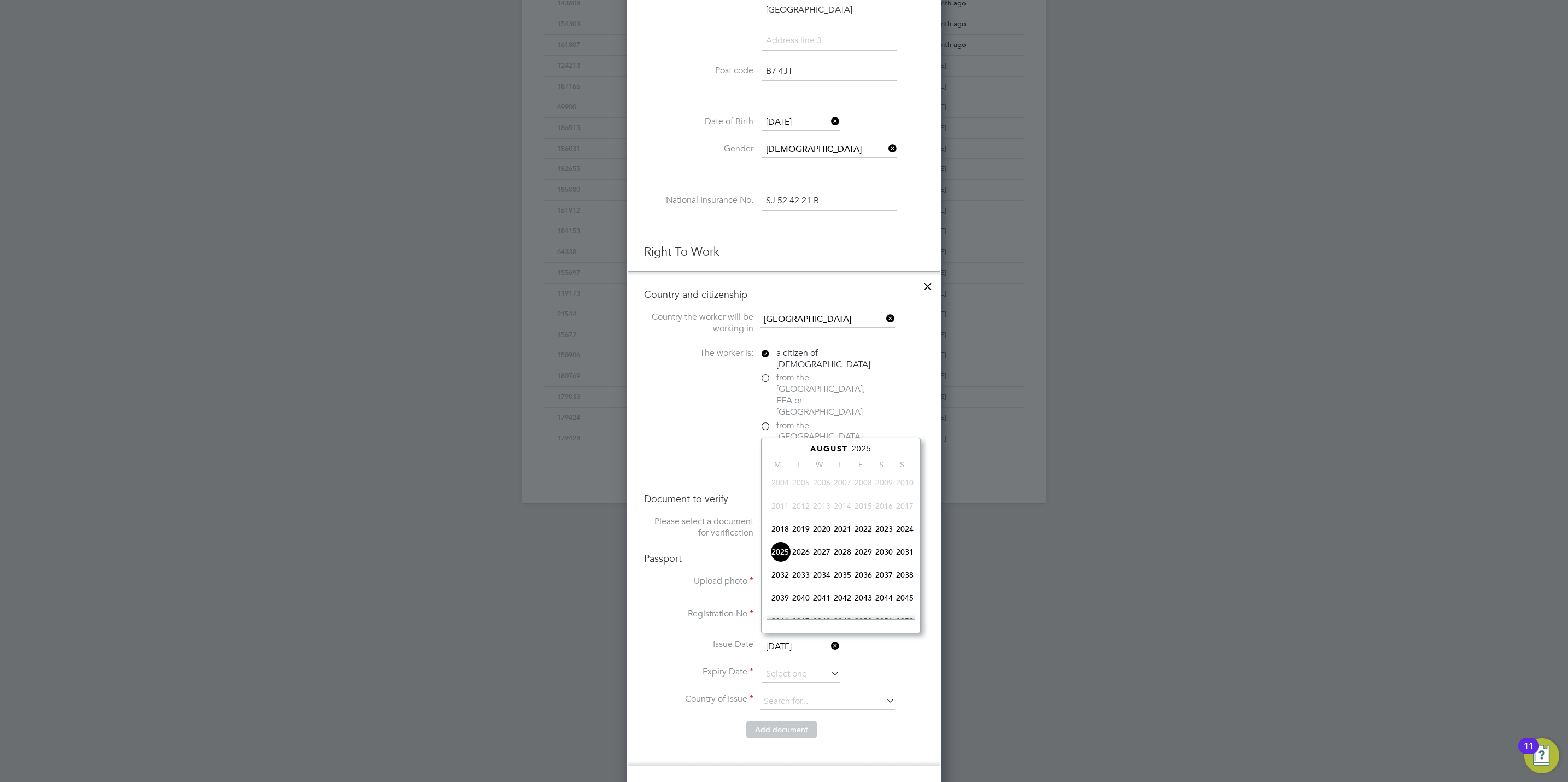
click at [846, 560] on span "2028" at bounding box center [842, 552] width 21 height 21
click at [891, 452] on icon at bounding box center [891, 450] width 11 height 12
click at [891, 451] on icon at bounding box center [891, 450] width 11 height 12
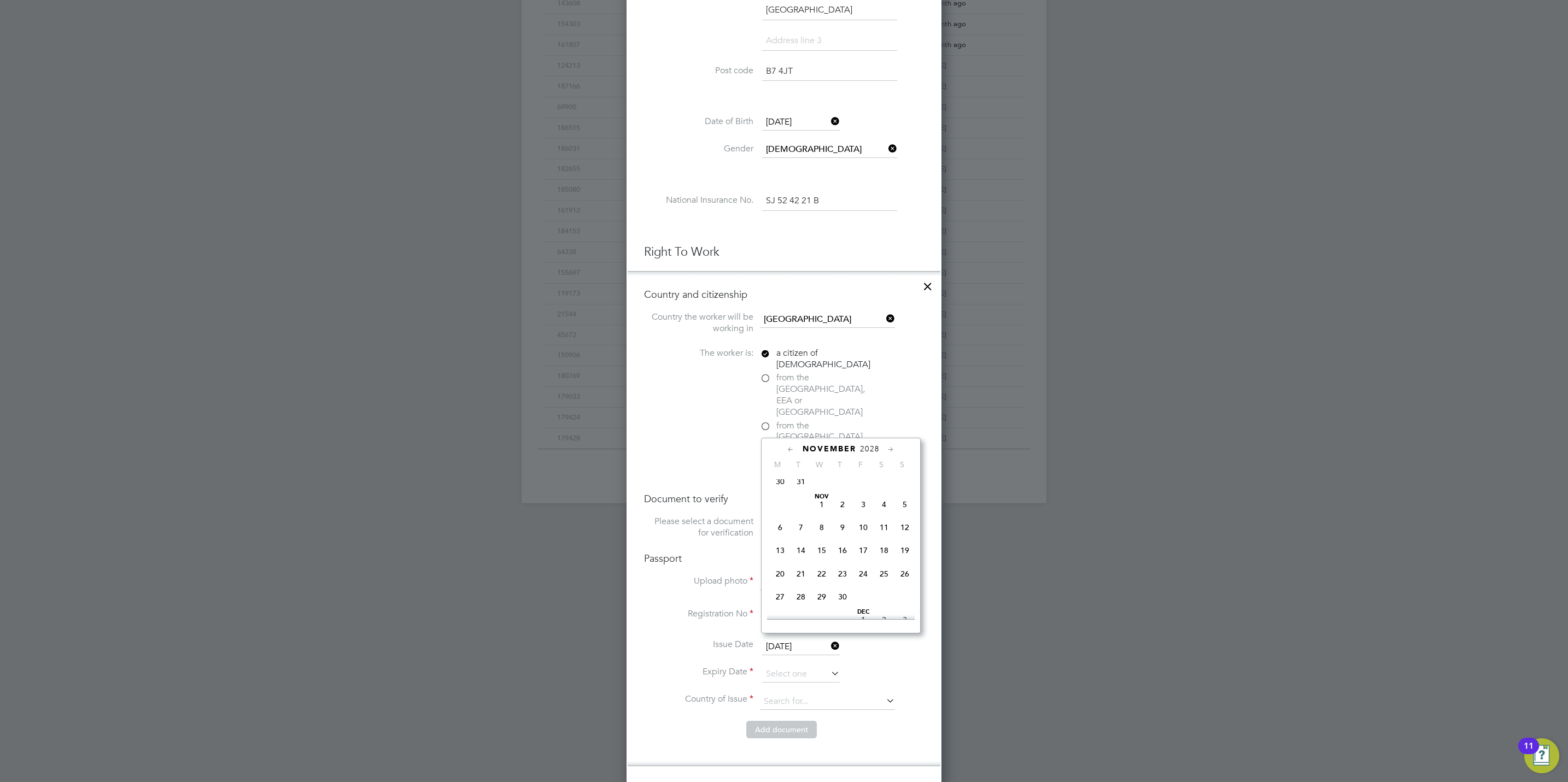
click at [891, 451] on icon at bounding box center [891, 450] width 11 height 12
click at [800, 560] on span "12" at bounding box center [800, 549] width 21 height 21
type input "12 Dec 2028"
click at [784, 694] on input at bounding box center [827, 702] width 135 height 16
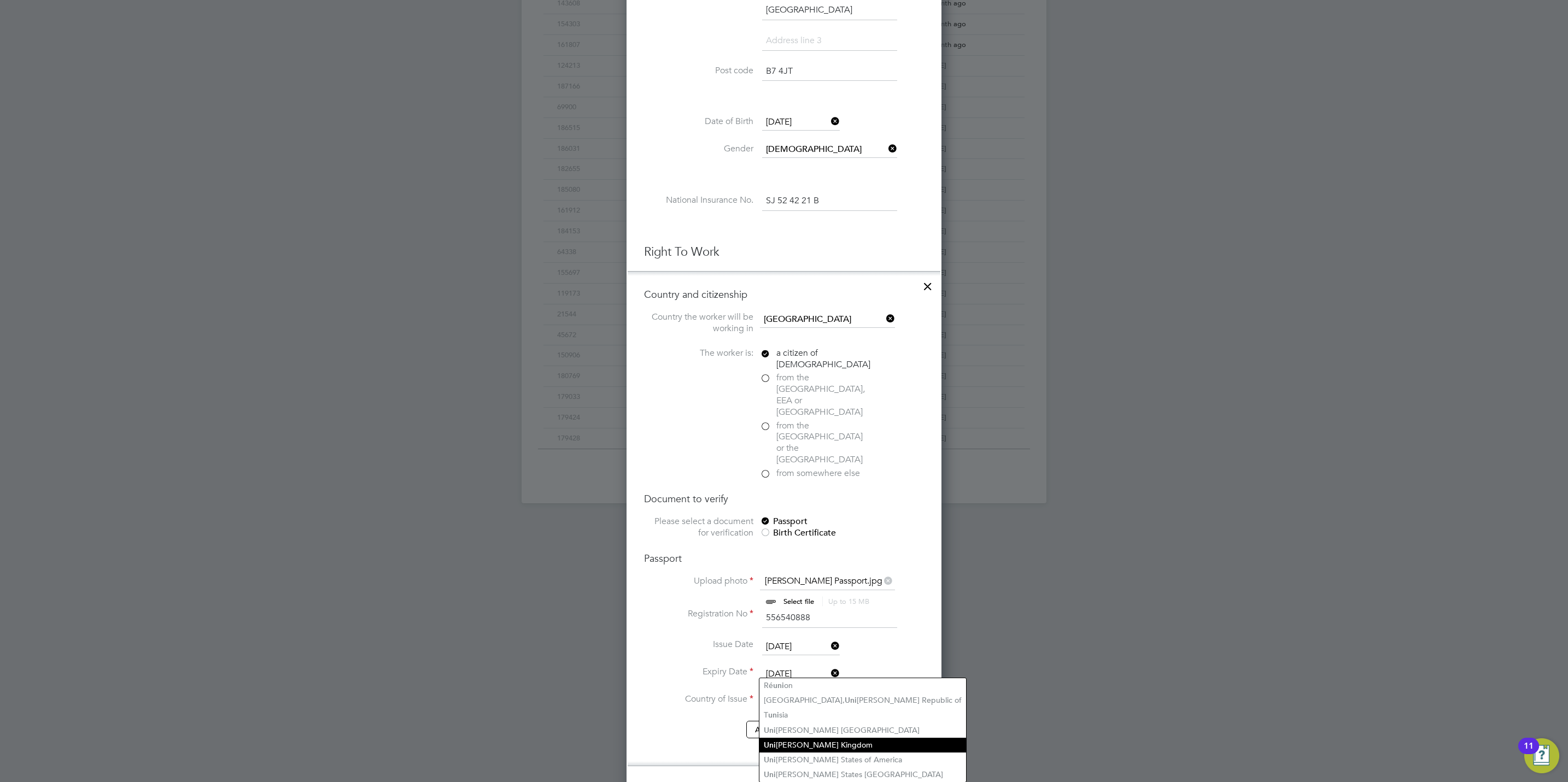
click at [790, 743] on li "Uni ted Kingdom" at bounding box center [863, 745] width 207 height 15
type input "United Kingdom"
click at [792, 721] on button "Add document" at bounding box center [781, 729] width 71 height 18
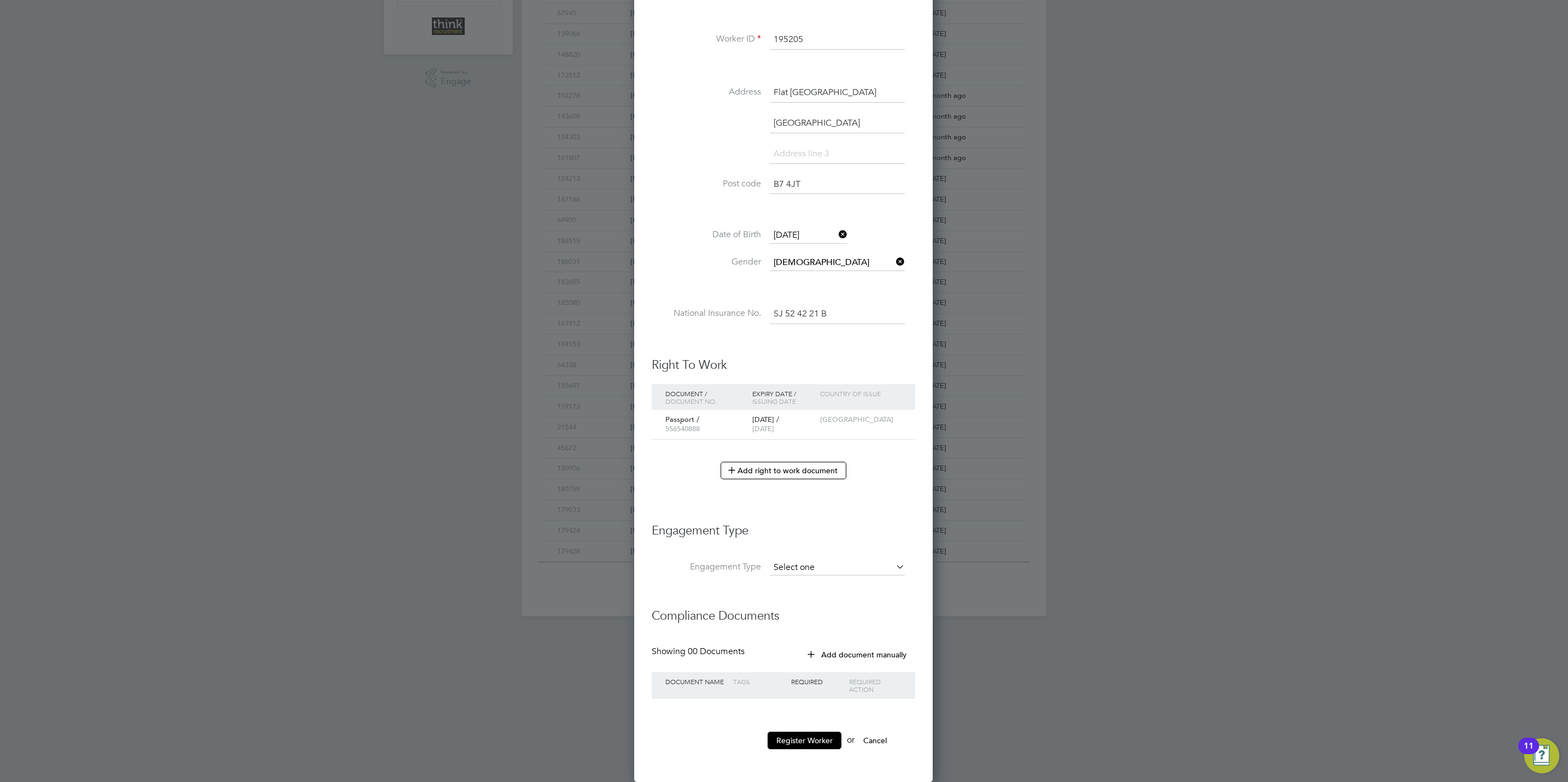
click at [826, 560] on input at bounding box center [837, 568] width 135 height 15
click at [823, 579] on li "Umbrella" at bounding box center [837, 586] width 136 height 16
type input "Umbrella"
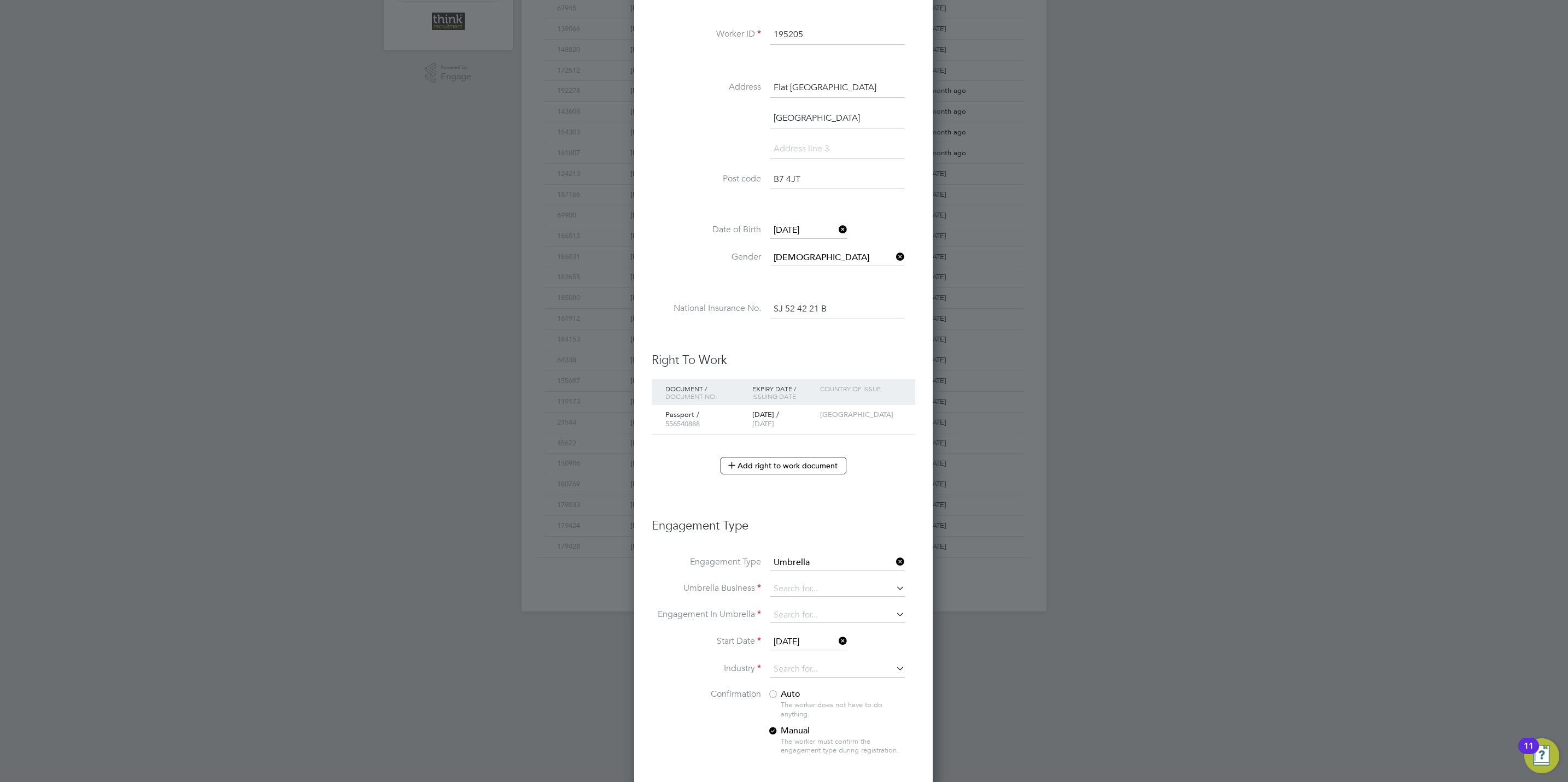
scroll to position [1245, 299]
click at [818, 591] on input at bounding box center [837, 590] width 135 height 15
click at [782, 612] on li "Credipay Contractor Limited" at bounding box center [837, 609] width 136 height 16
type input "Credipay Contractor Limited"
click at [823, 619] on input at bounding box center [837, 616] width 135 height 15
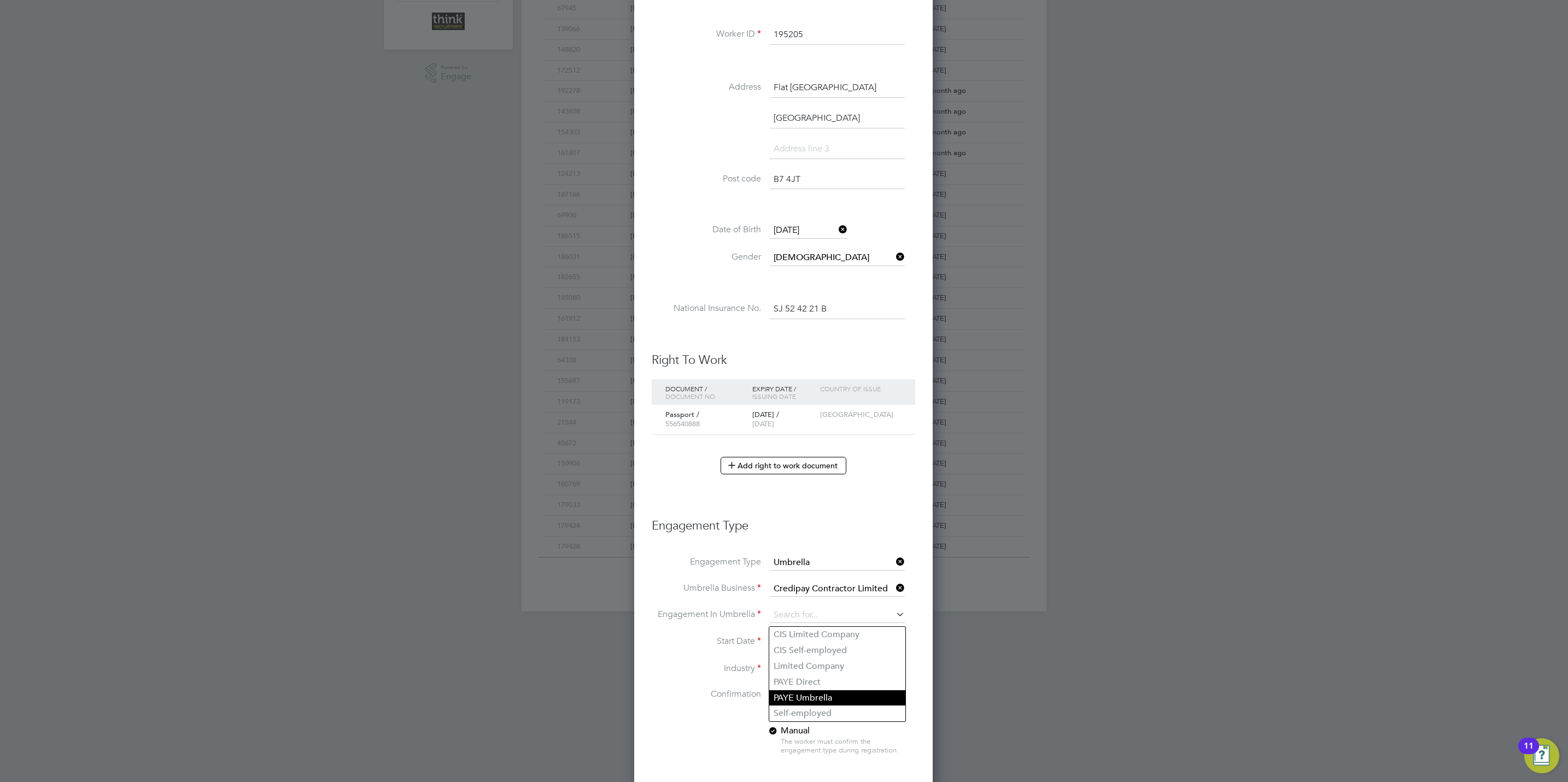
click at [822, 690] on li "PAYE Umbrella" at bounding box center [837, 698] width 136 height 16
type input "PAYE Umbrella"
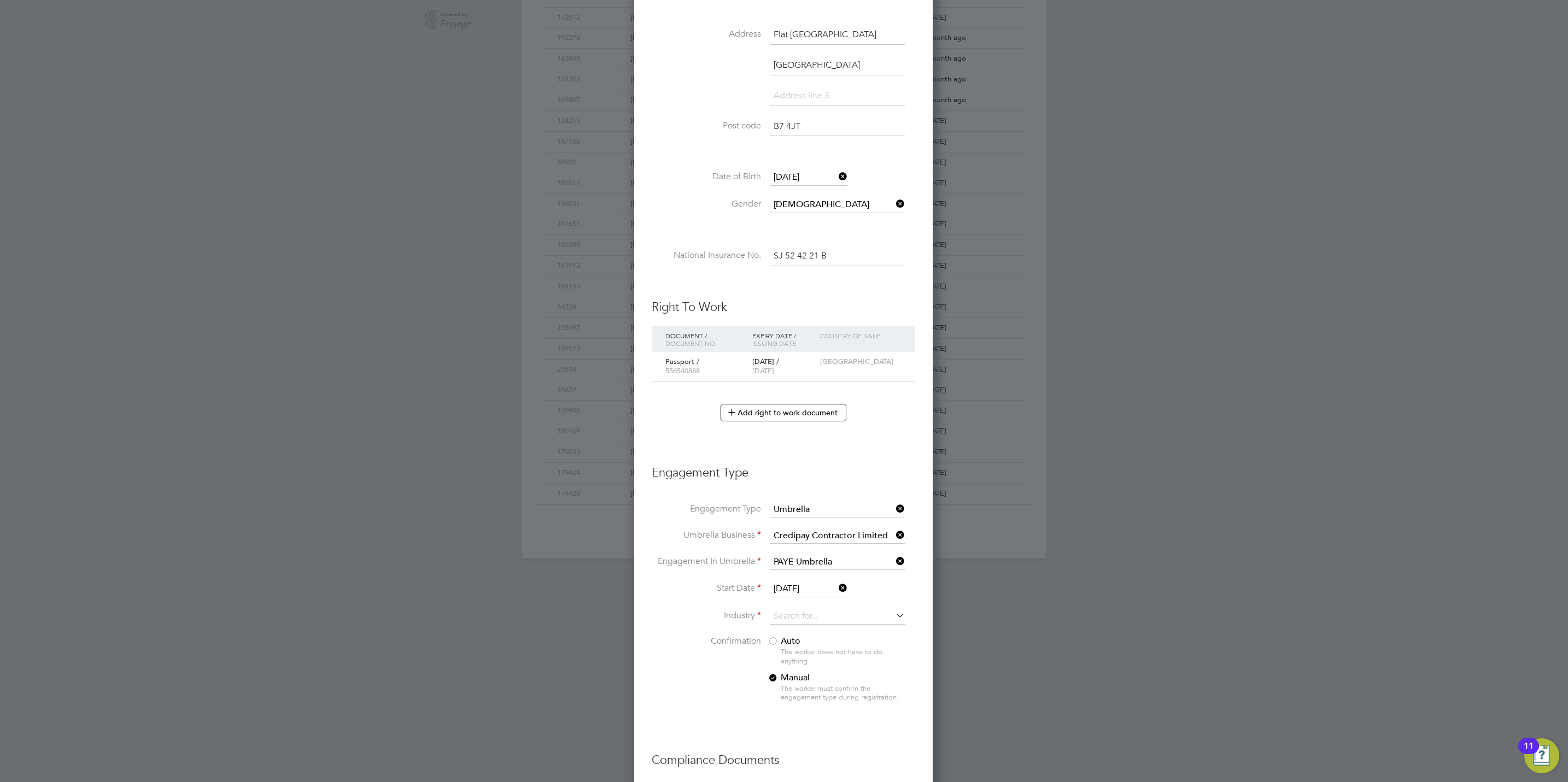
scroll to position [384, 0]
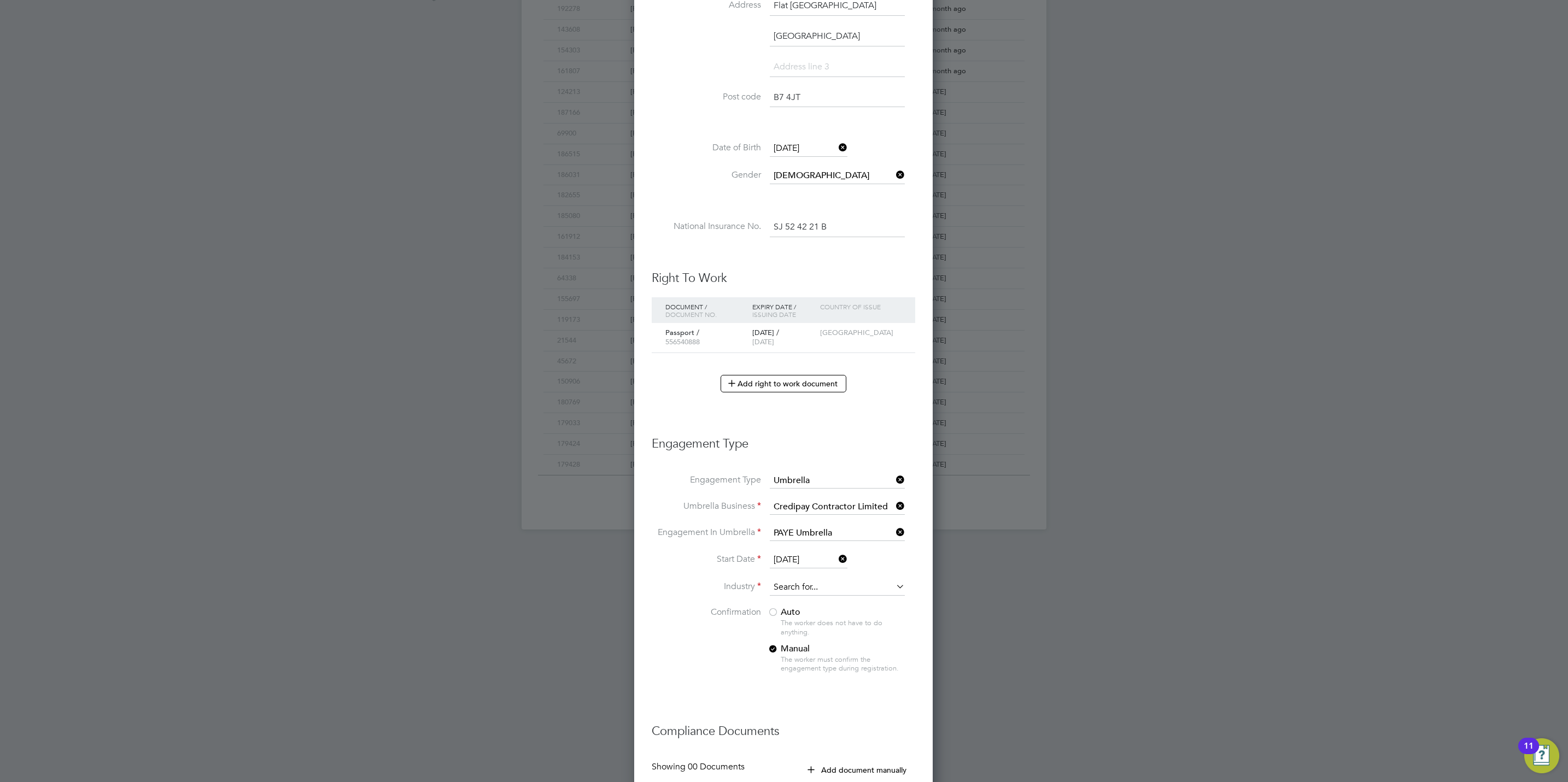
click at [804, 594] on input at bounding box center [837, 587] width 135 height 16
click at [808, 605] on li "Cons truction" at bounding box center [837, 606] width 136 height 15
type input "Construction"
click at [771, 616] on div at bounding box center [773, 613] width 11 height 11
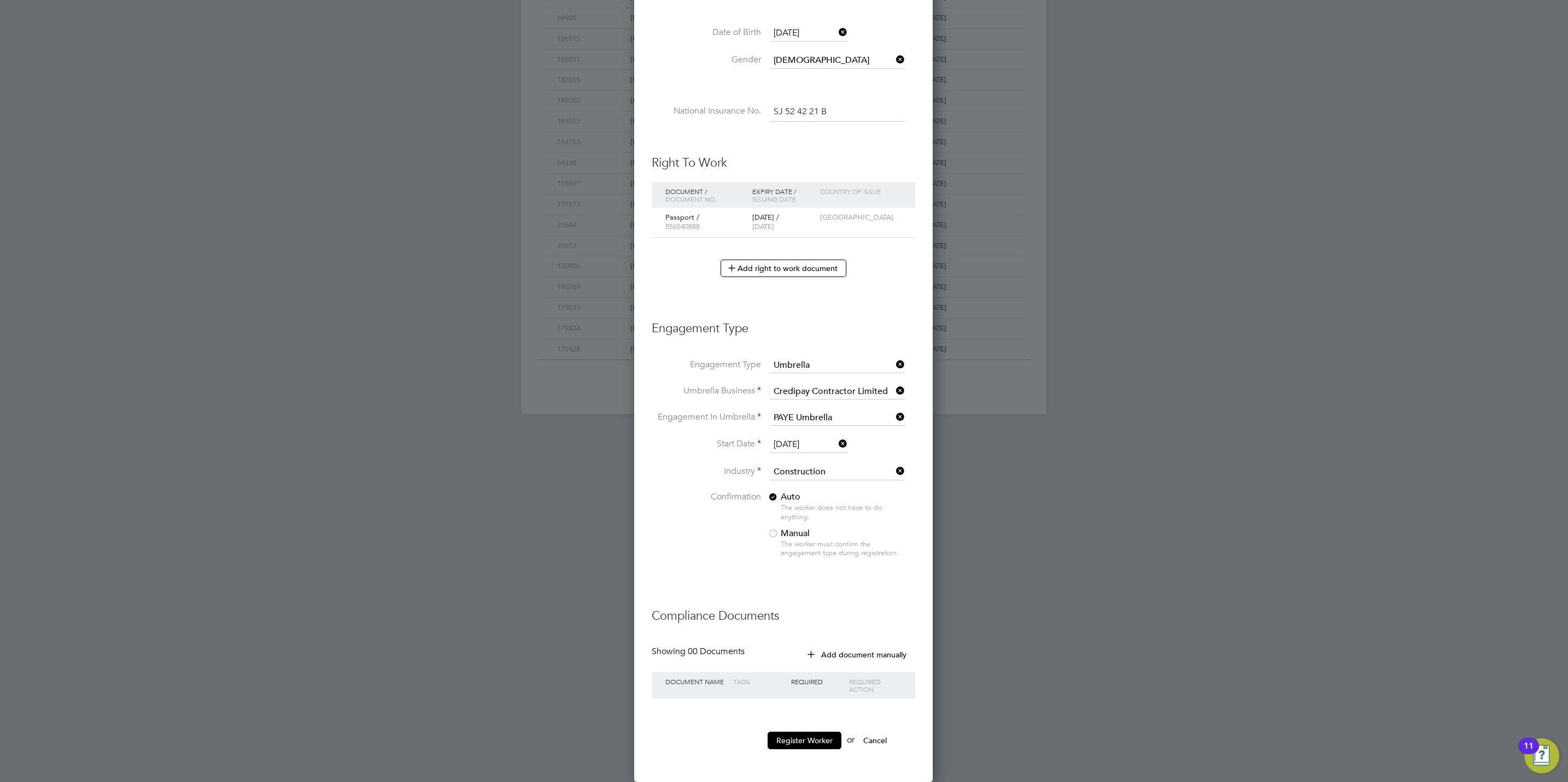
scroll to position [504, 0]
click at [795, 738] on button "Register Worker" at bounding box center [804, 741] width 74 height 18
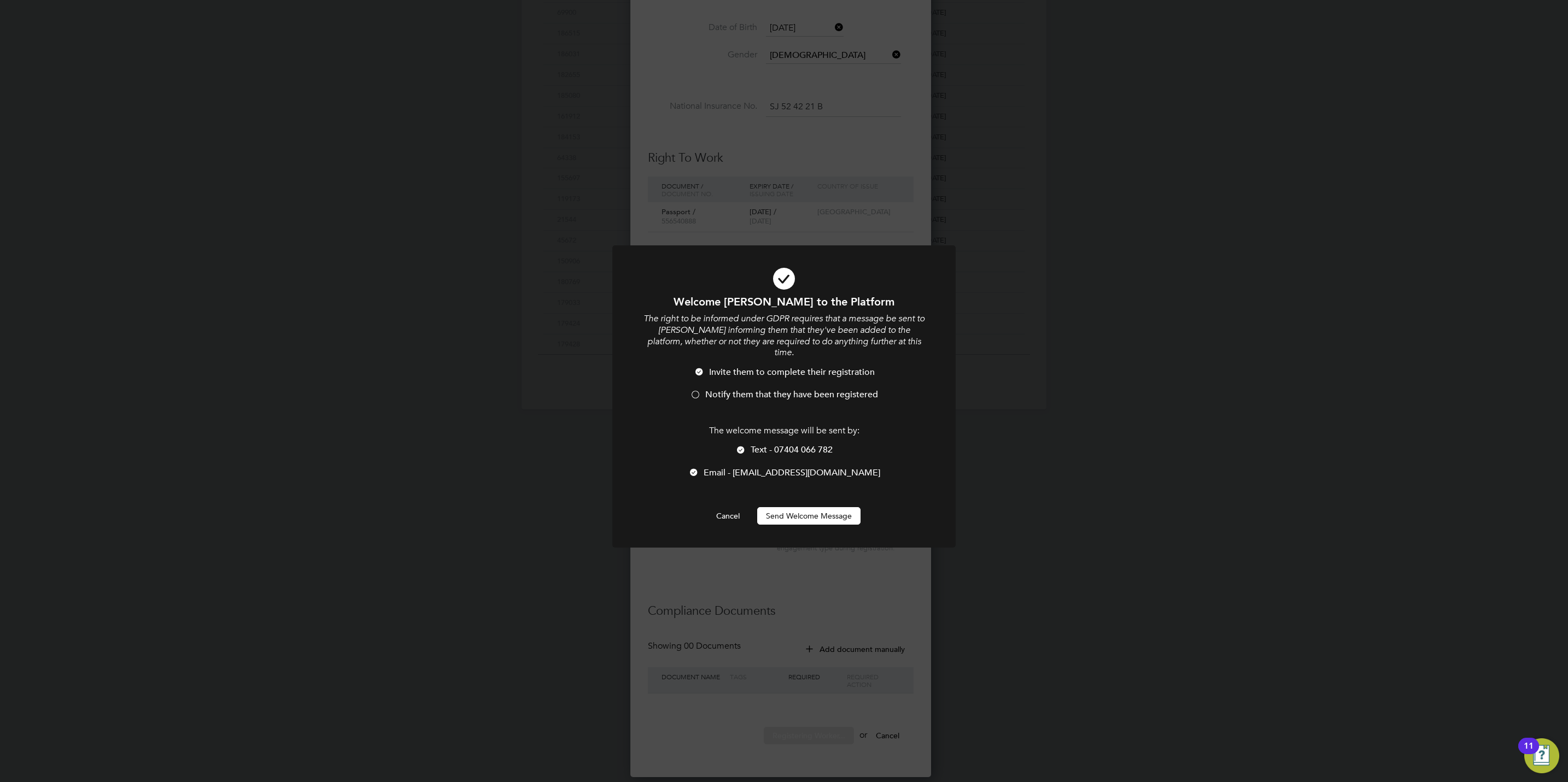
click at [804, 508] on button "Send Welcome Message" at bounding box center [808, 516] width 104 height 18
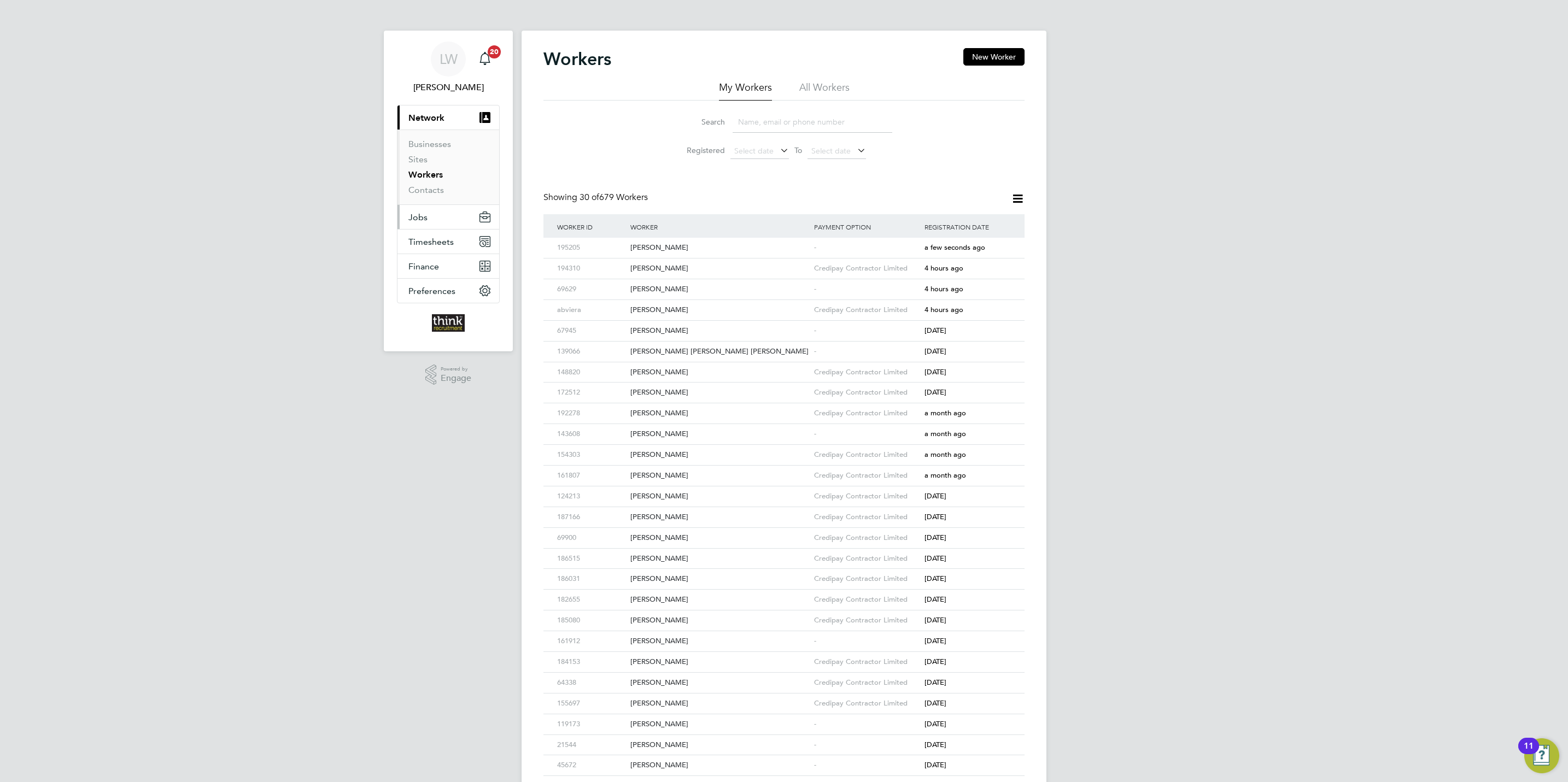
click at [414, 216] on span "Jobs" at bounding box center [418, 218] width 19 height 11
click at [426, 186] on link "Vacancies" at bounding box center [428, 184] width 39 height 11
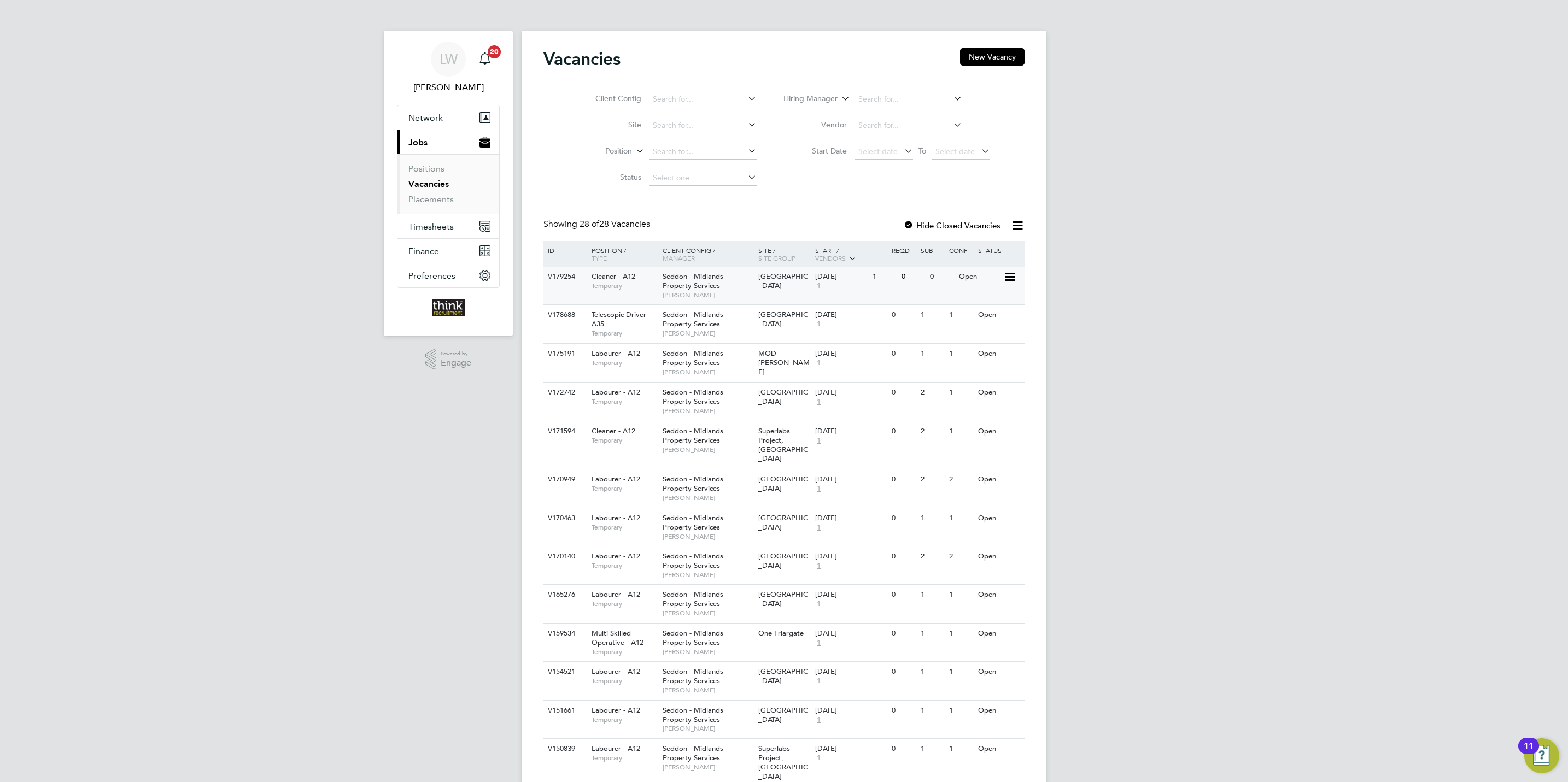
click at [686, 284] on span "Seddon - Midlands Property Services" at bounding box center [692, 281] width 61 height 18
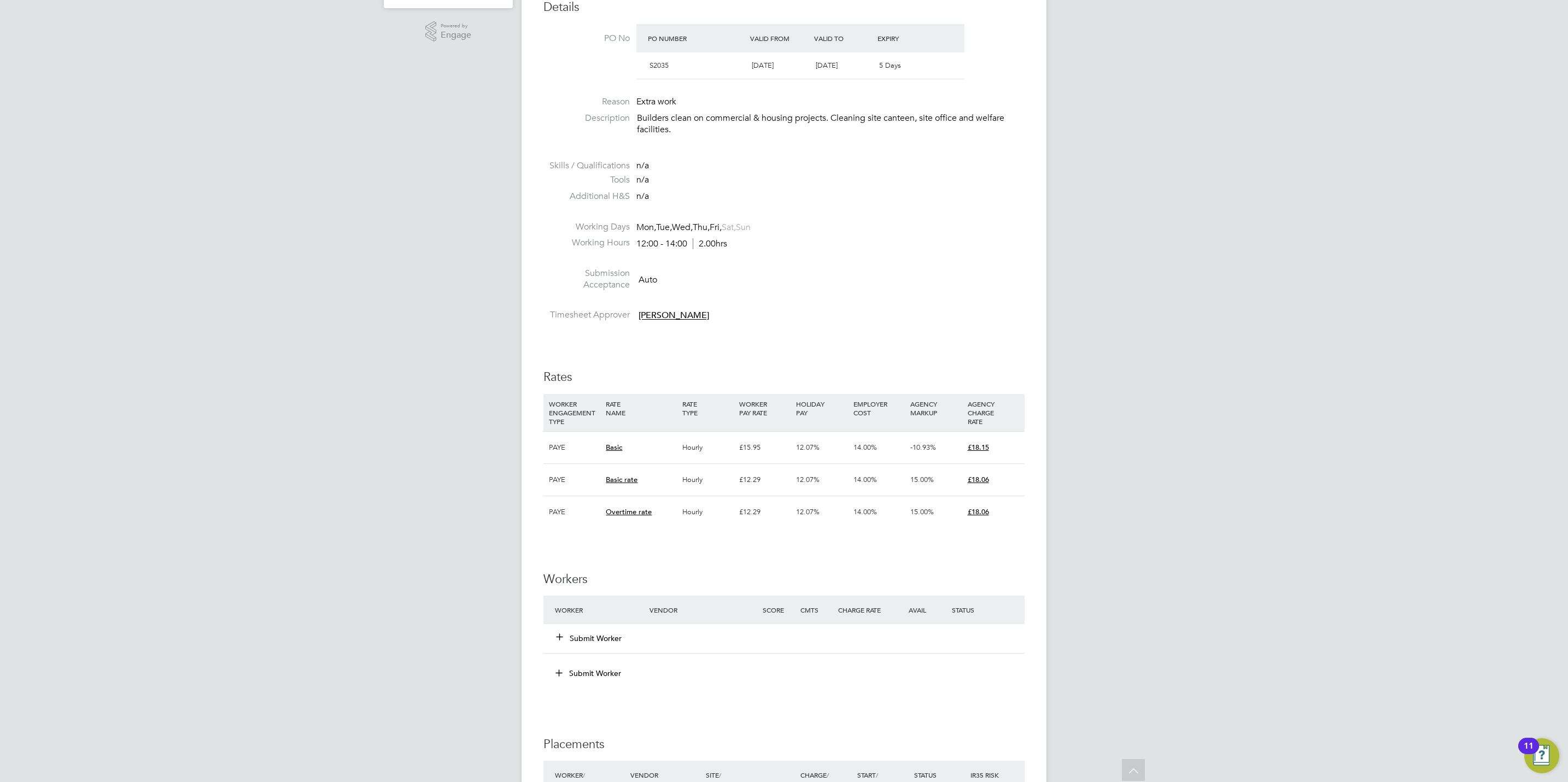
click at [589, 640] on button "Submit Worker" at bounding box center [590, 639] width 66 height 11
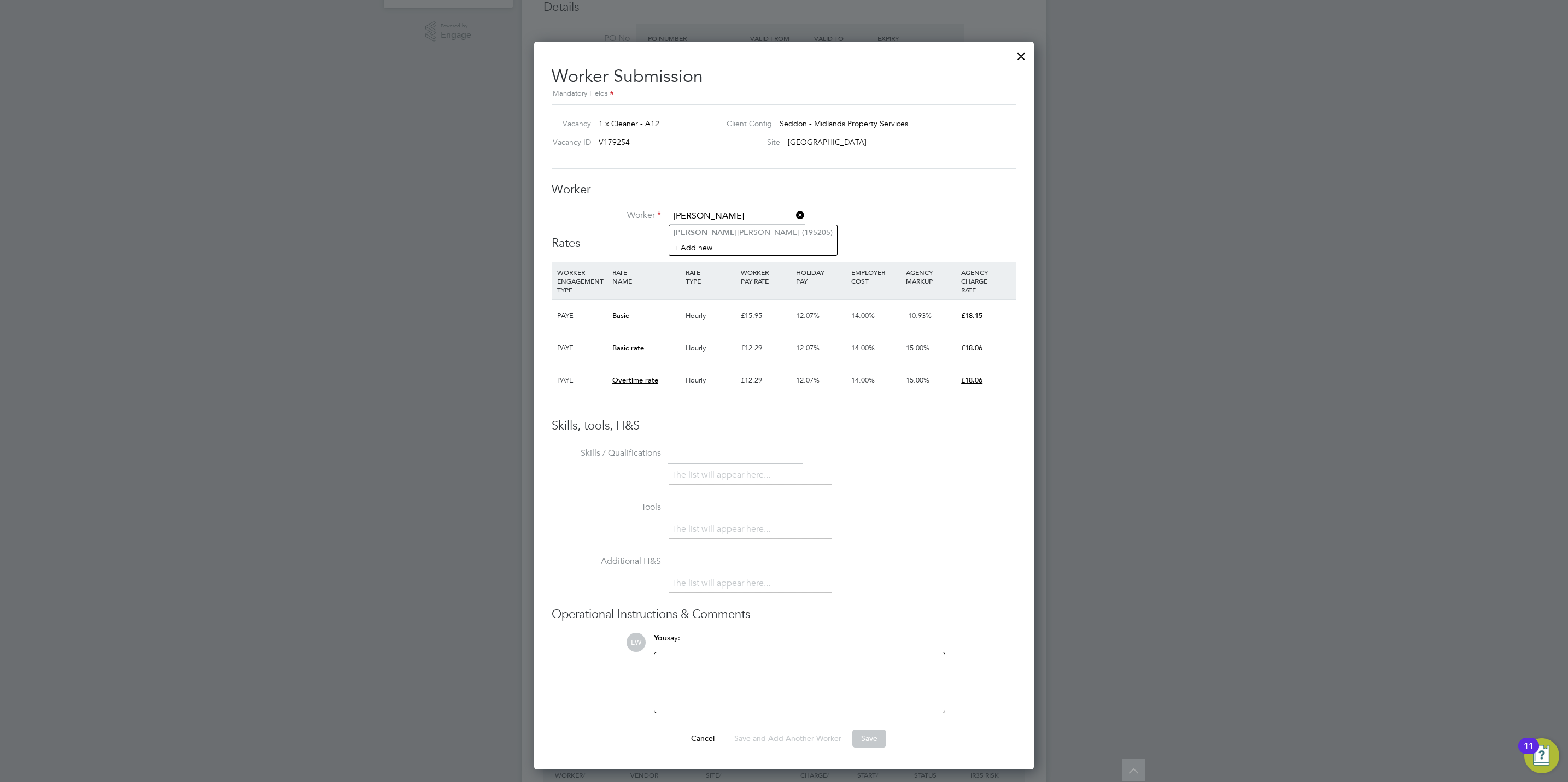
type input "[PERSON_NAME]"
click at [712, 225] on ul "[PERSON_NAME] (195205) + Add new" at bounding box center [753, 240] width 169 height 31
click at [717, 218] on input at bounding box center [737, 216] width 135 height 16
click at [718, 228] on li "[PERSON_NAME] (195205)" at bounding box center [753, 232] width 168 height 15
type input "[PERSON_NAME] (195205)"
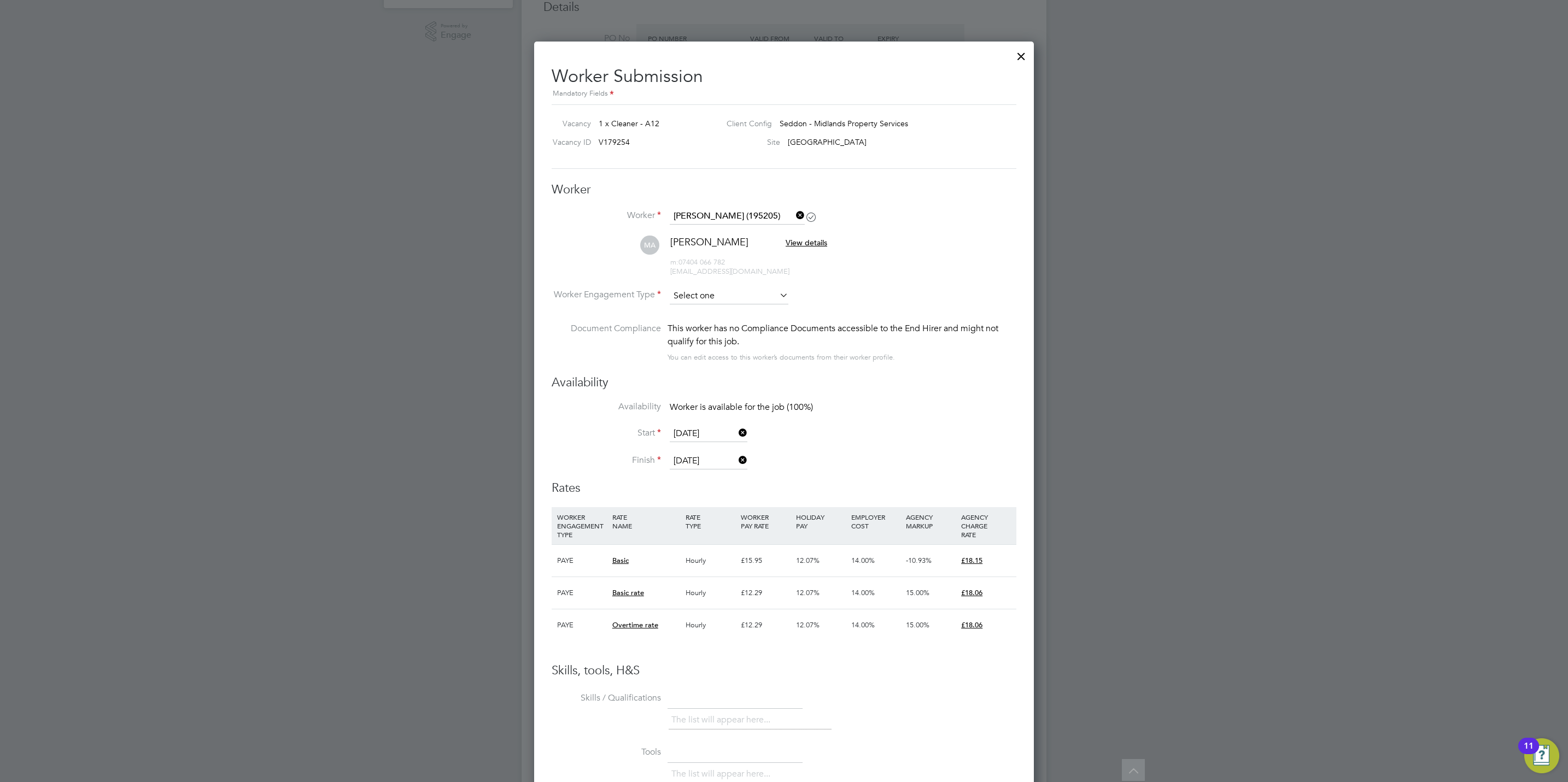
click at [723, 295] on input at bounding box center [728, 296] width 119 height 16
click at [715, 310] on li "Contract" at bounding box center [729, 311] width 120 height 15
type input "Contract"
click at [1018, 53] on div at bounding box center [1021, 54] width 20 height 20
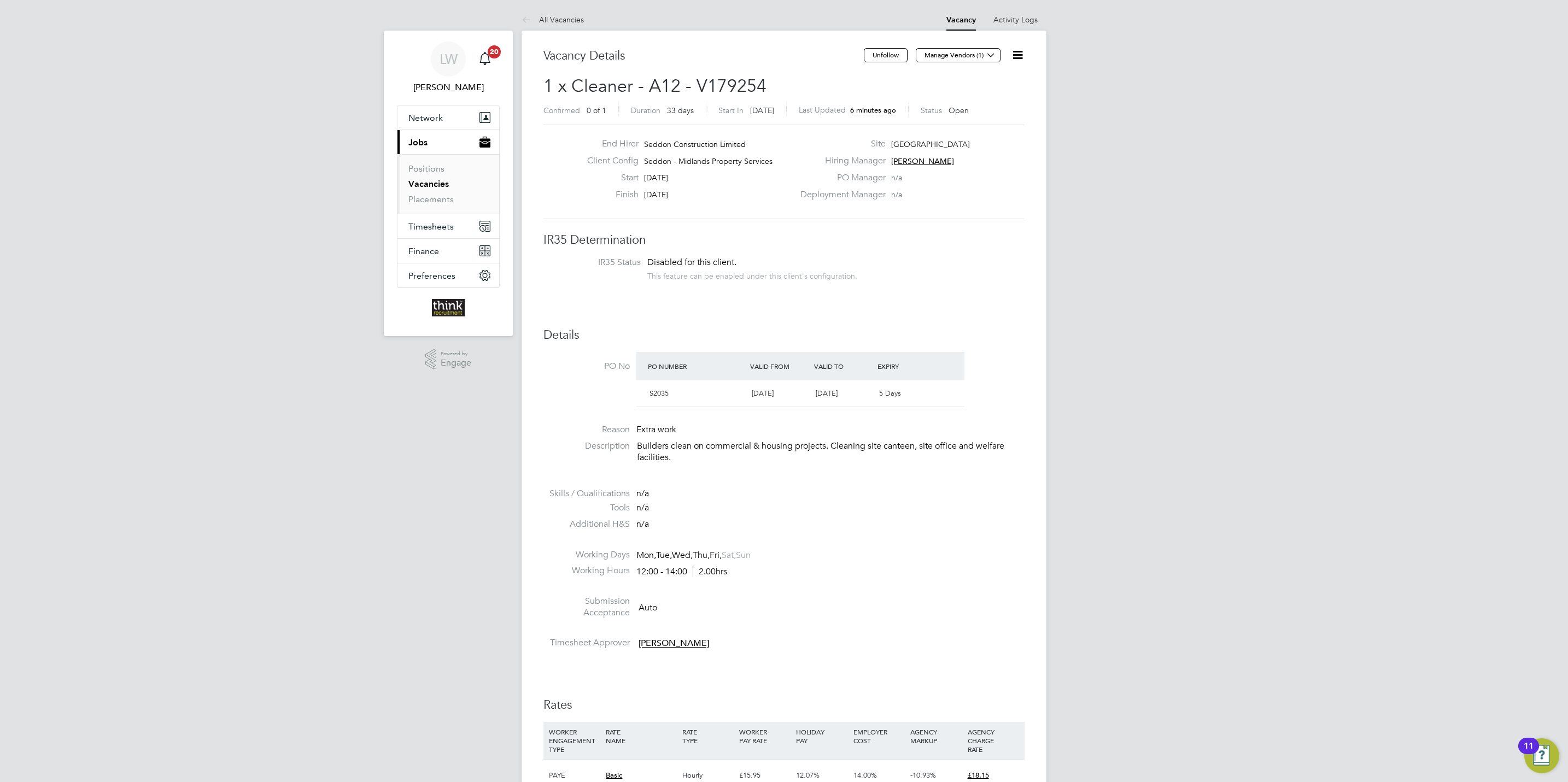
click at [1014, 56] on icon at bounding box center [1017, 55] width 14 height 14
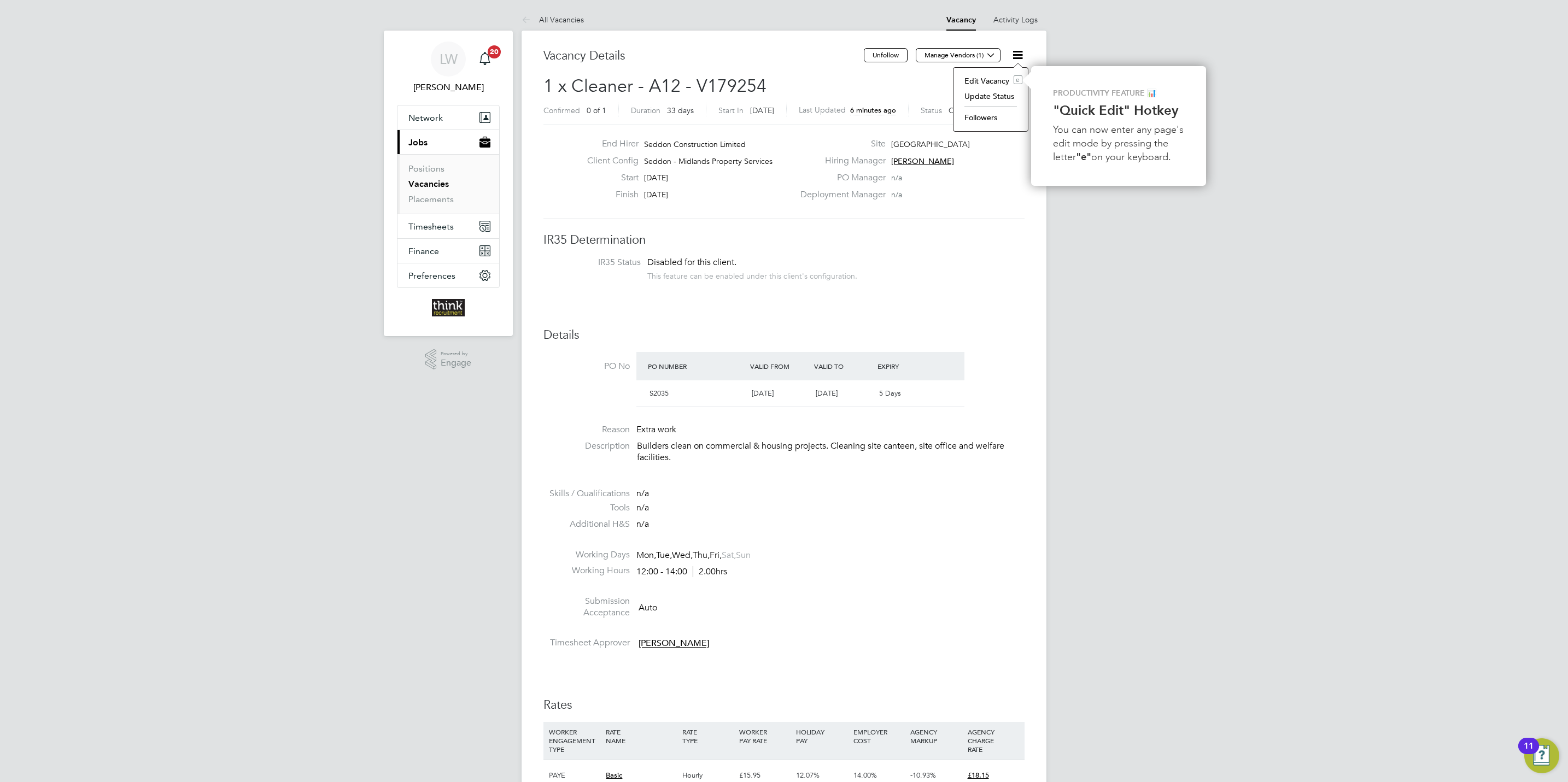
click at [998, 81] on li "Edit Vacancy e" at bounding box center [991, 81] width 64 height 15
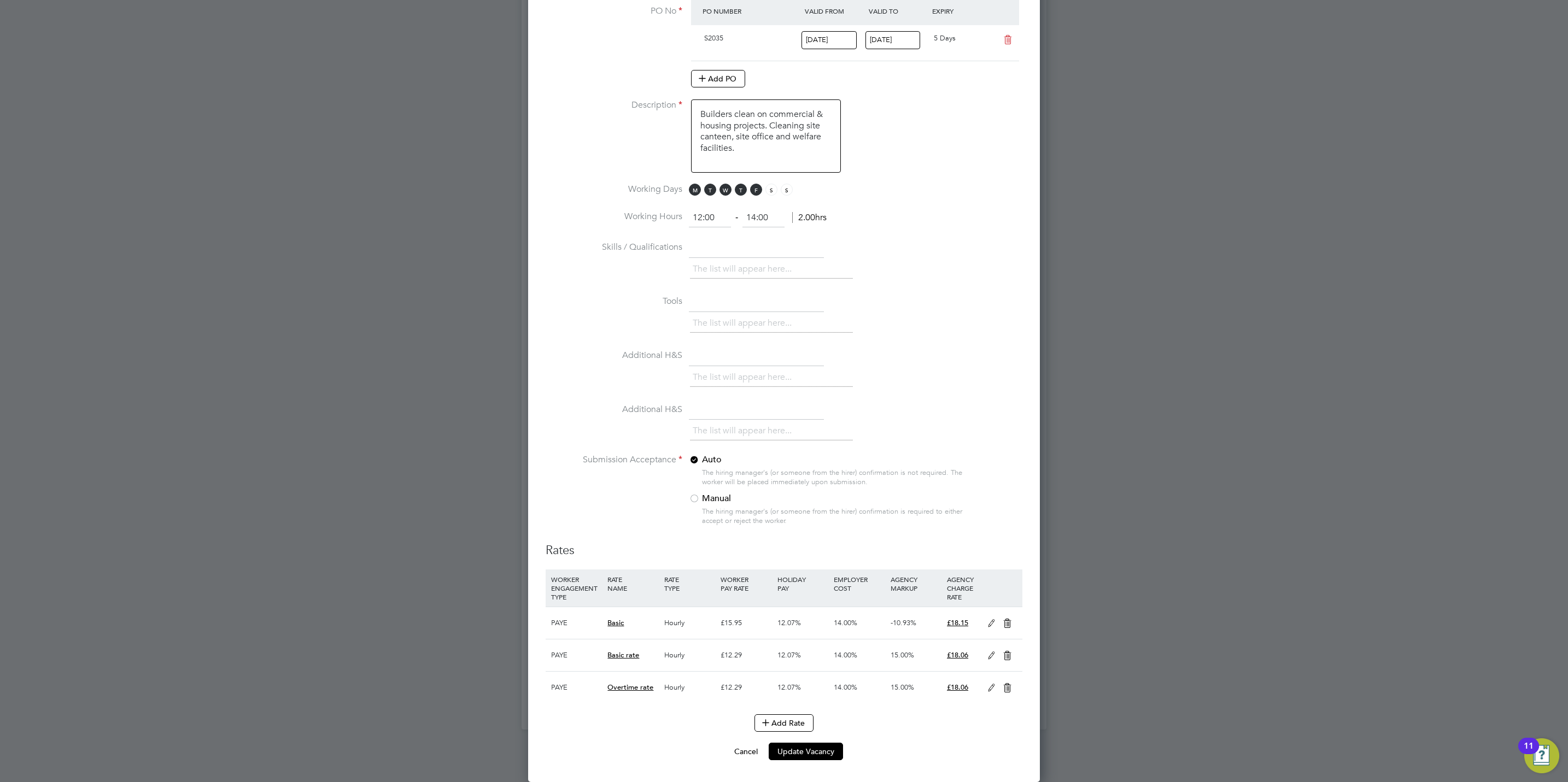
click at [986, 620] on icon at bounding box center [991, 623] width 14 height 8
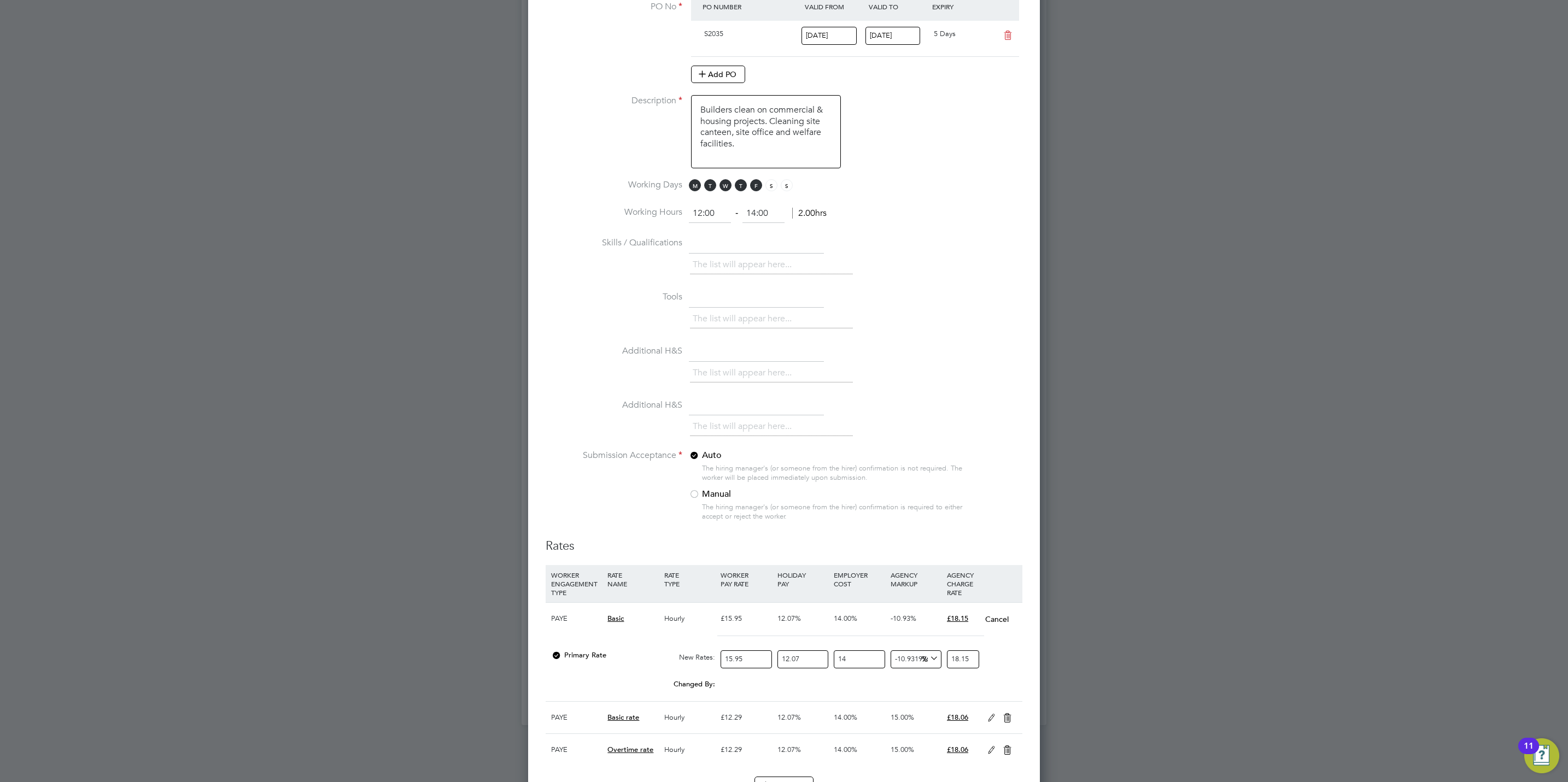
click at [561, 622] on div "PAYE" at bounding box center [576, 618] width 56 height 31
click at [574, 622] on div "PAYE" at bounding box center [576, 618] width 56 height 31
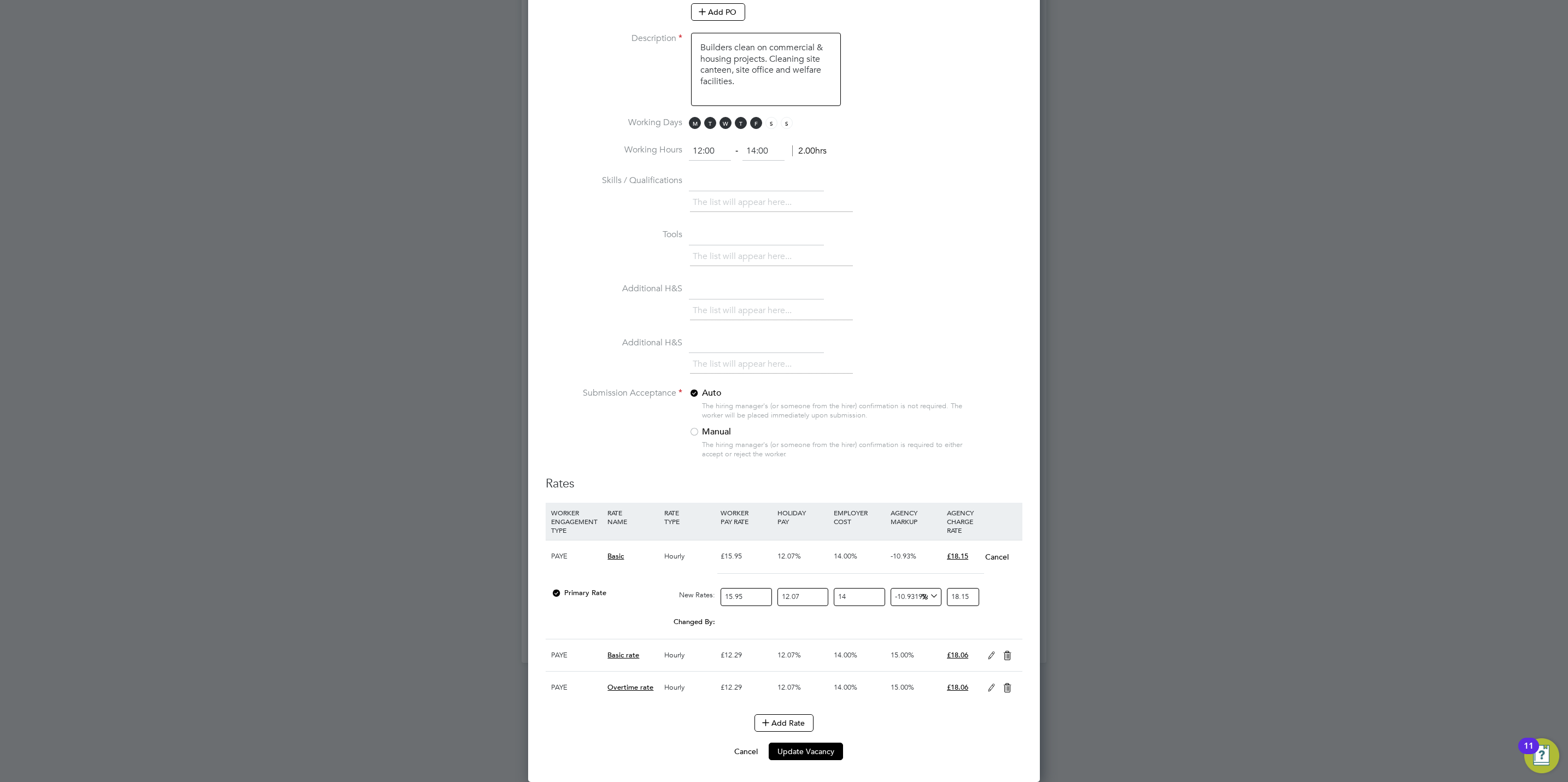
click at [555, 593] on div at bounding box center [557, 596] width 11 height 8
click at [570, 599] on div "Primary Rate" at bounding box center [605, 593] width 113 height 21
click at [557, 594] on div at bounding box center [557, 596] width 11 height 8
click at [556, 593] on div at bounding box center [557, 596] width 11 height 8
click at [580, 588] on span "Primary Rate" at bounding box center [579, 593] width 55 height 9
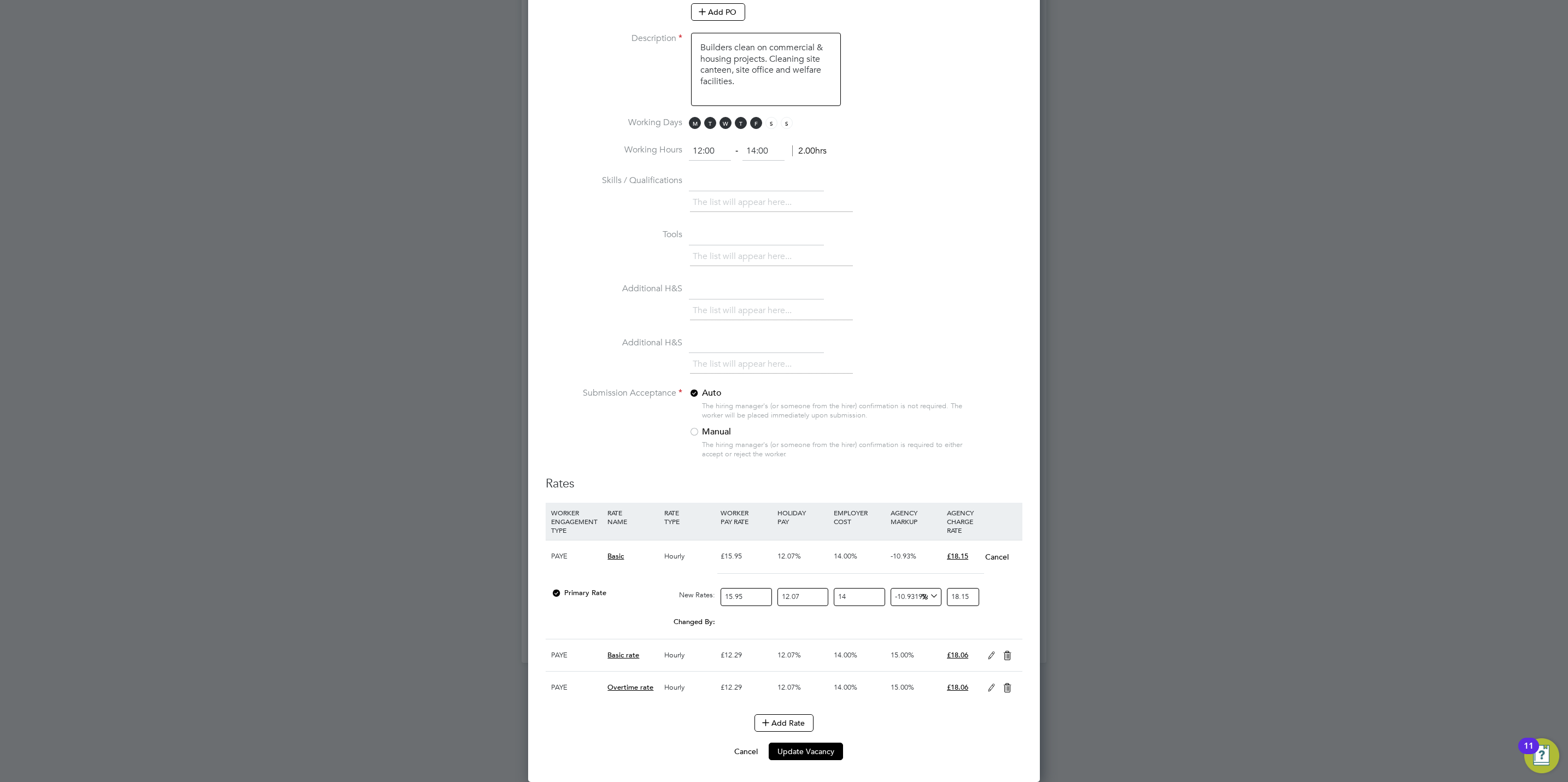
click at [573, 550] on div "PAYE" at bounding box center [576, 556] width 56 height 31
click at [564, 551] on div "PAYE" at bounding box center [576, 556] width 56 height 31
click at [989, 553] on button "Cancel" at bounding box center [997, 557] width 25 height 11
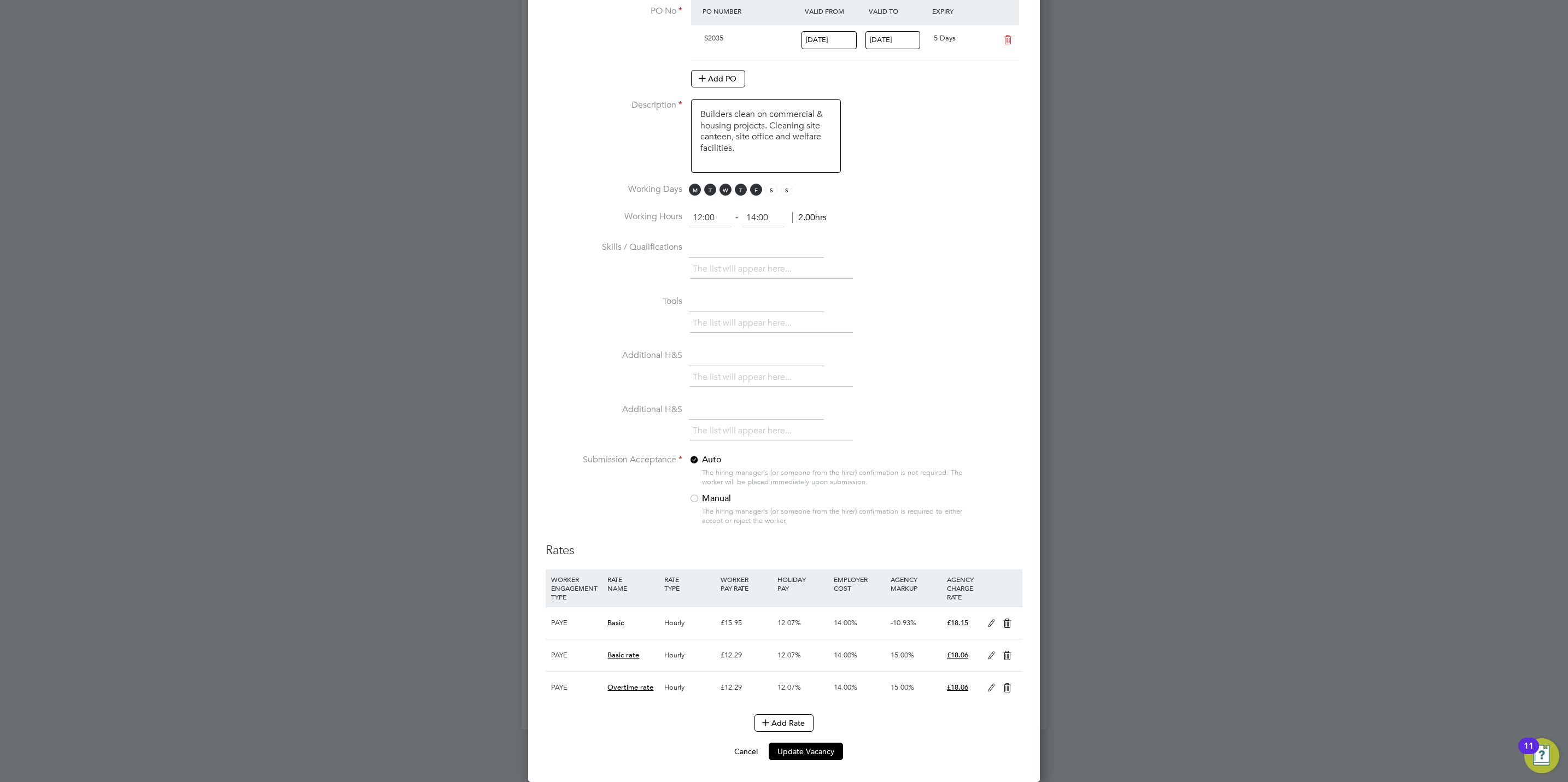
click at [986, 619] on icon at bounding box center [991, 623] width 14 height 8
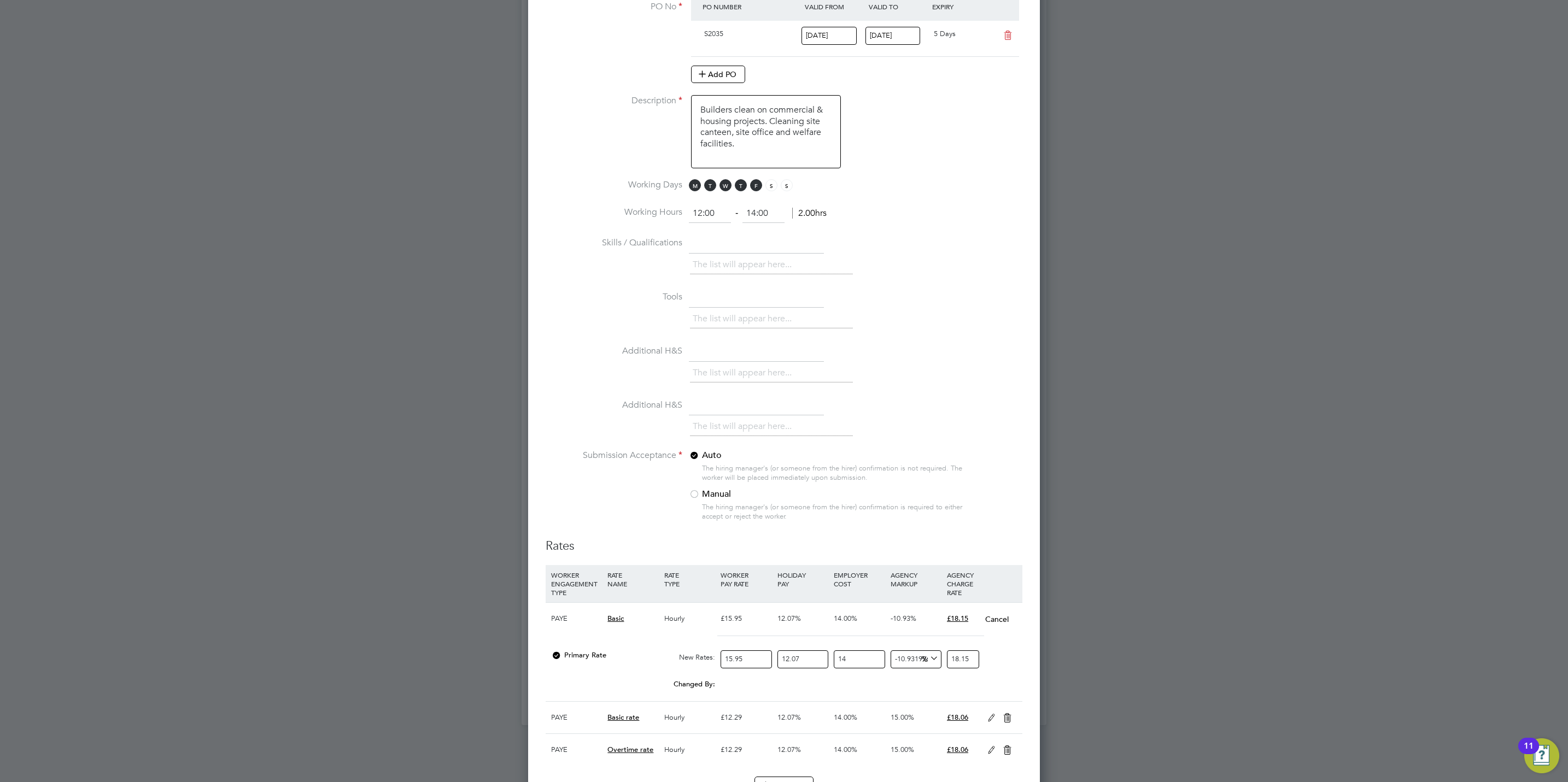
click at [610, 622] on span "Basic" at bounding box center [615, 619] width 16 height 9
click at [559, 620] on div "PAYE" at bounding box center [576, 618] width 56 height 31
click at [1004, 622] on button "Cancel" at bounding box center [997, 619] width 25 height 11
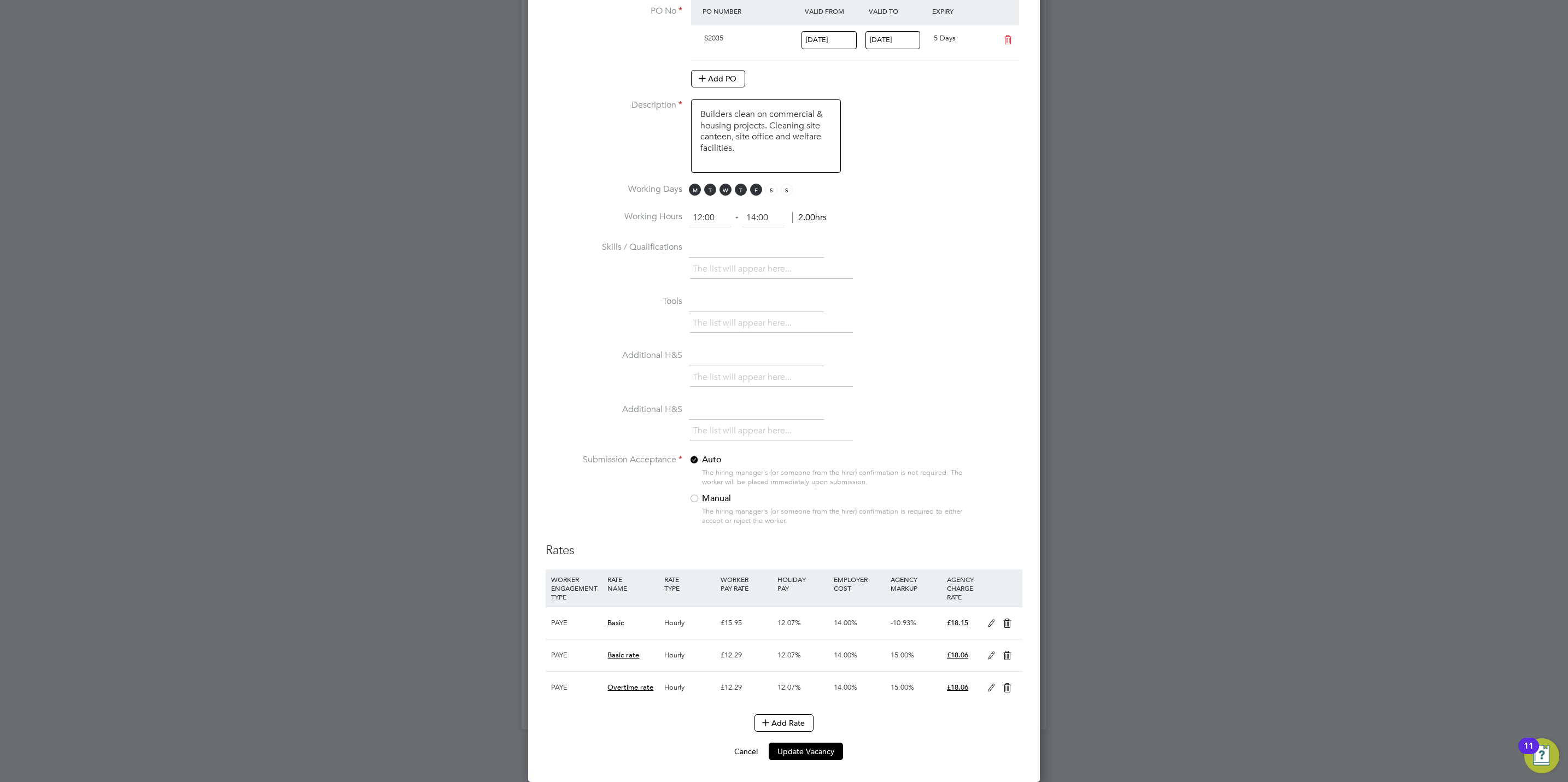
click at [1005, 622] on icon at bounding box center [1008, 623] width 14 height 8
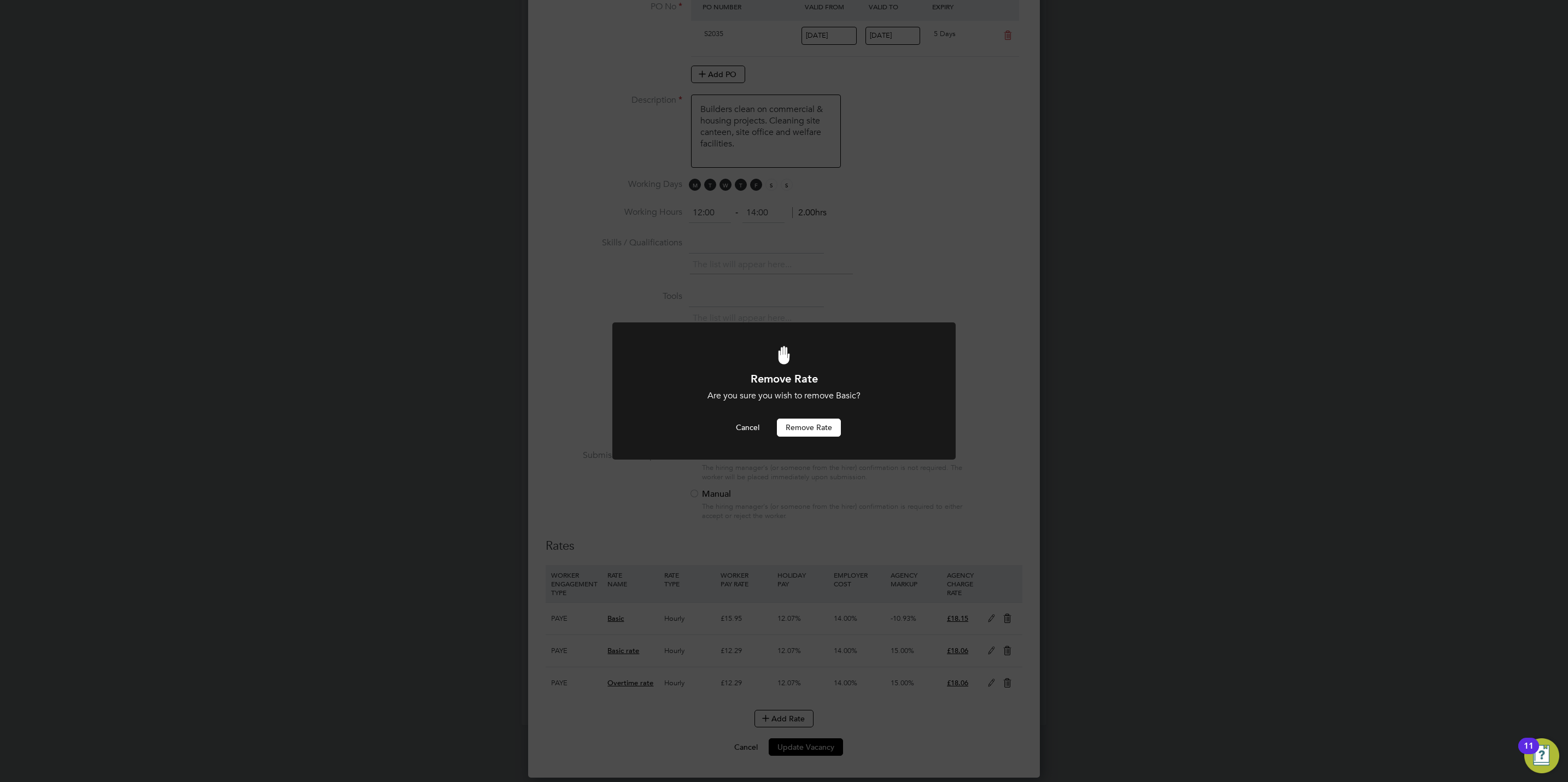
click at [799, 429] on button "Remove rate" at bounding box center [808, 427] width 64 height 18
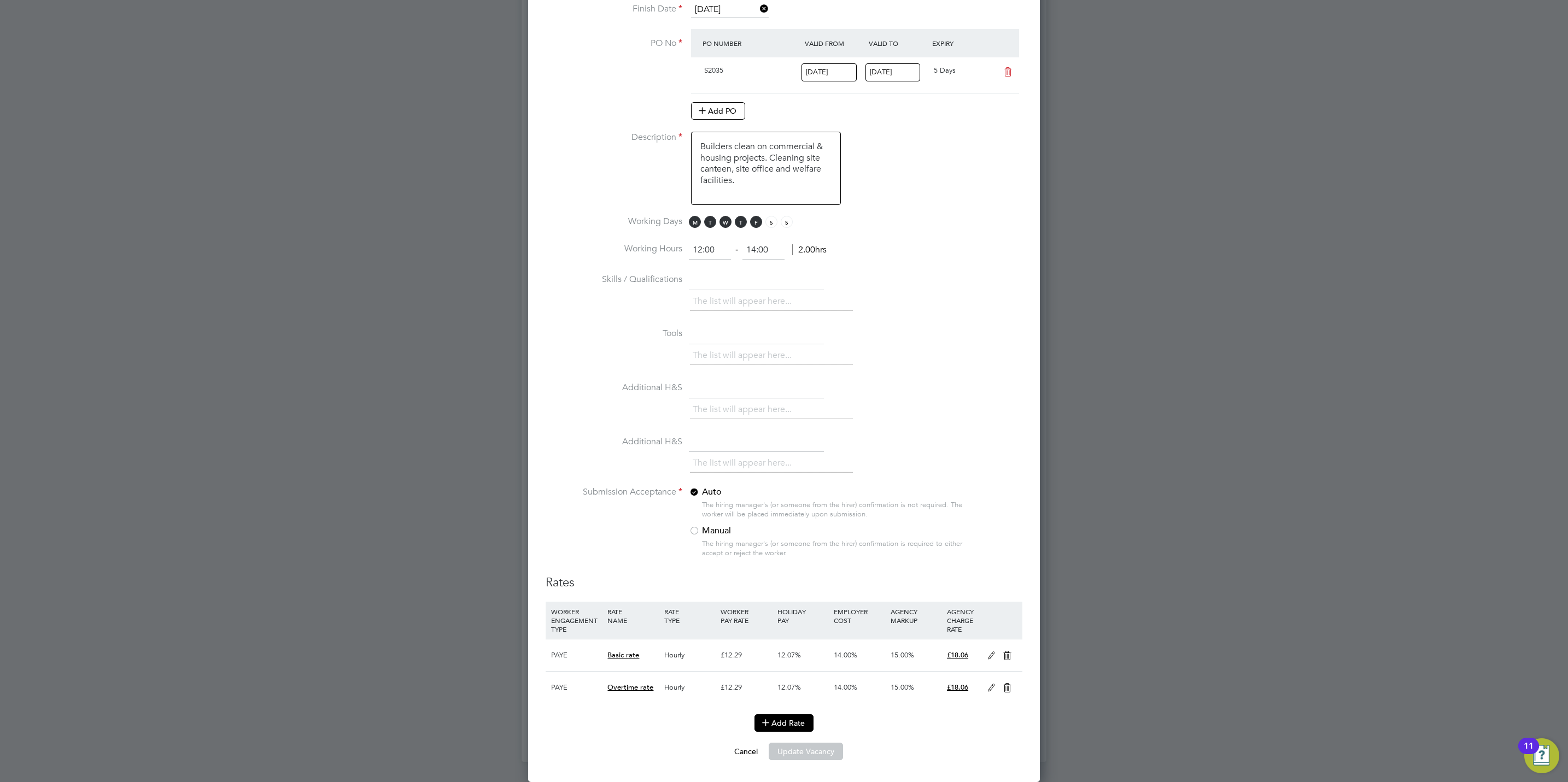
click at [786, 719] on button "Add Rate" at bounding box center [784, 723] width 59 height 18
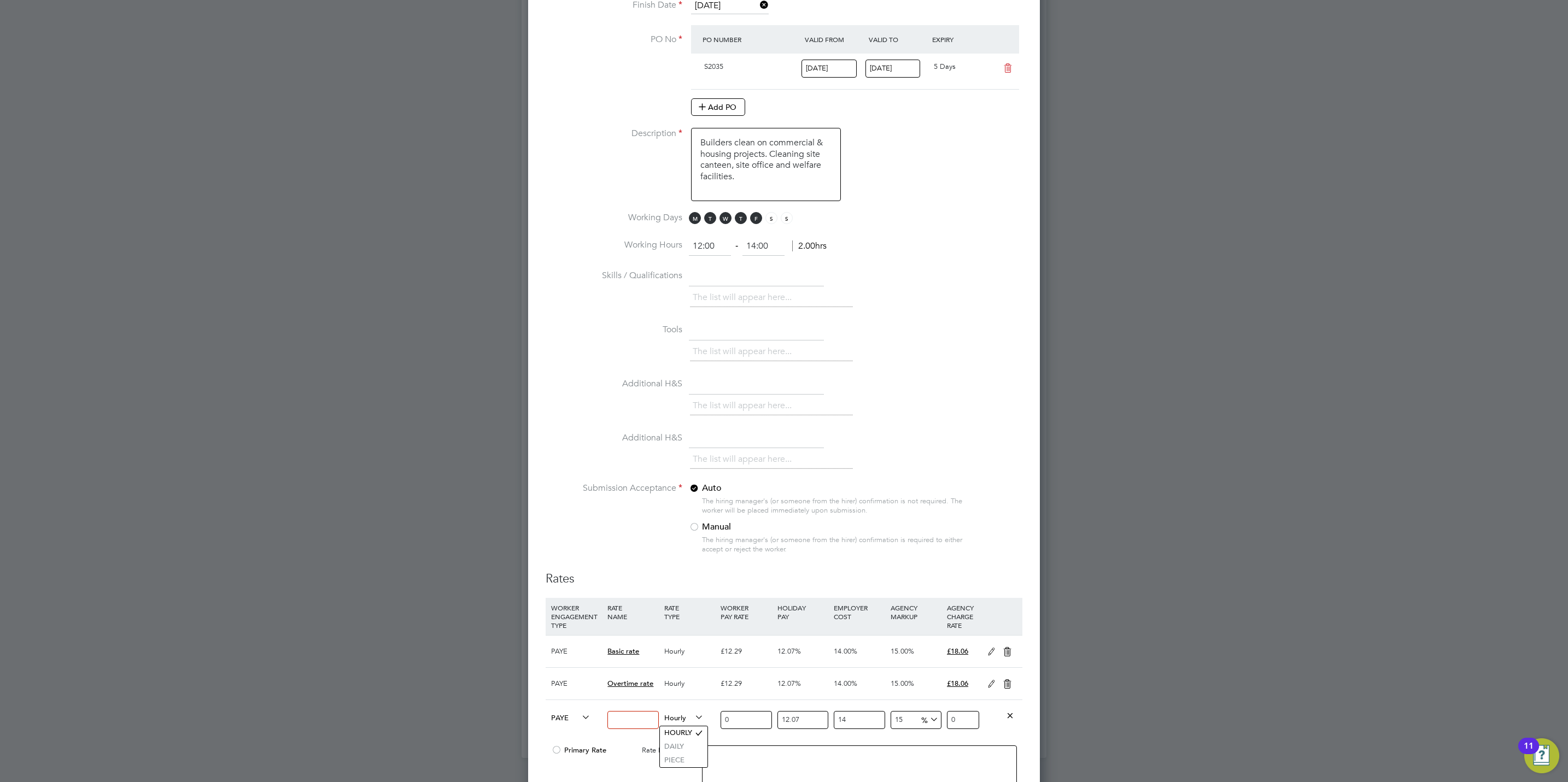
click at [689, 721] on span "Hourly" at bounding box center [683, 718] width 39 height 12
click at [689, 721] on span "Hourly" at bounding box center [683, 718] width 39 height 12
click at [684, 717] on span "Hourly" at bounding box center [683, 718] width 39 height 12
click at [580, 721] on icon at bounding box center [580, 718] width 0 height 15
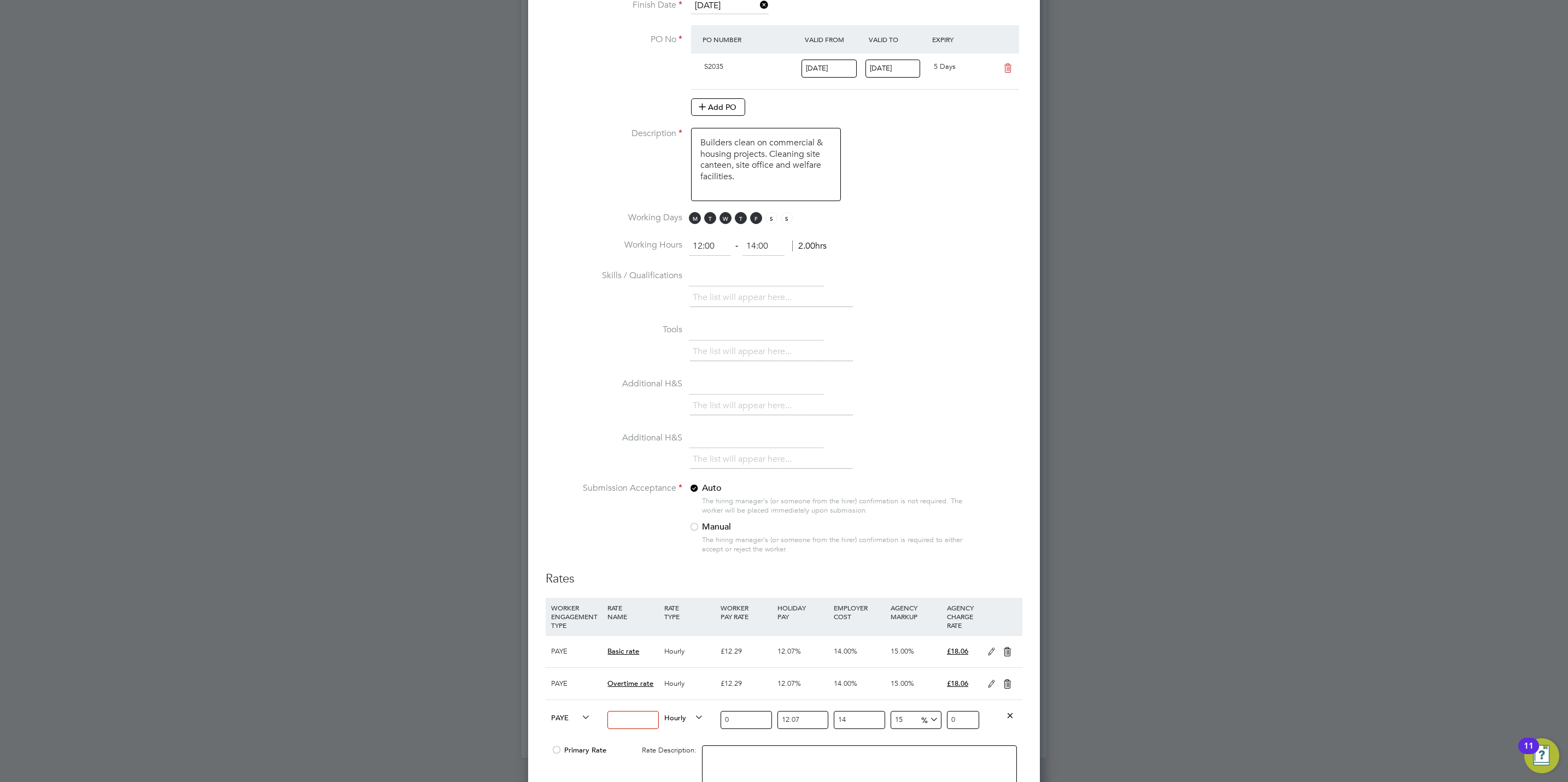
click at [580, 721] on icon at bounding box center [580, 718] width 0 height 15
click at [574, 718] on span "PAYE" at bounding box center [570, 718] width 39 height 12
click at [570, 730] on li "Contract" at bounding box center [569, 734] width 44 height 14
type input "0"
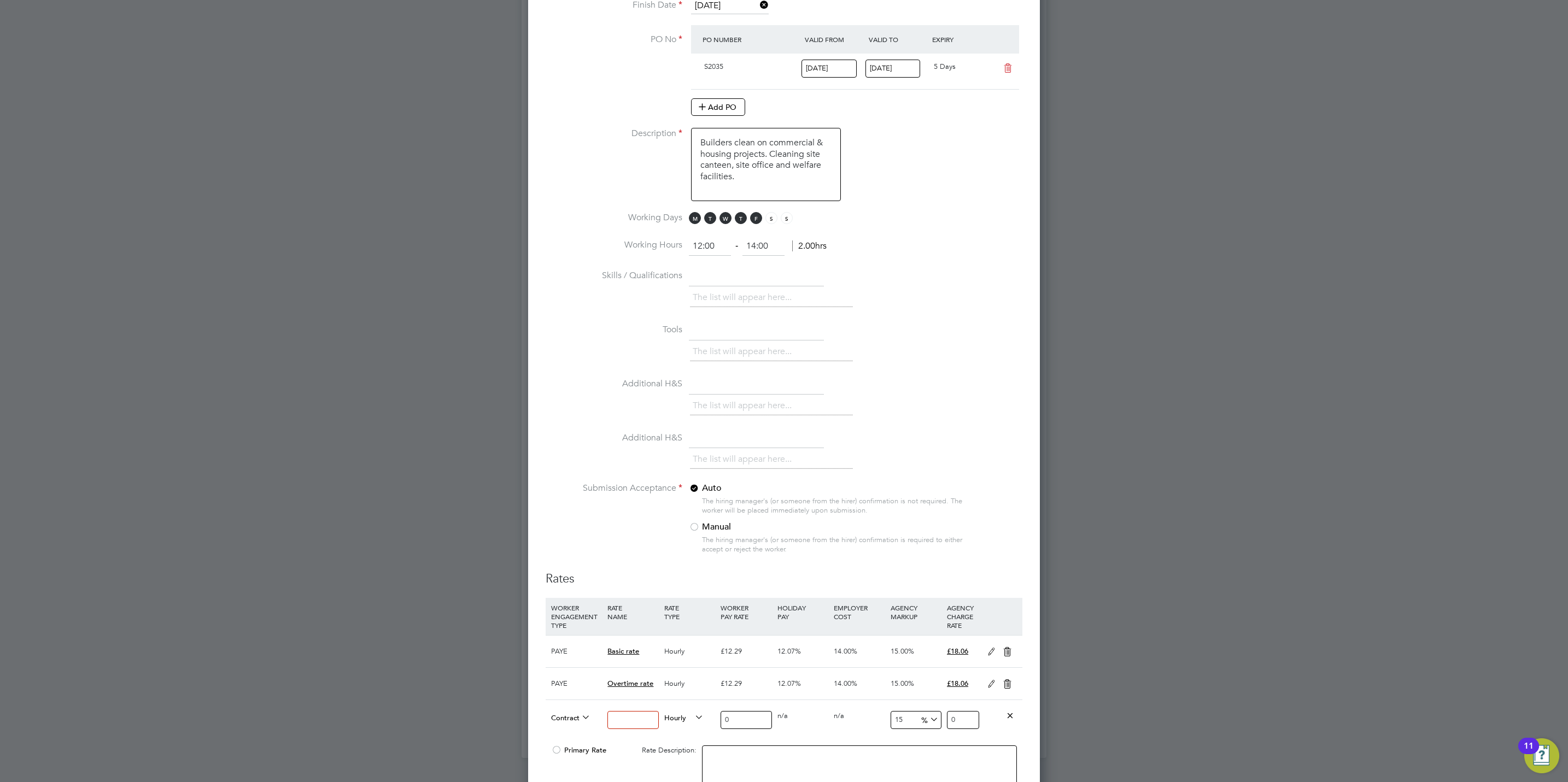
click at [625, 723] on input at bounding box center [633, 721] width 51 height 18
type input "Basic"
click at [746, 724] on input "0" at bounding box center [746, 721] width 51 height 18
type input "1"
type input "1.15"
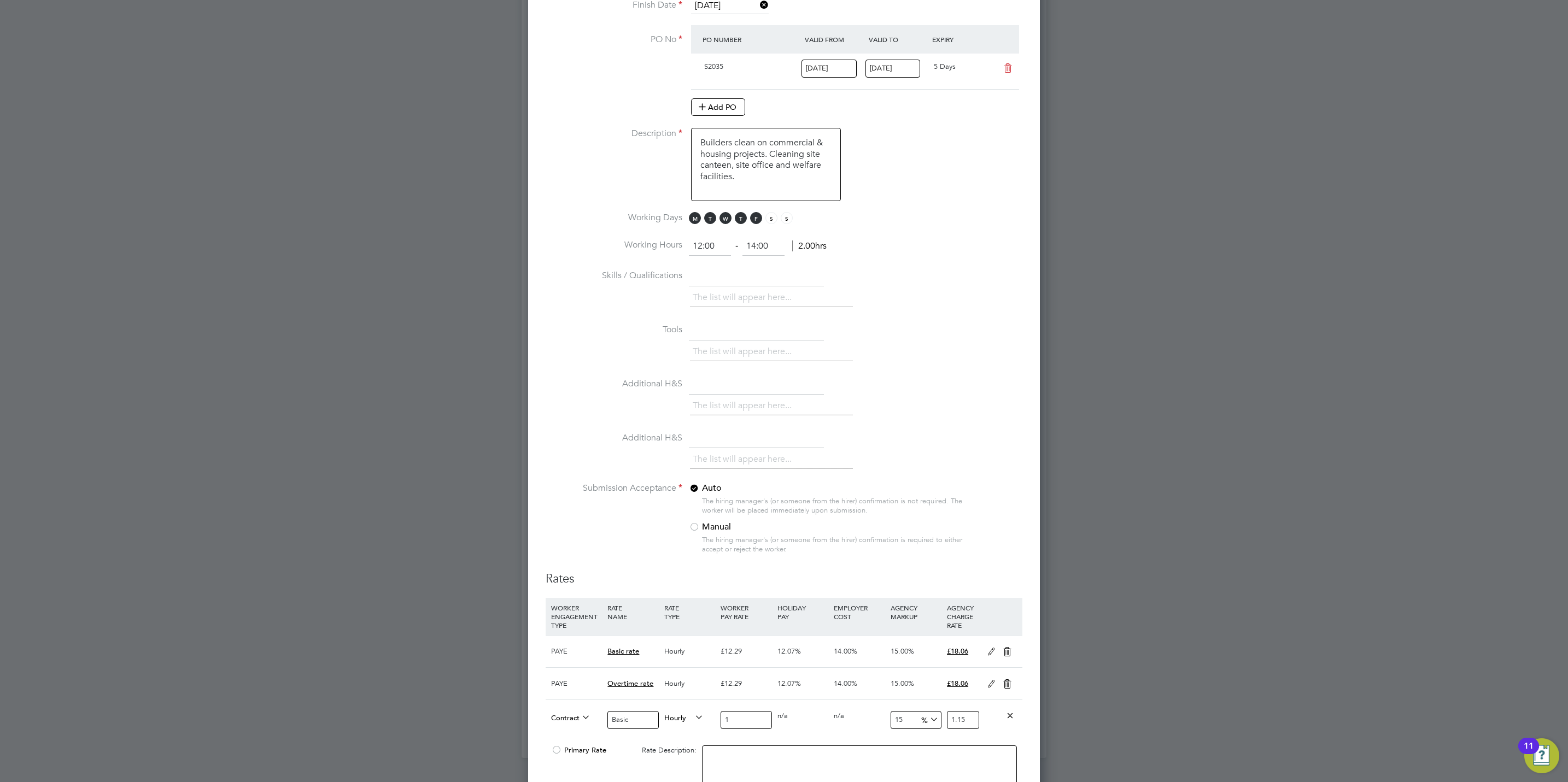
type input "15"
type input "17.25"
type input "15.9"
type input "18.285"
type input "15.95"
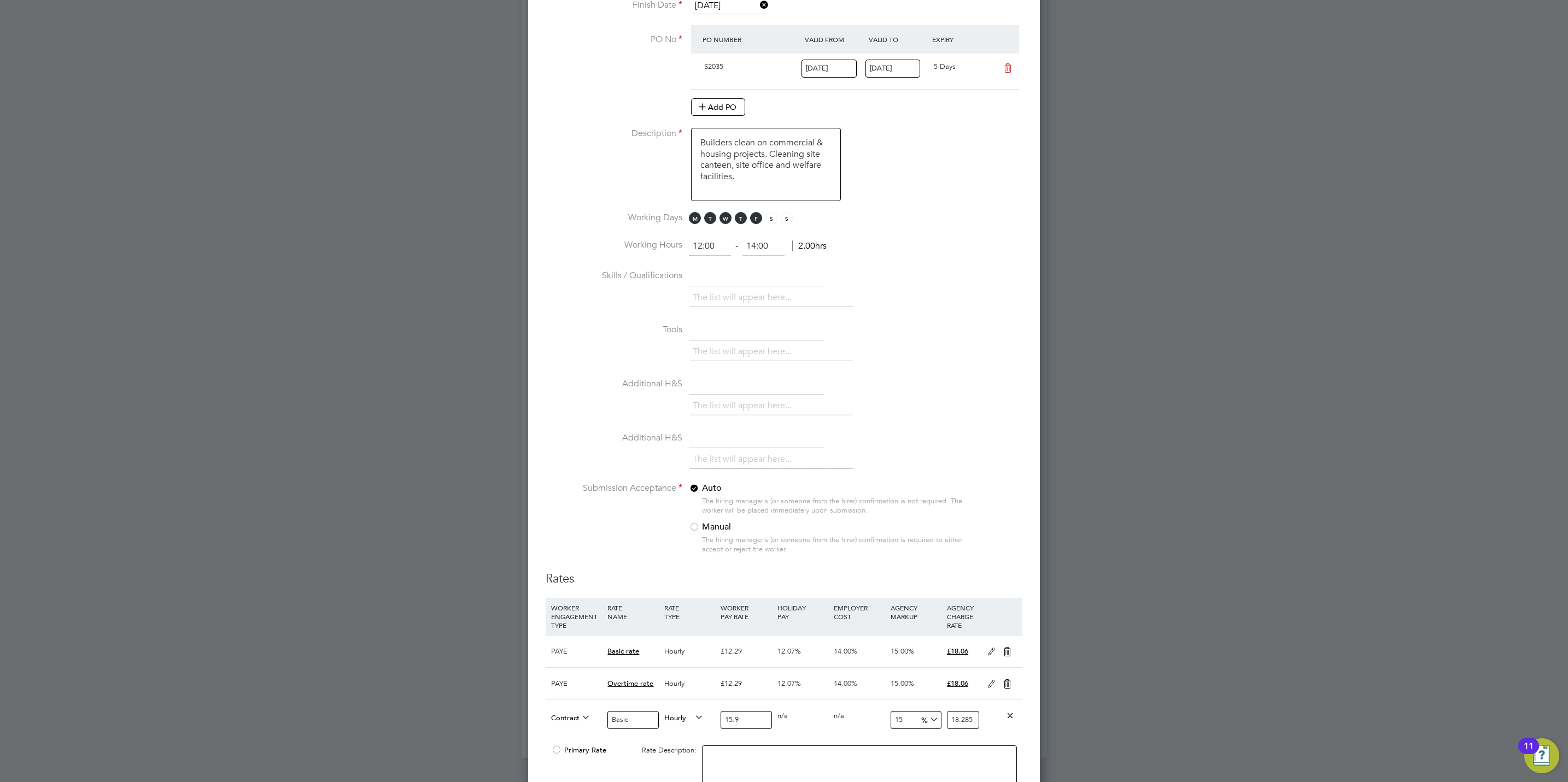
type input "18.3425"
type input "15.95"
click at [963, 724] on input "18.3425" at bounding box center [963, 721] width 32 height 18
type input "15.517241379310345"
type input "18.425"
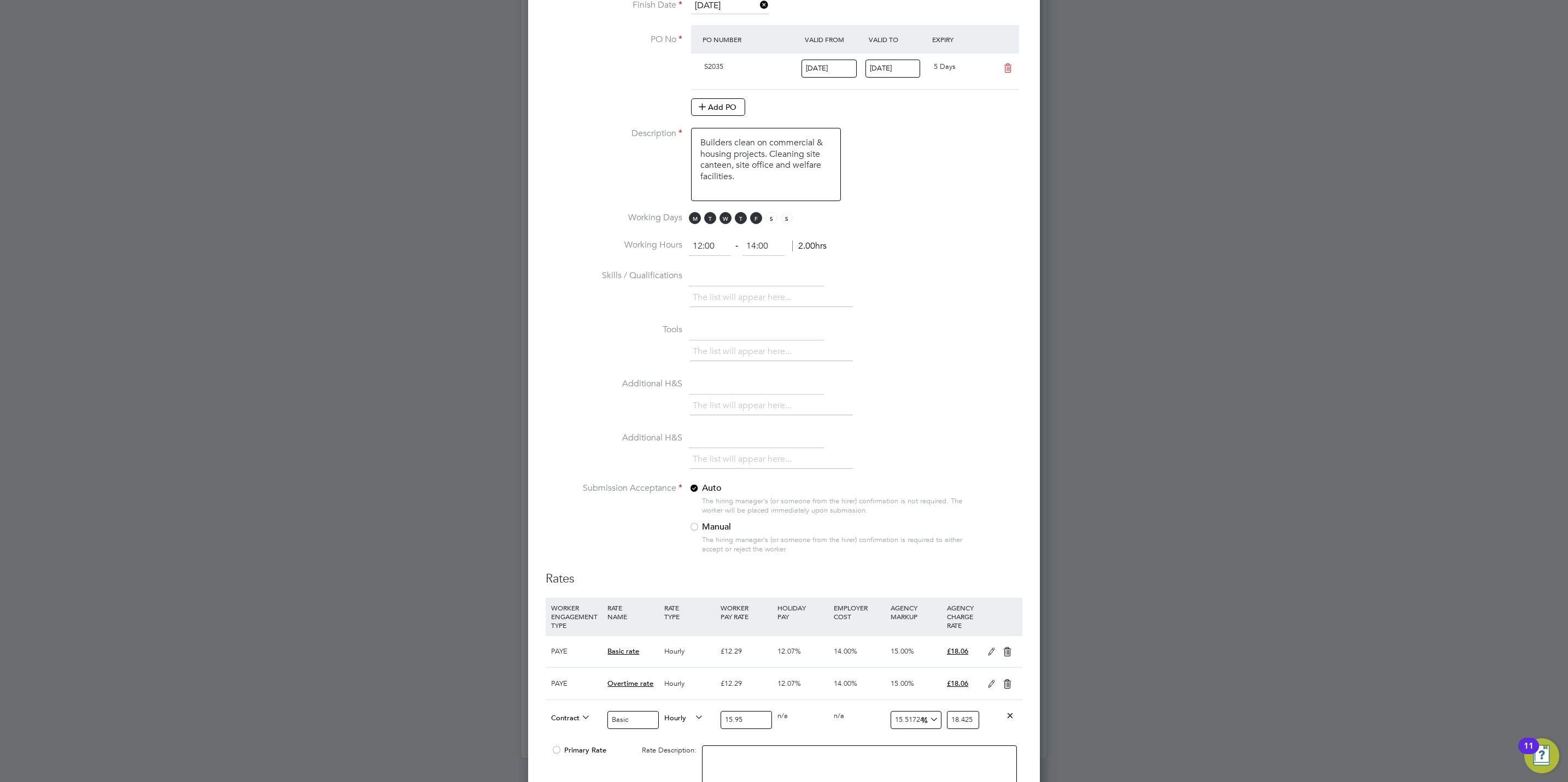
type input "14.420062695924765"
type input "18.25"
type input "15.987460815047022"
type input "18.5"
type input "12.852664576802507"
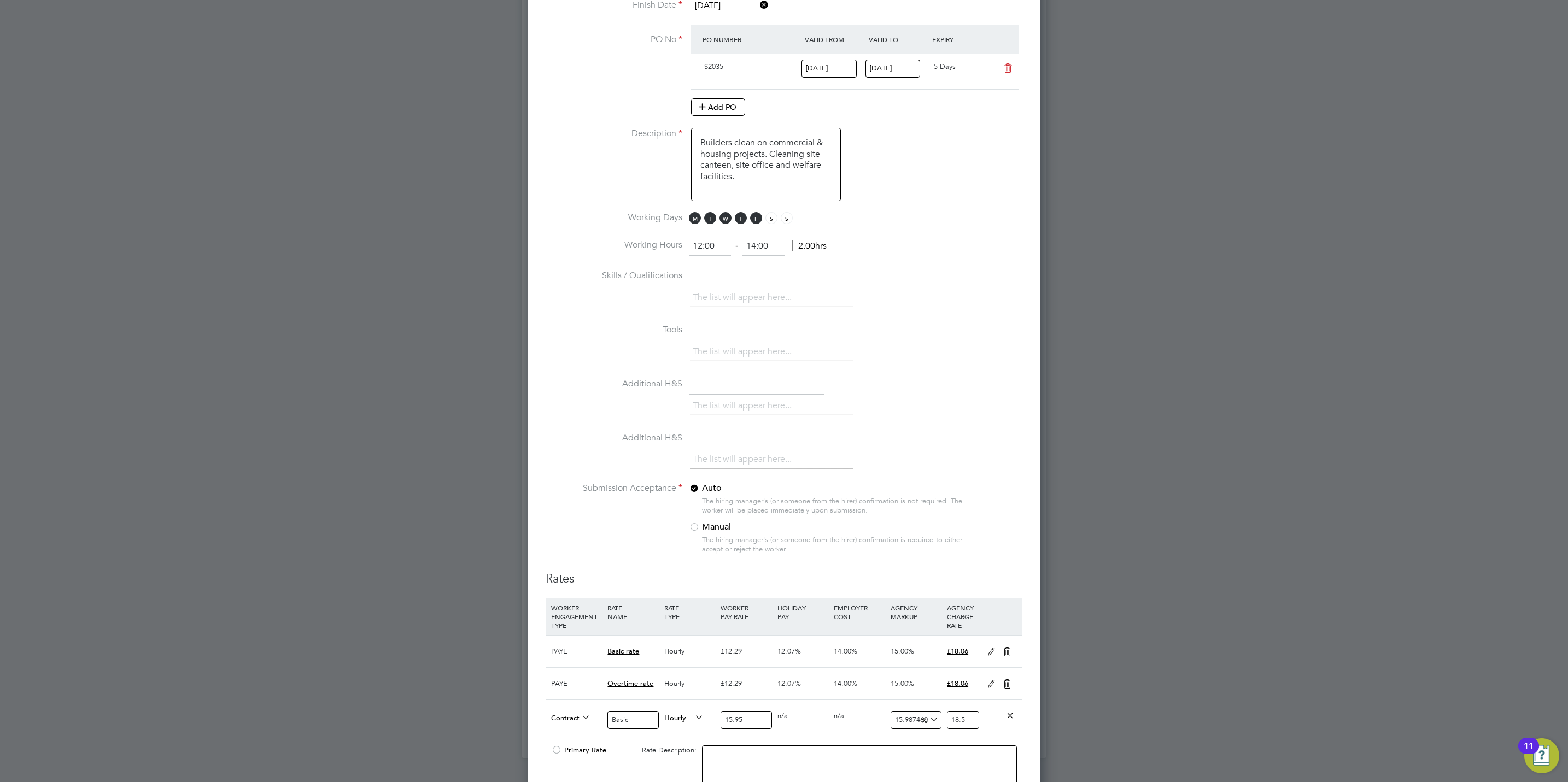
type input "18"
type input "13.47962382445141"
type input "18.1"
type input "13.793103448275861"
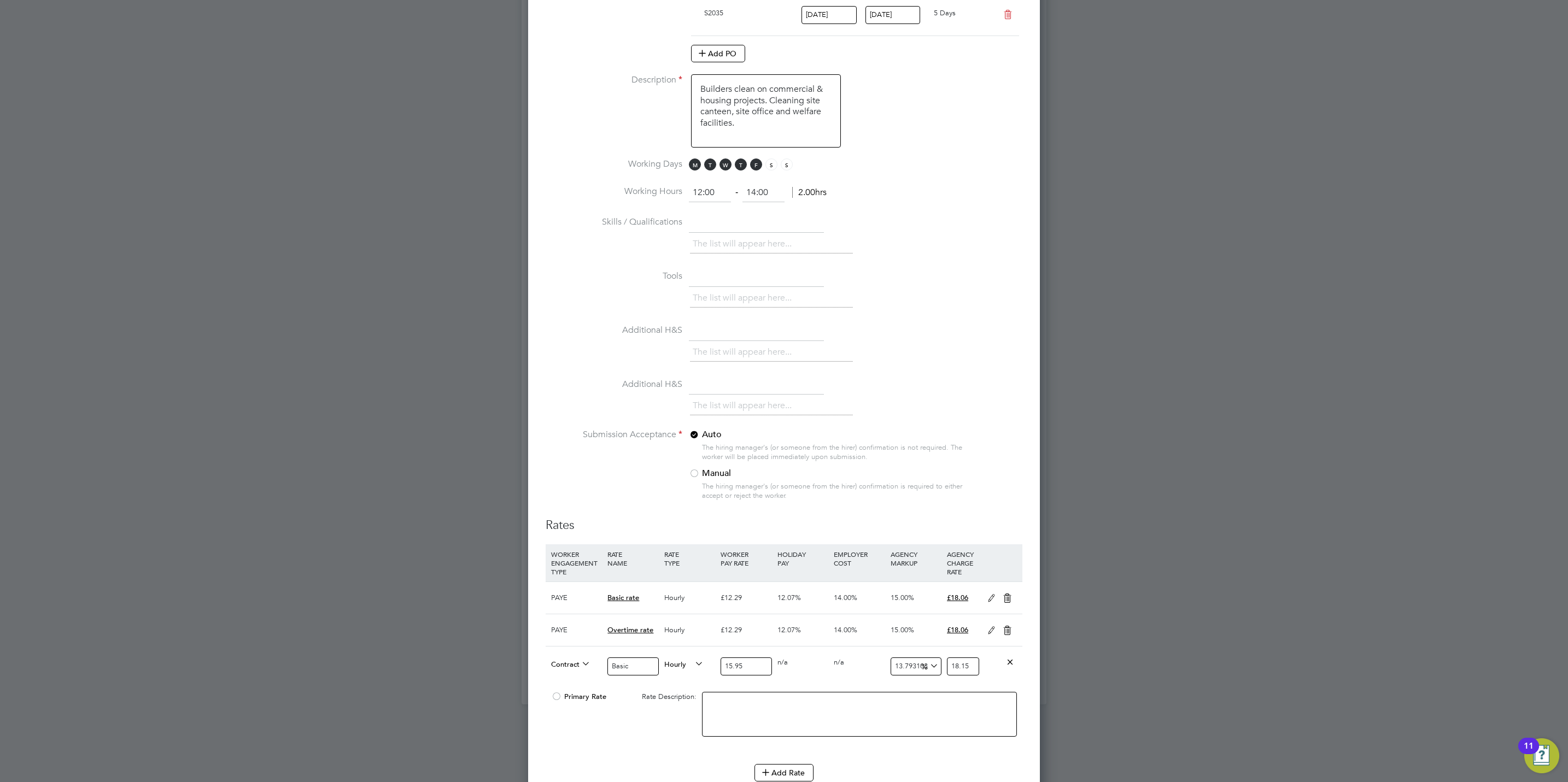
scroll to position [773, 0]
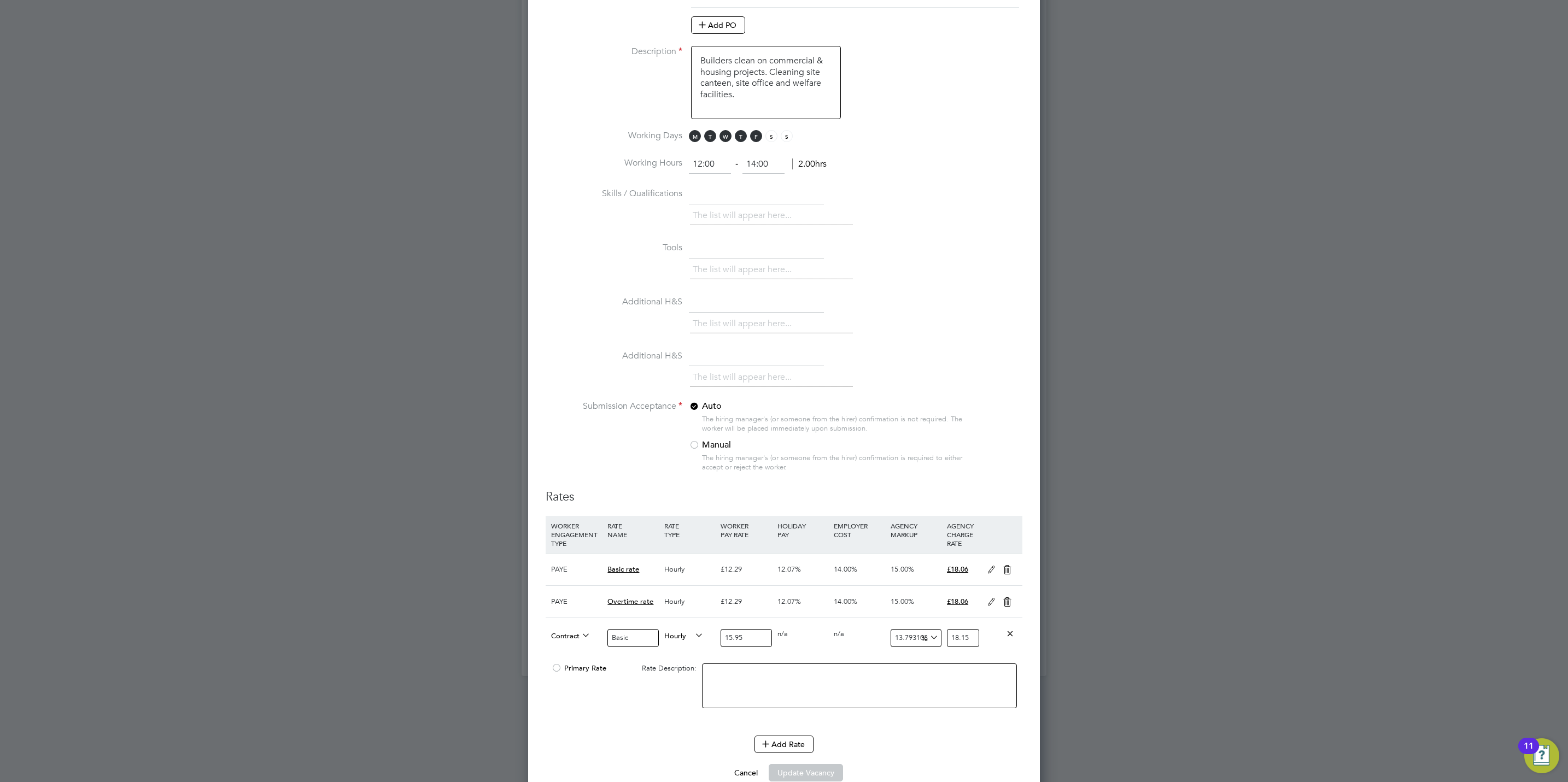
type input "18.15"
drag, startPoint x: 557, startPoint y: 674, endPoint x: 711, endPoint y: 684, distance: 154.3
click at [557, 674] on div at bounding box center [557, 672] width 11 height 8
click at [751, 688] on textarea at bounding box center [859, 686] width 315 height 44
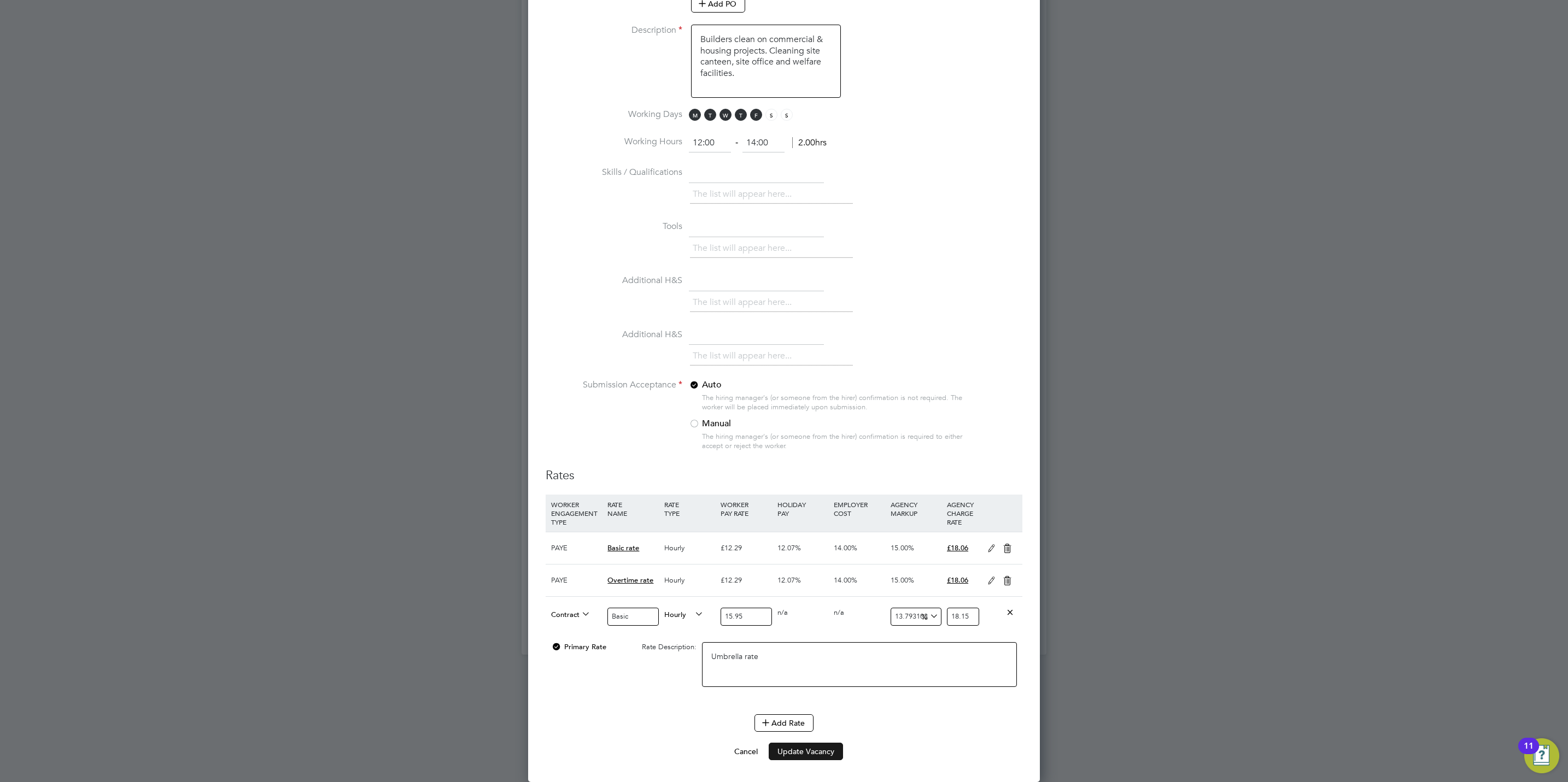
type textarea "Umbrella rate"
click at [827, 747] on button "Update Vacancy" at bounding box center [805, 751] width 74 height 18
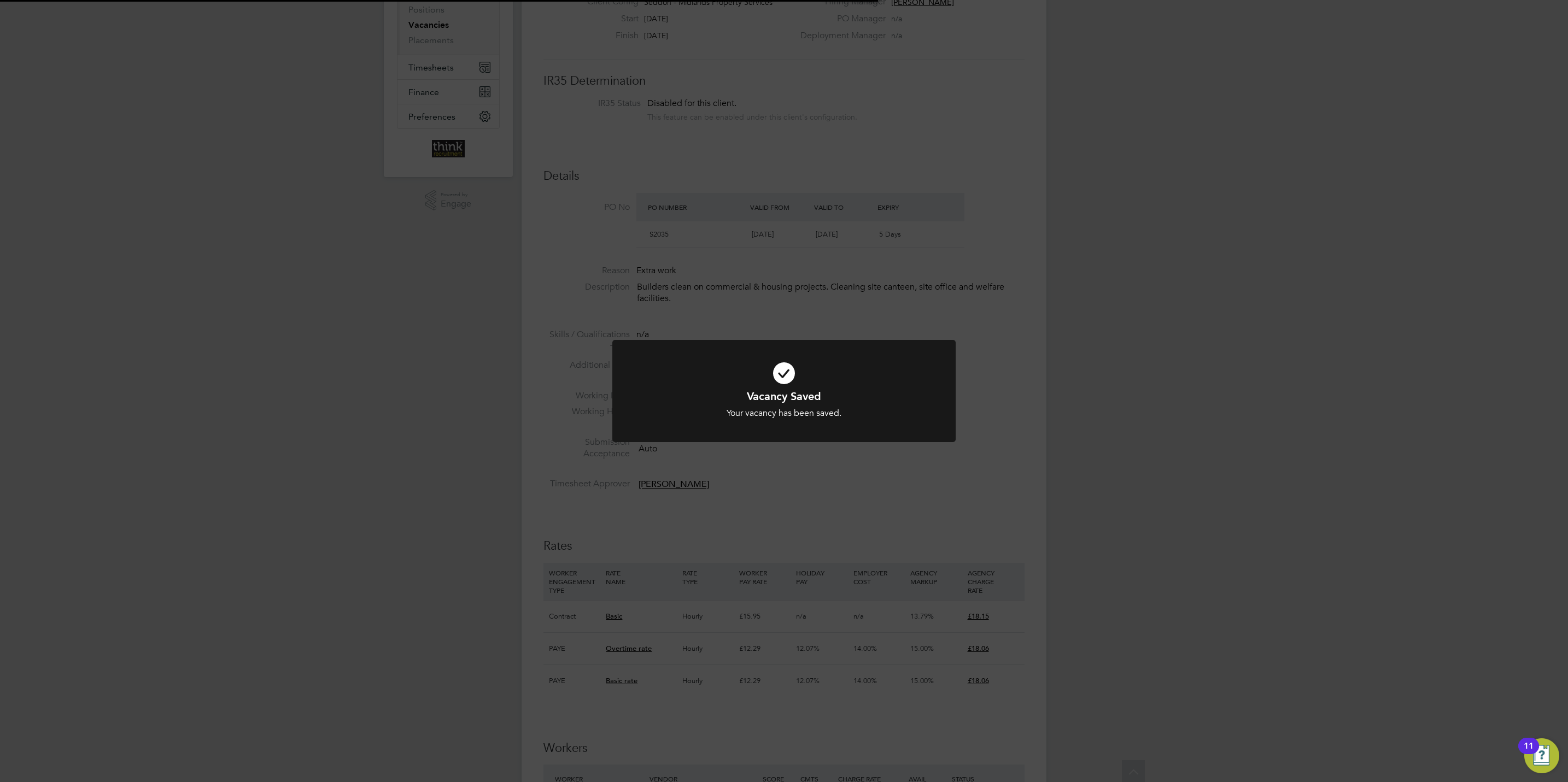
scroll to position [0, 0]
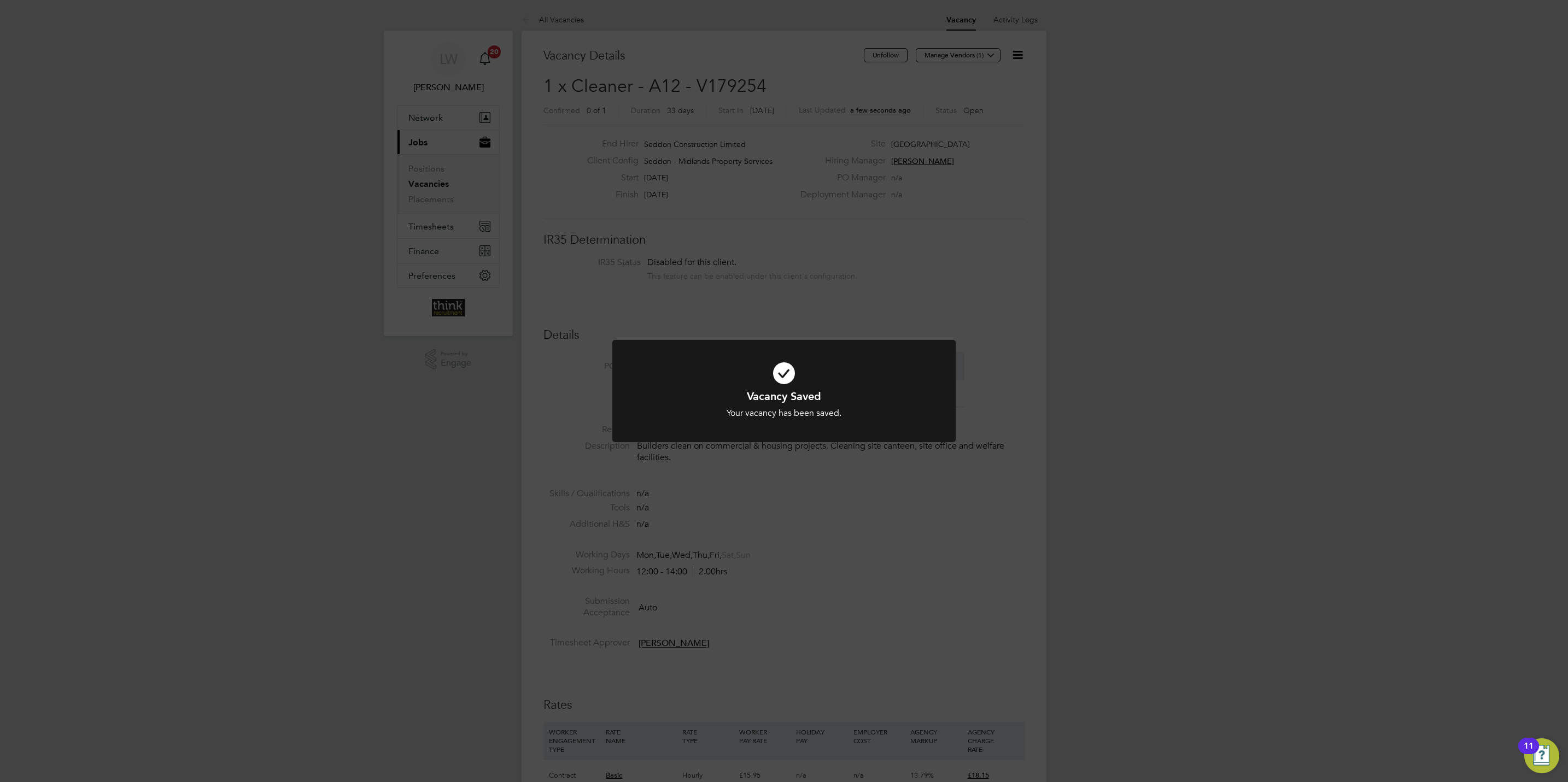
click at [892, 530] on div "Vacancy Saved Your vacancy has been saved. Cancel Okay" at bounding box center [784, 391] width 1568 height 782
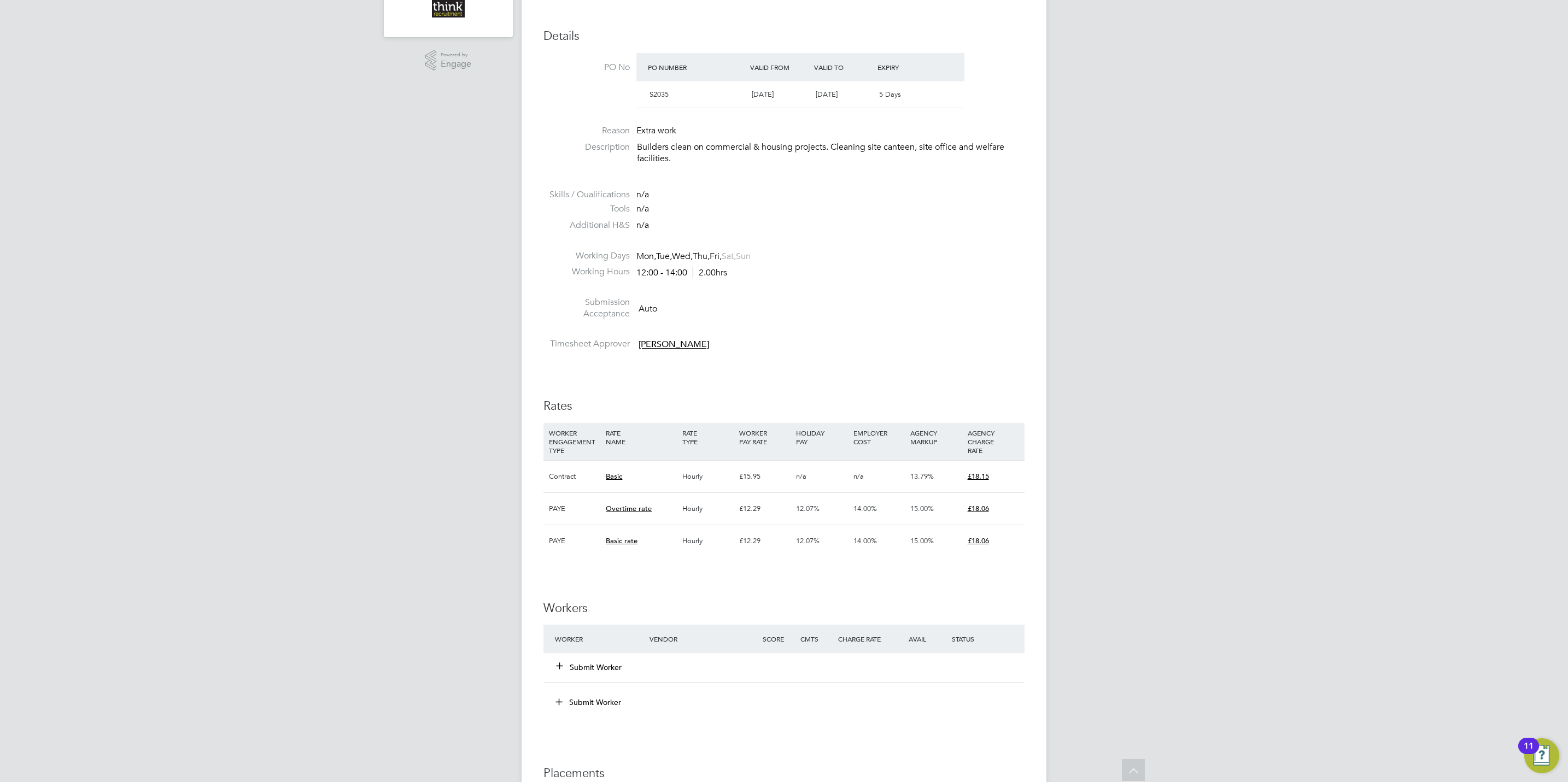
scroll to position [328, 0]
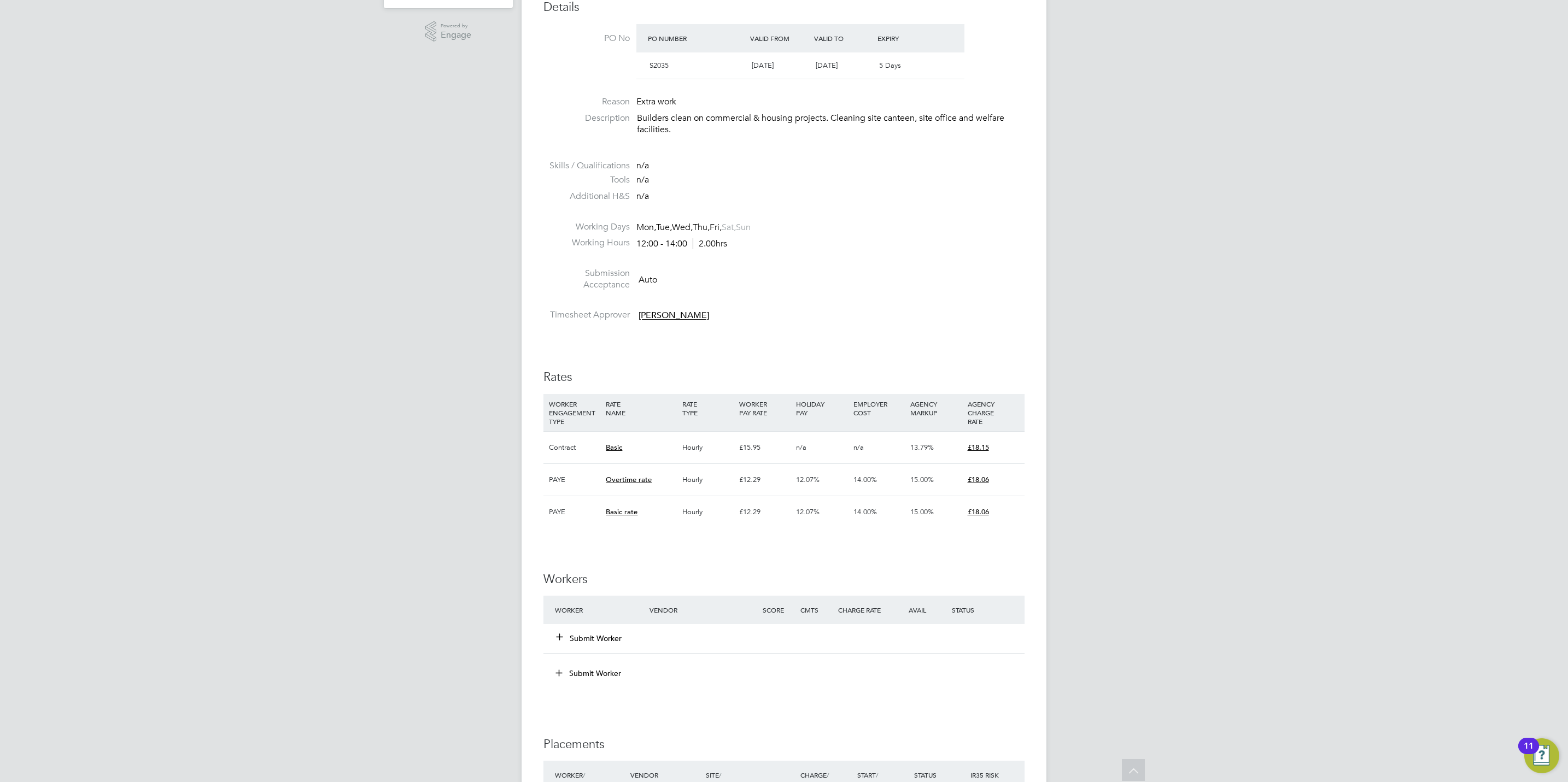
drag, startPoint x: 576, startPoint y: 641, endPoint x: 584, endPoint y: 636, distance: 9.4
click at [577, 641] on button "Submit Worker" at bounding box center [590, 639] width 66 height 11
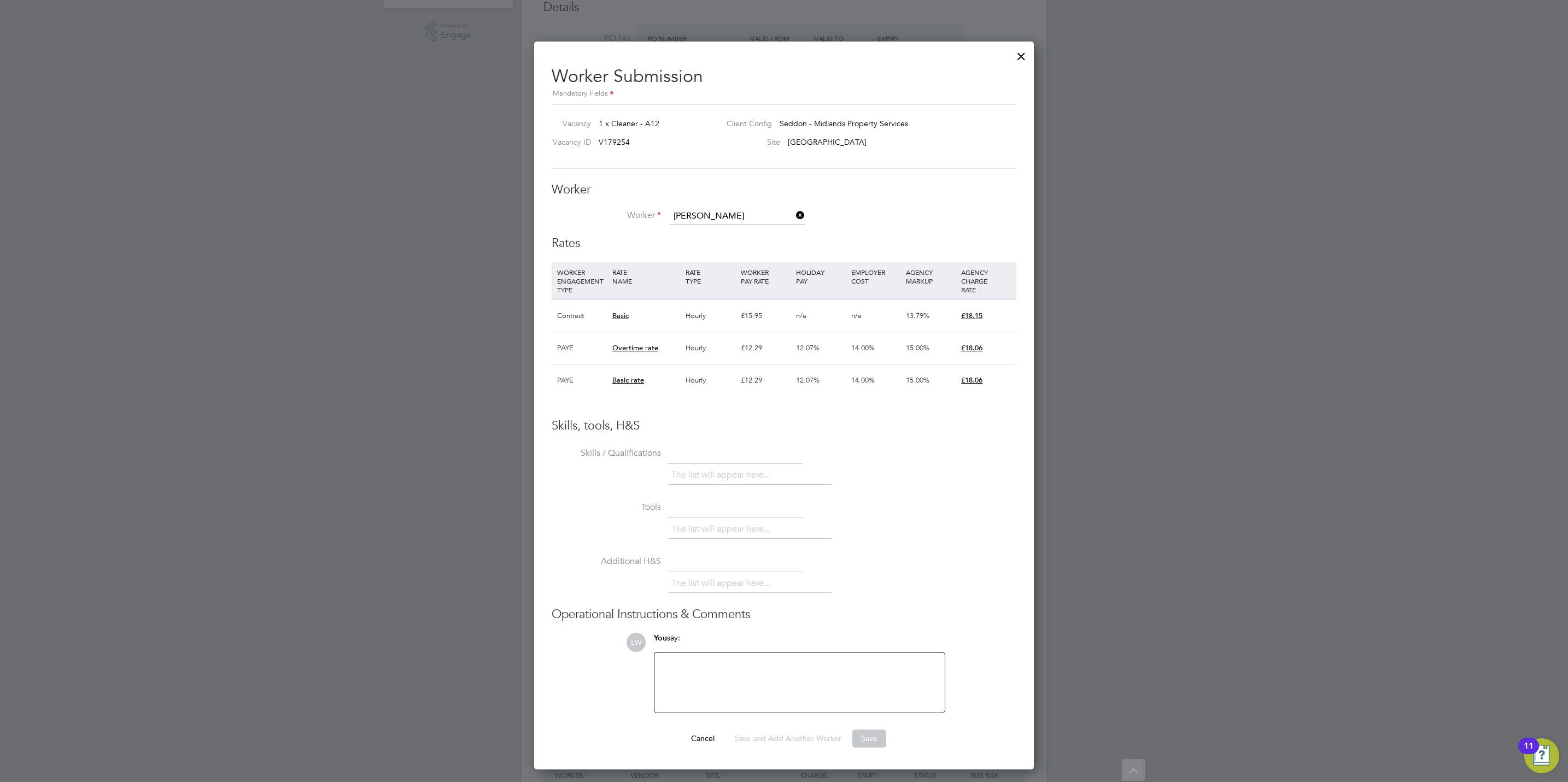
click at [688, 238] on li "[PERSON_NAME] (195205)" at bounding box center [753, 232] width 168 height 15
type input "[PERSON_NAME] (195205)"
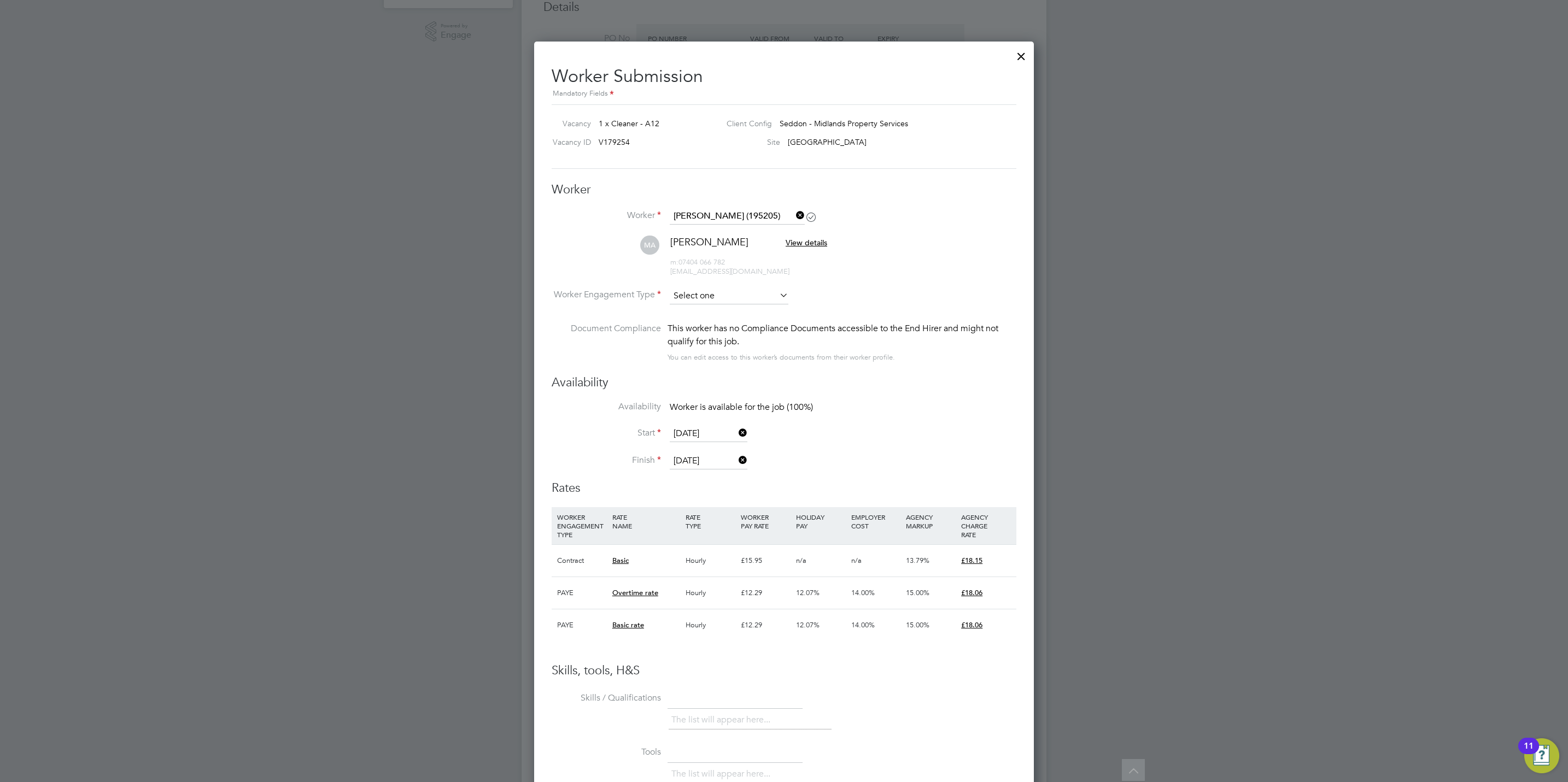
click at [717, 295] on input at bounding box center [728, 296] width 119 height 16
click at [711, 311] on li "Contract" at bounding box center [729, 311] width 120 height 15
type input "Contract"
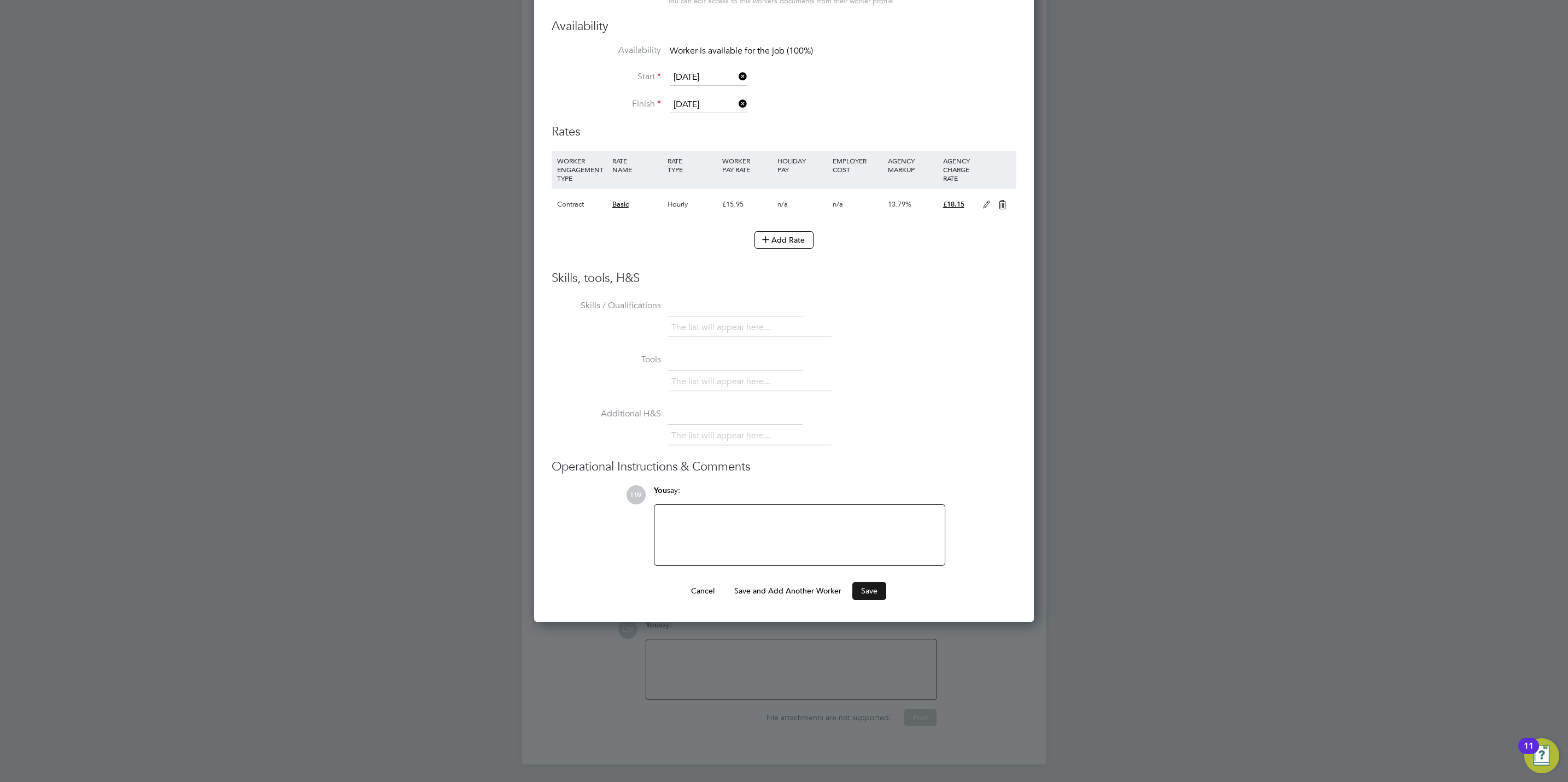
click at [873, 590] on button "Save" at bounding box center [869, 590] width 34 height 18
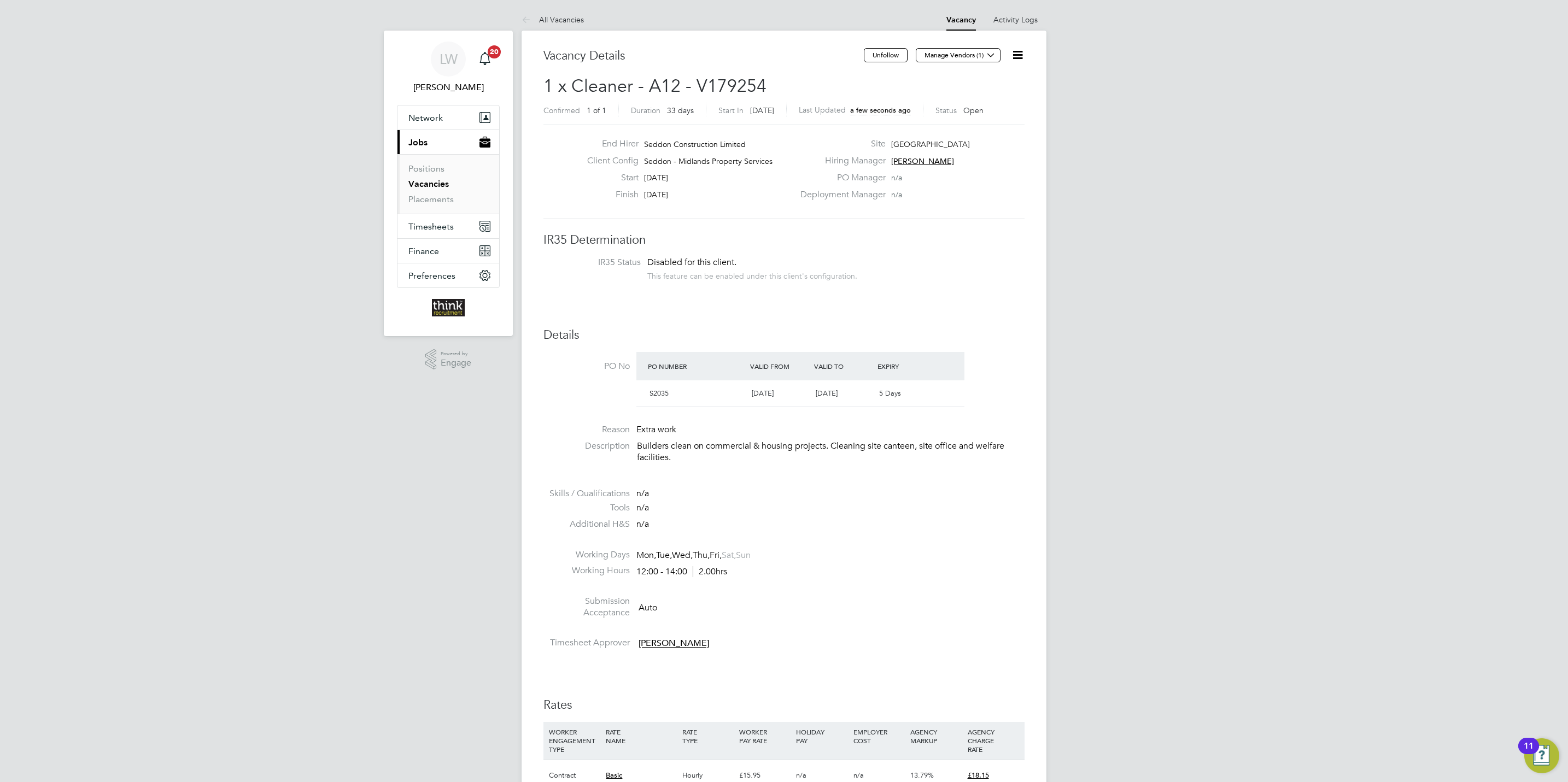
click at [567, 17] on link "All Vacancies" at bounding box center [552, 19] width 62 height 10
